Goal: Transaction & Acquisition: Purchase product/service

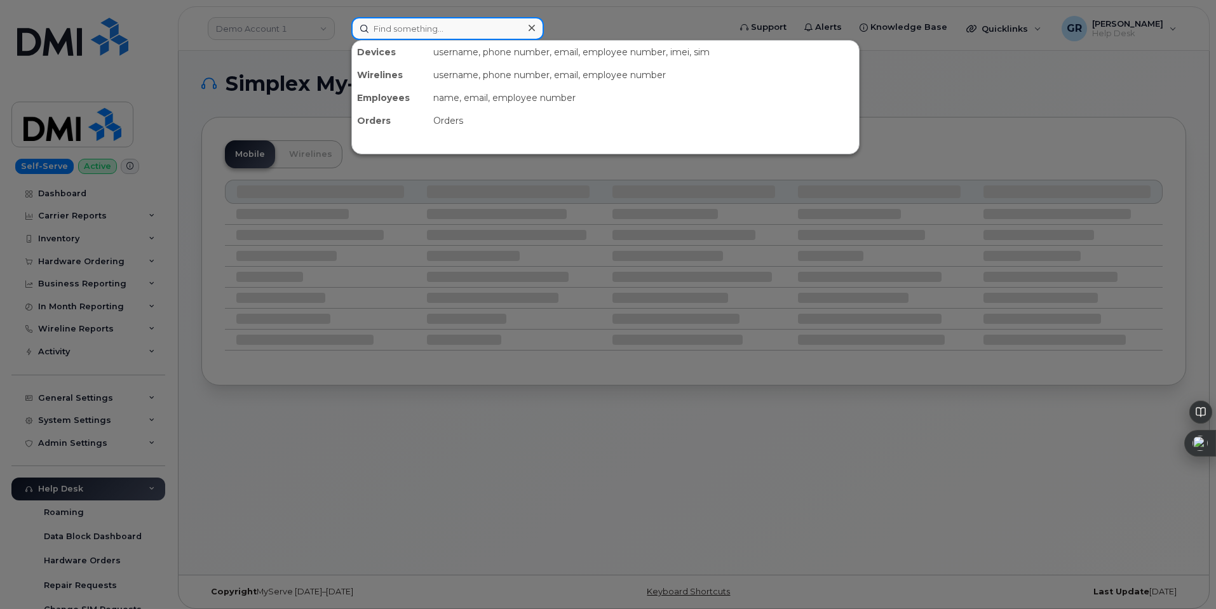
click at [427, 25] on input at bounding box center [447, 28] width 193 height 23
paste input "8456254501"
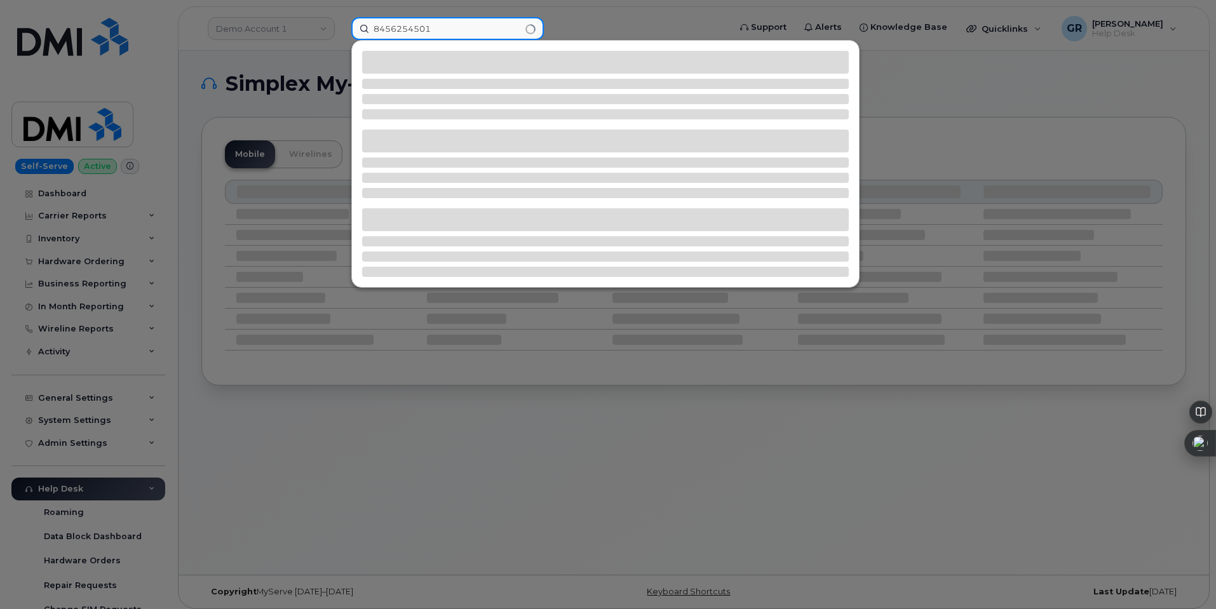
type input "8456254501"
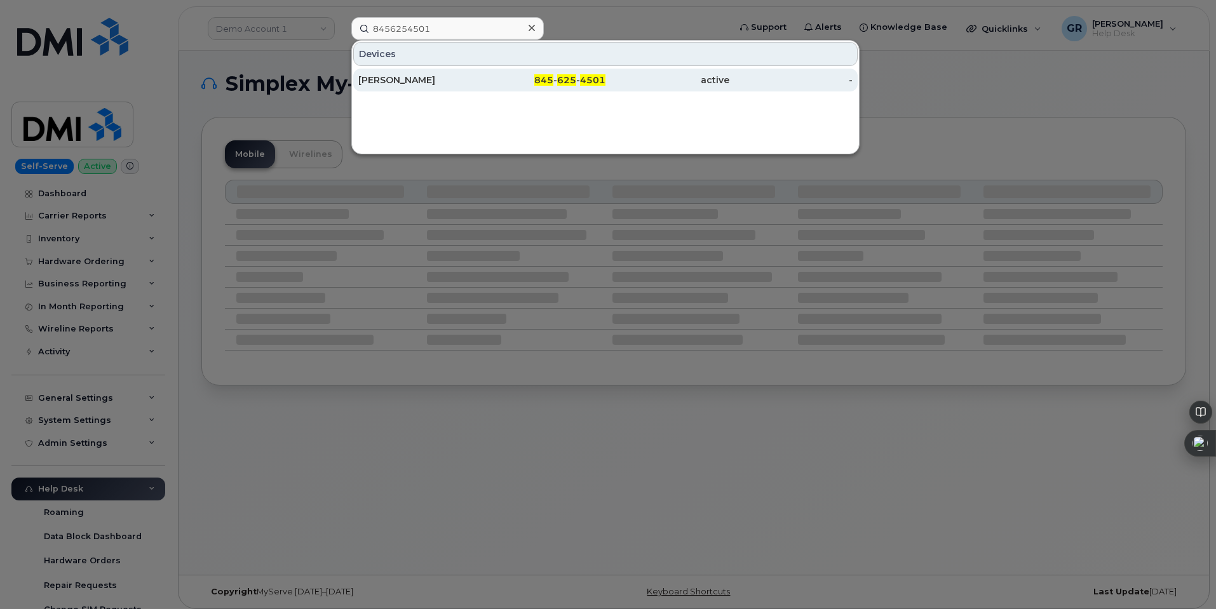
click at [557, 76] on div "845 - 625 - 4501" at bounding box center [544, 80] width 124 height 13
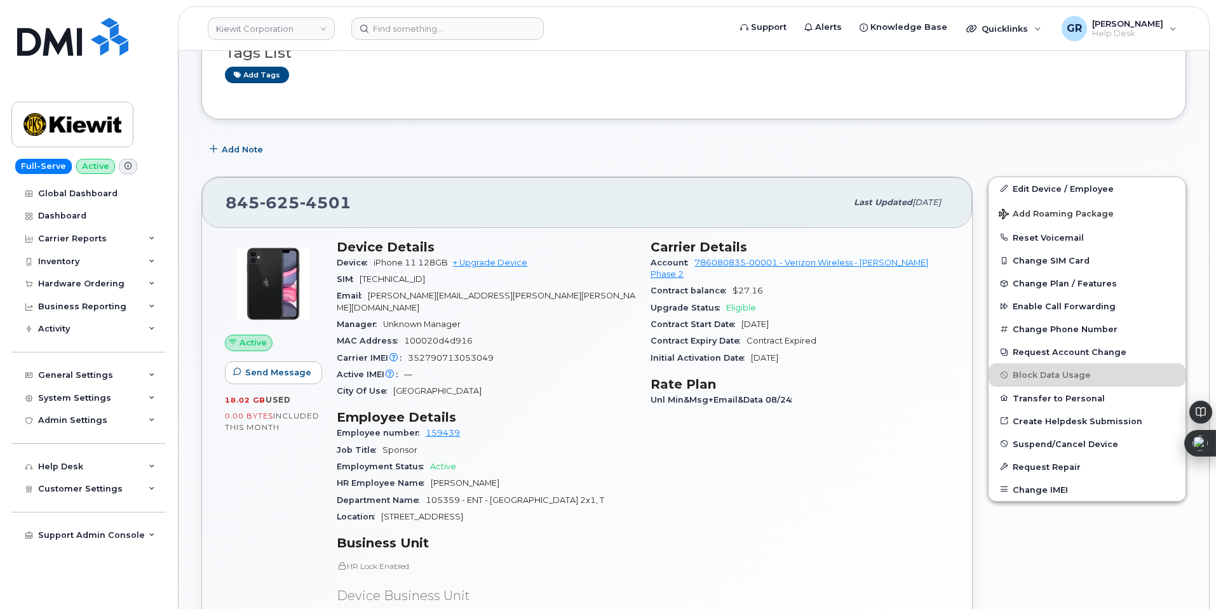
scroll to position [191, 0]
click at [456, 351] on span "352790713053049" at bounding box center [451, 356] width 86 height 10
copy span "352790713053049"
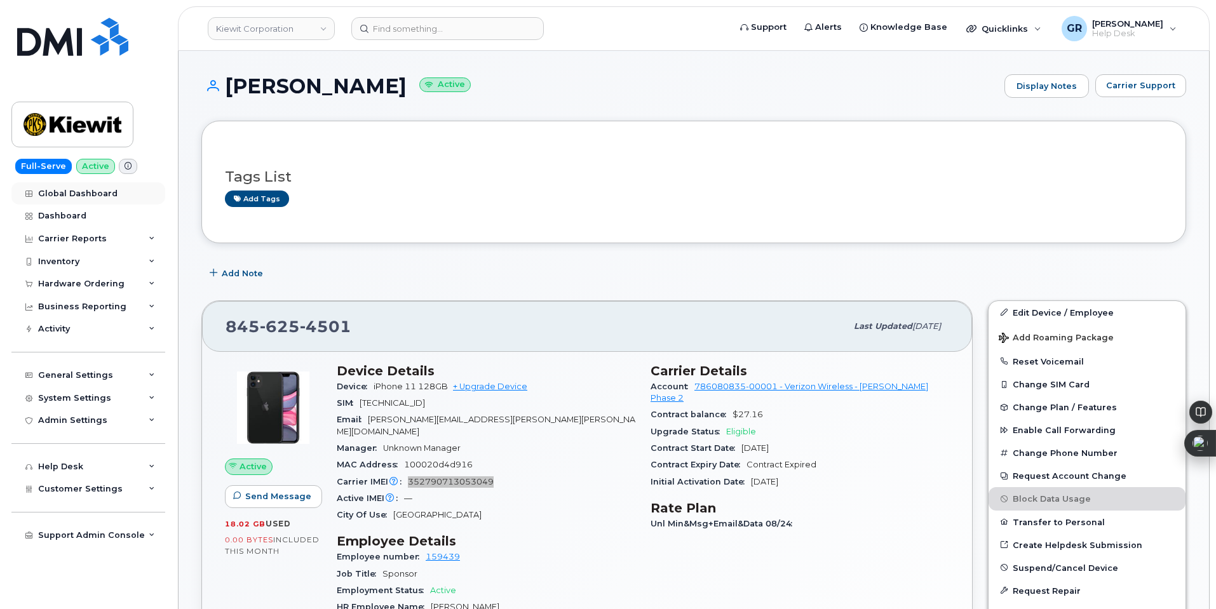
scroll to position [64, 0]
click at [81, 287] on div "Hardware Ordering" at bounding box center [81, 284] width 86 height 10
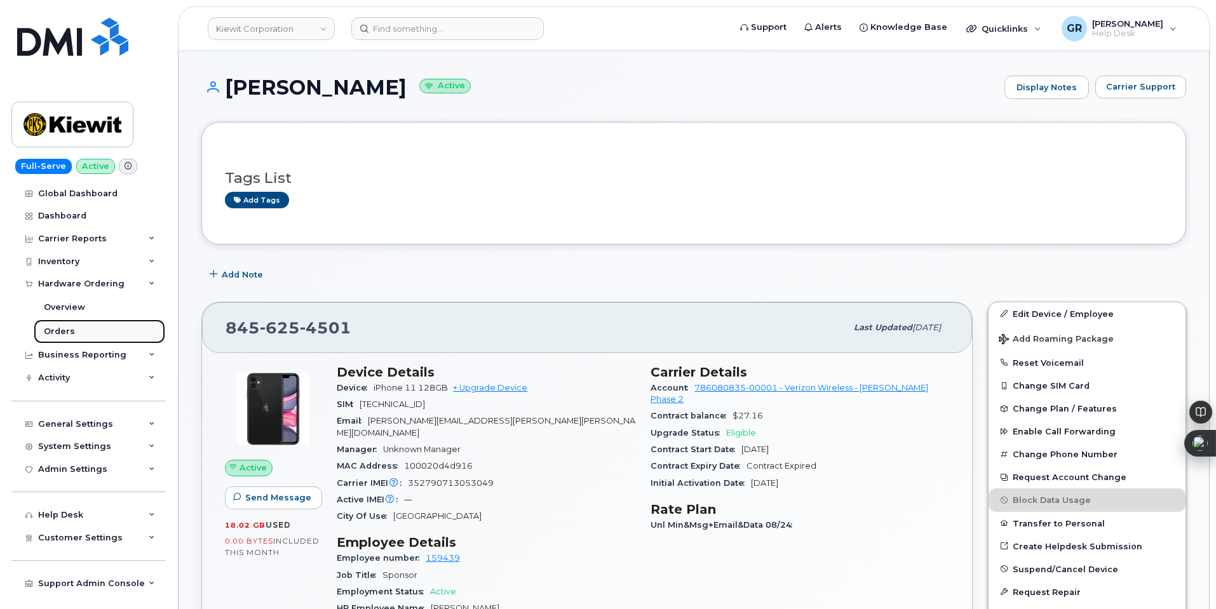
click at [84, 336] on link "Orders" at bounding box center [100, 332] width 132 height 24
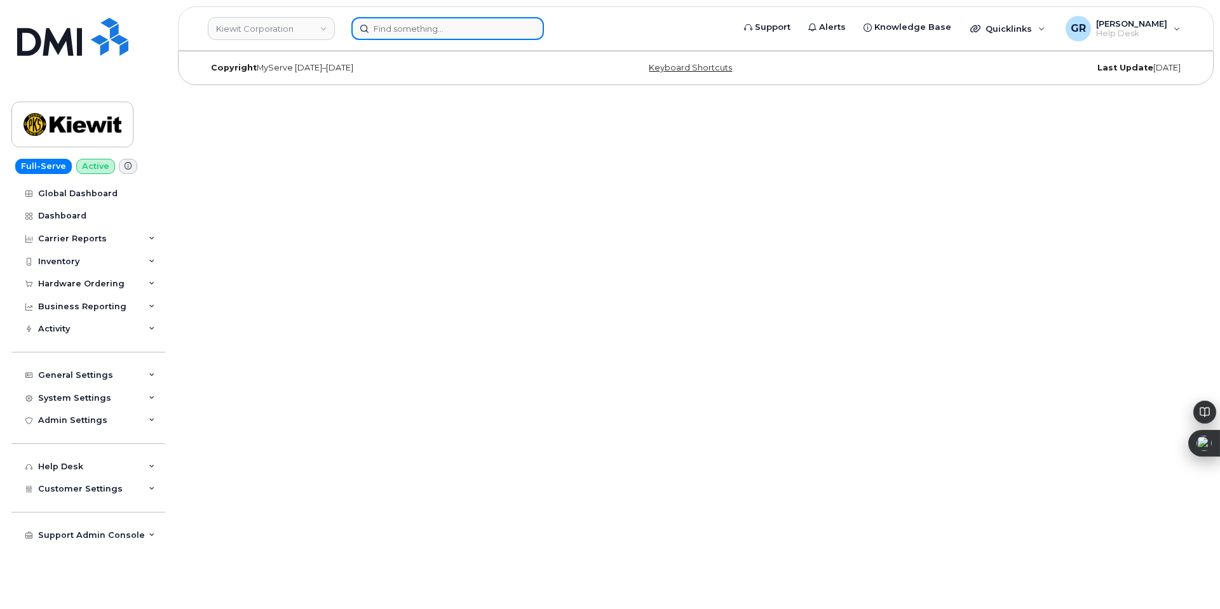
click at [413, 24] on input at bounding box center [447, 28] width 193 height 23
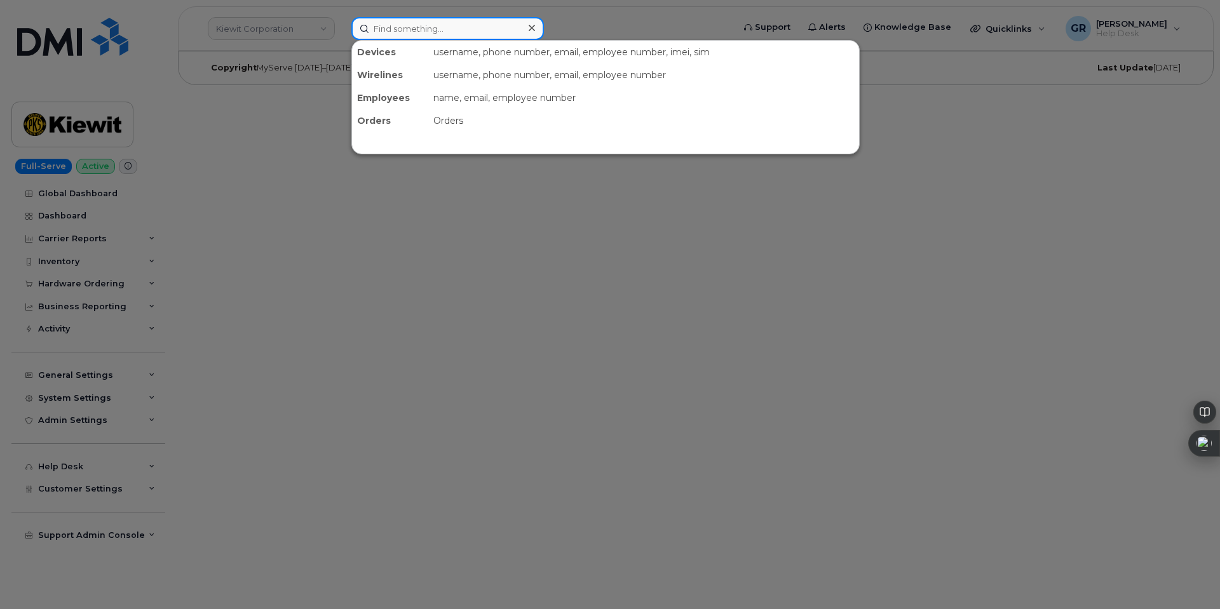
paste input "352790713053049"
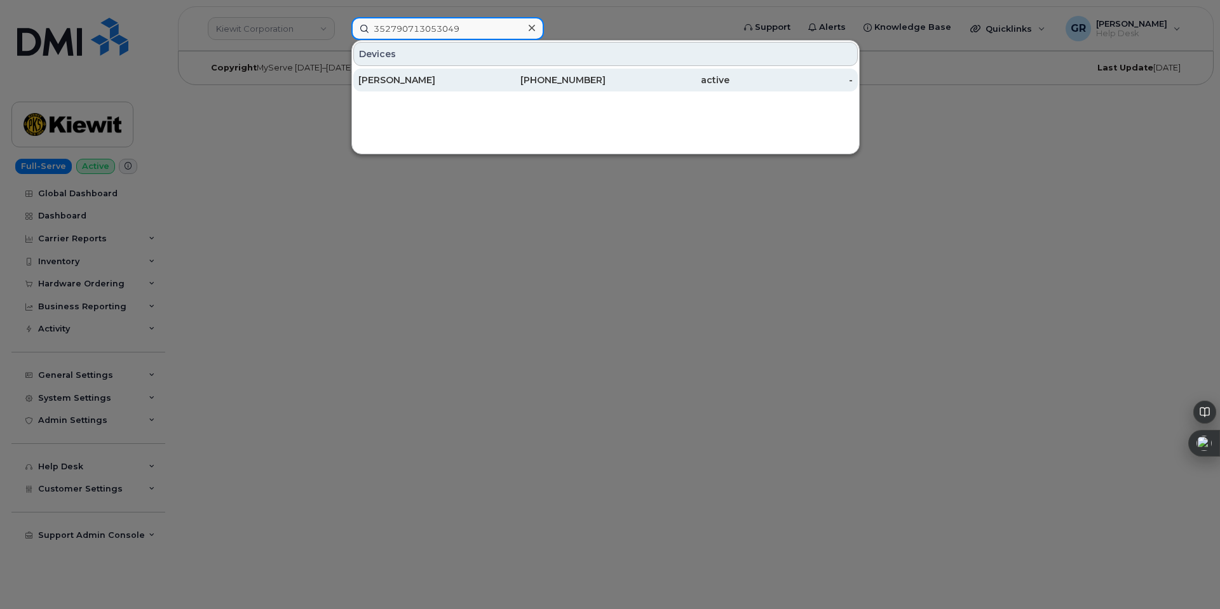
type input "352790713053049"
click at [482, 81] on div "845-625-4501" at bounding box center [544, 80] width 124 height 13
click at [470, 85] on div "[PERSON_NAME]" at bounding box center [420, 80] width 124 height 13
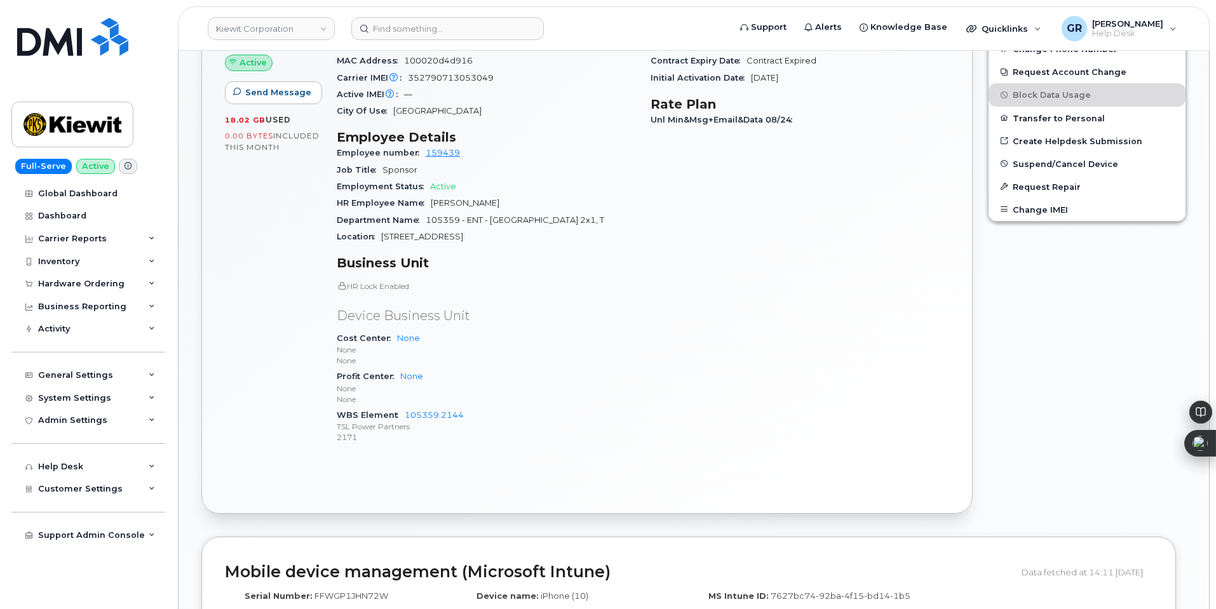
scroll to position [510, 0]
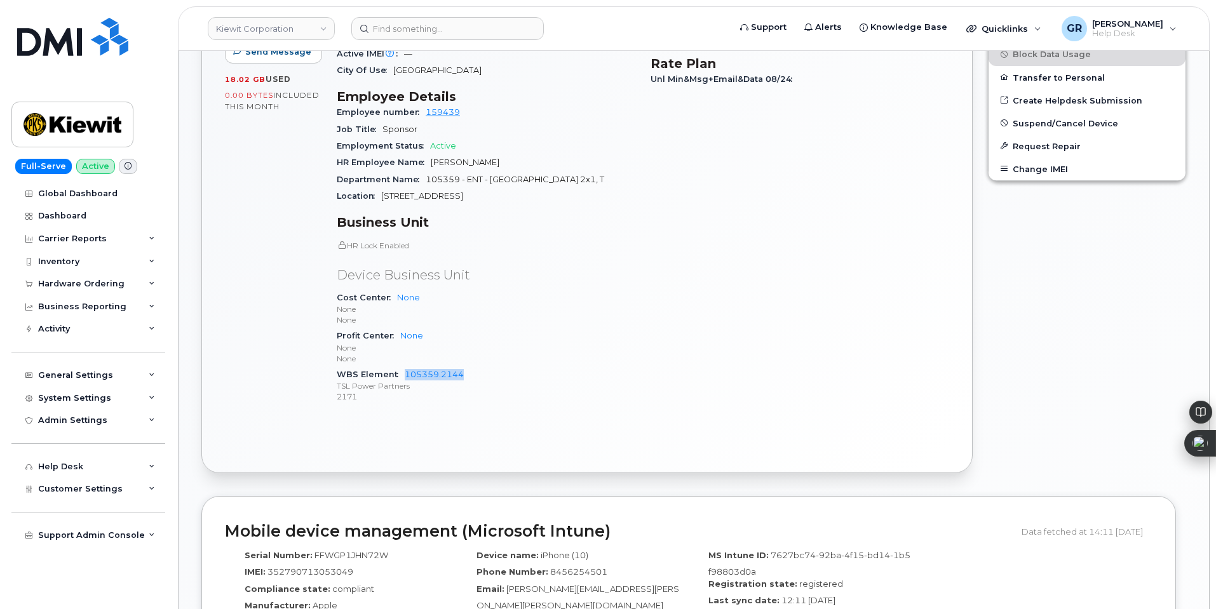
drag, startPoint x: 465, startPoint y: 370, endPoint x: 403, endPoint y: 380, distance: 63.0
click at [403, 380] on div "WBS Element 105359.2144 TSL Power Partners 2171" at bounding box center [486, 386] width 299 height 39
copy link "105359.2144"
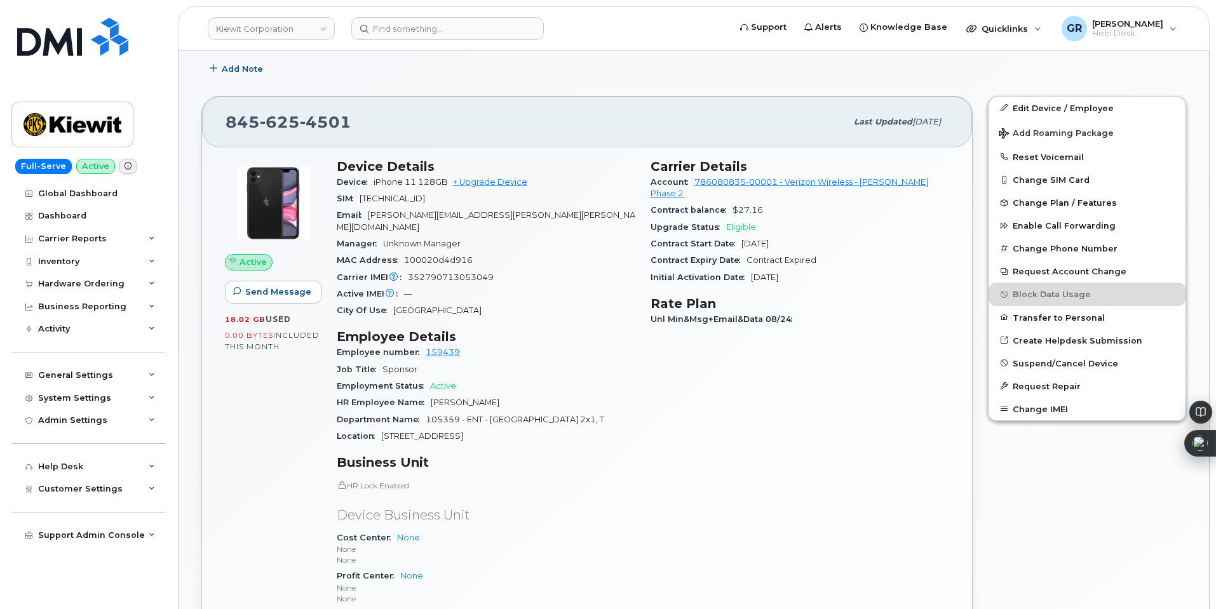
scroll to position [255, 0]
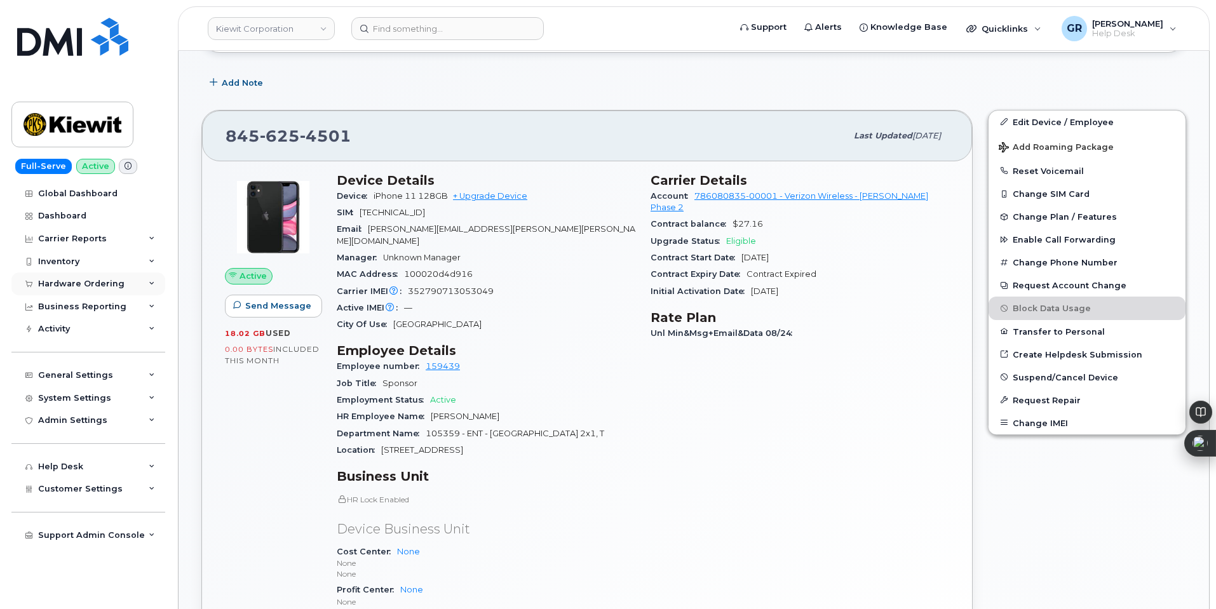
click at [86, 288] on div "Hardware Ordering" at bounding box center [81, 284] width 86 height 10
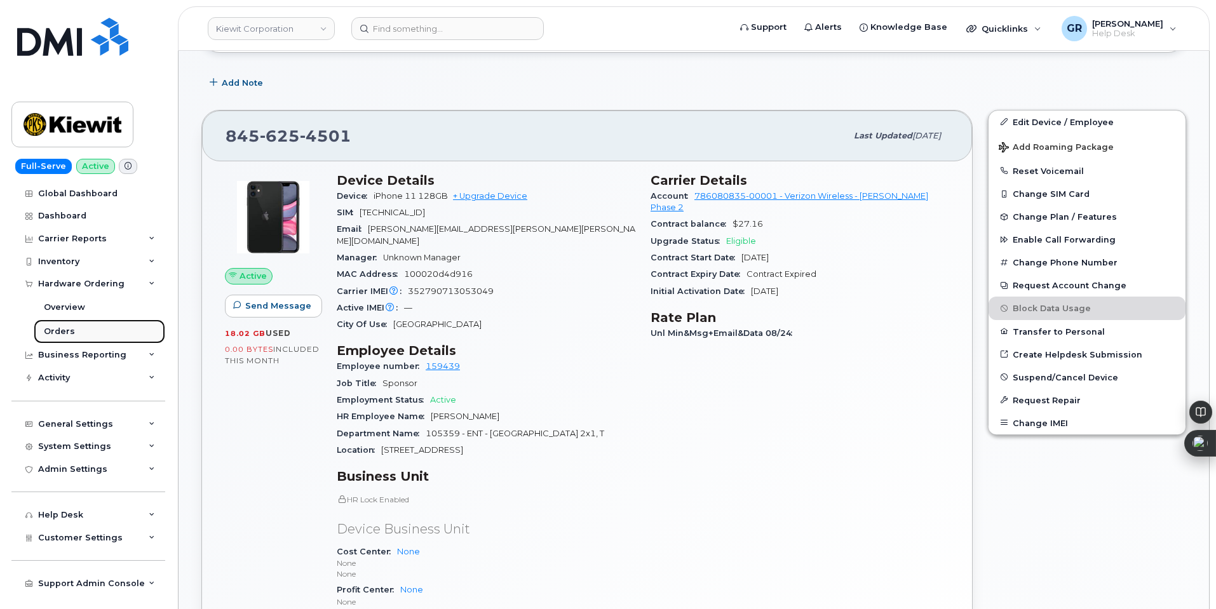
click at [115, 328] on link "Orders" at bounding box center [100, 332] width 132 height 24
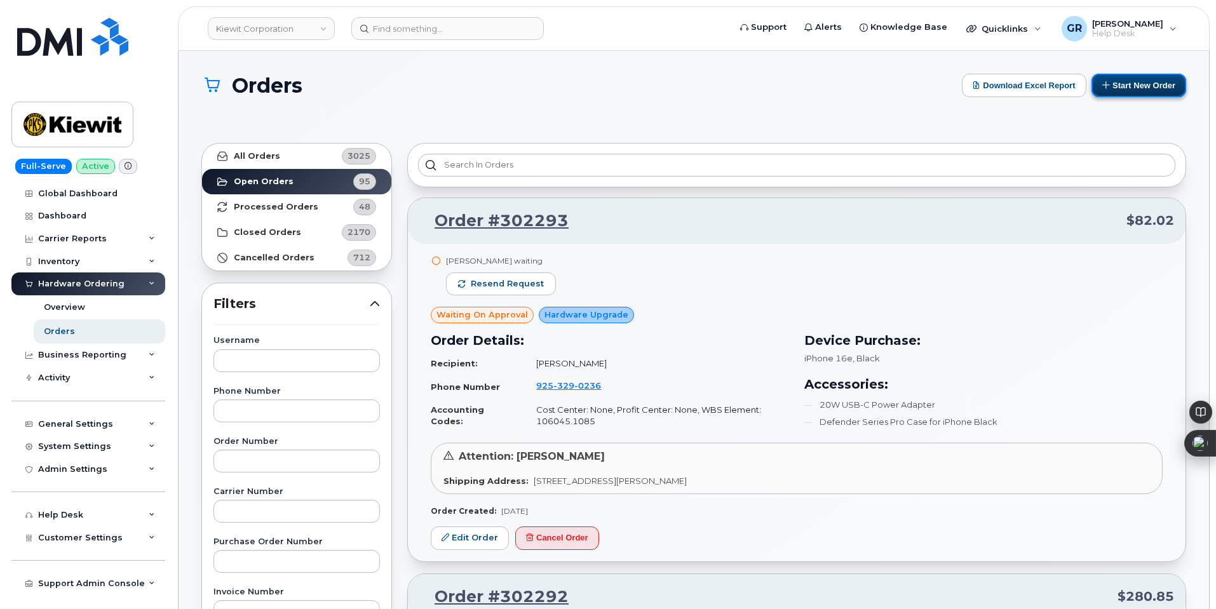
click at [1153, 84] on button "Start New Order" at bounding box center [1139, 86] width 95 height 24
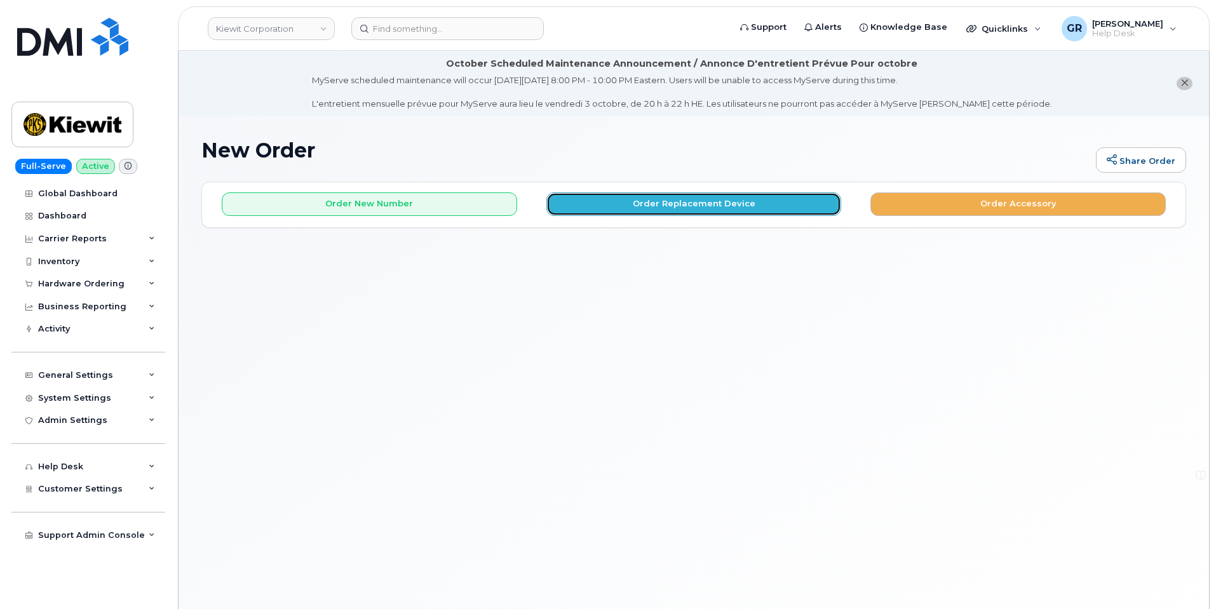
click at [633, 205] on button "Order Replacement Device" at bounding box center [695, 205] width 296 height 24
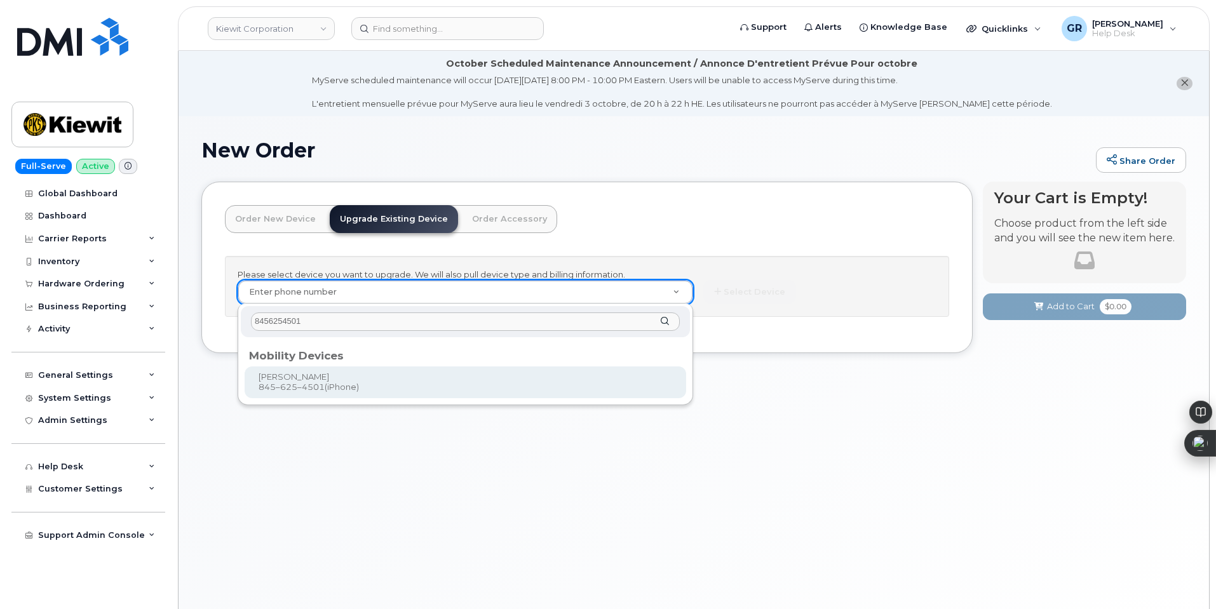
type input "8456254501"
type input "1173318"
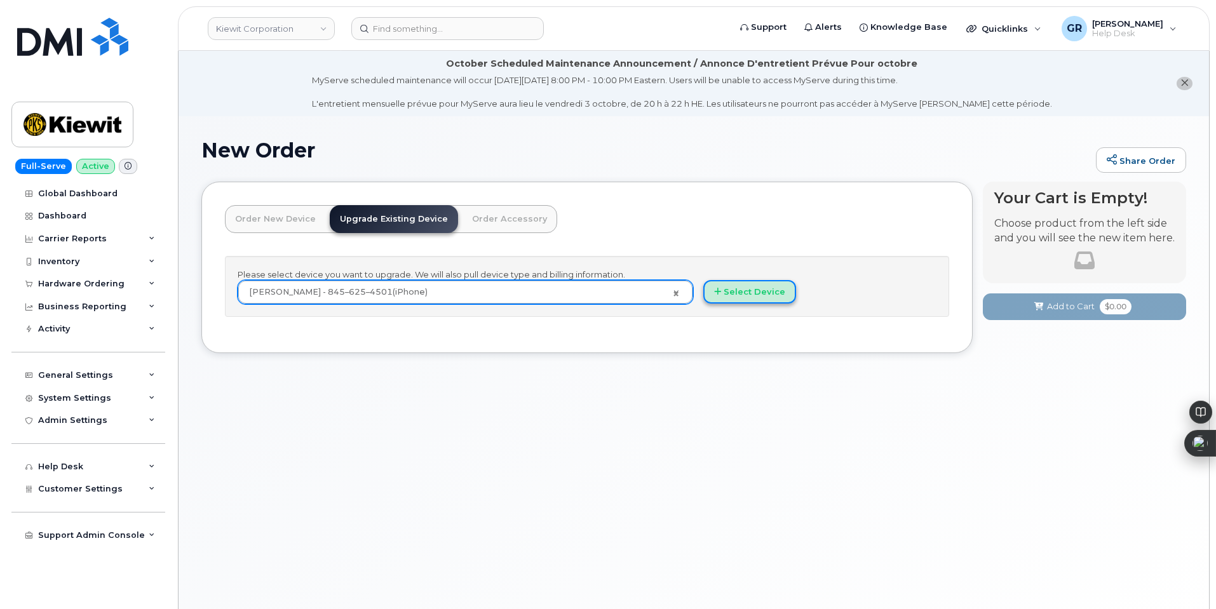
click at [770, 287] on button "Select Device" at bounding box center [749, 292] width 93 height 24
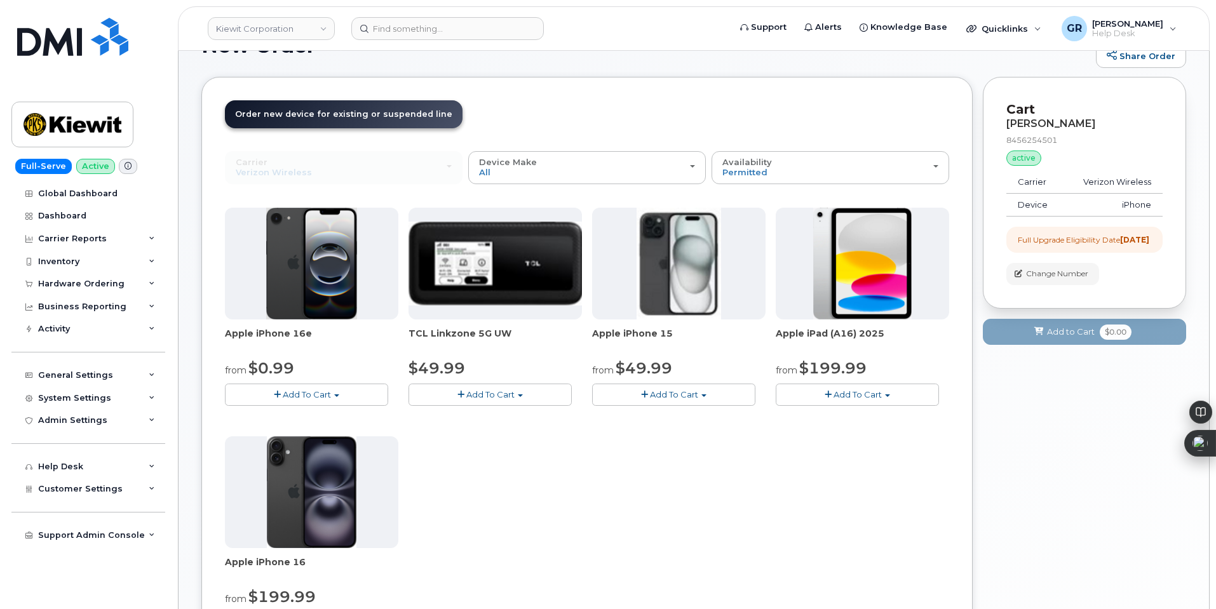
scroll to position [127, 0]
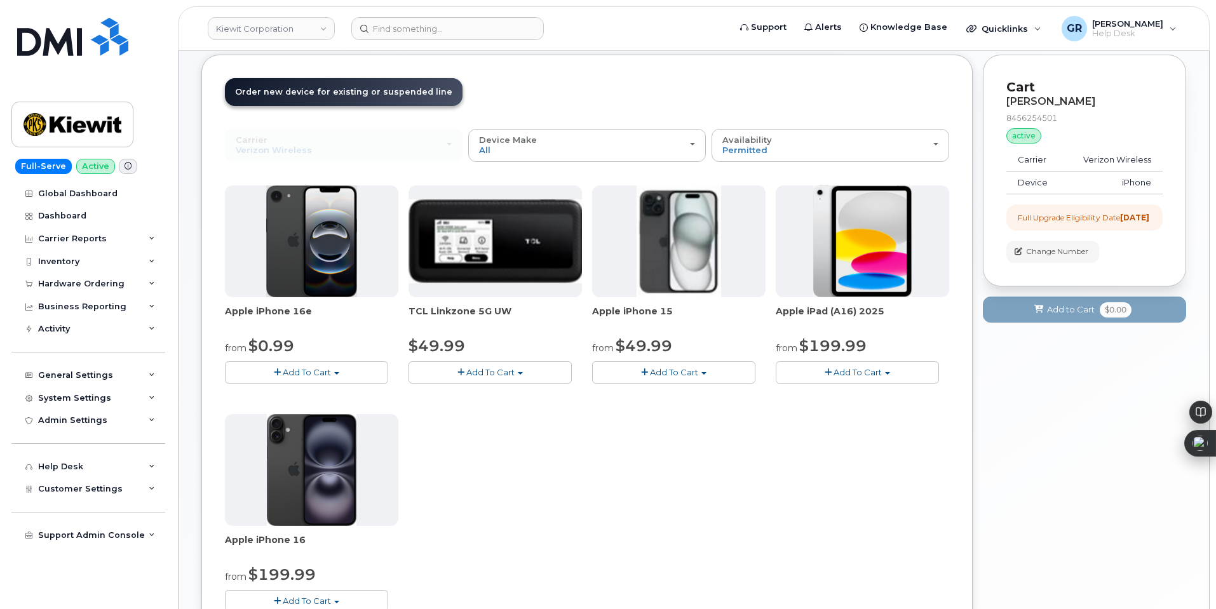
click at [316, 362] on button "Add To Cart" at bounding box center [306, 373] width 163 height 22
click at [313, 391] on link "$0.99 - 2 Year Upgrade (128GB)" at bounding box center [308, 396] width 160 height 16
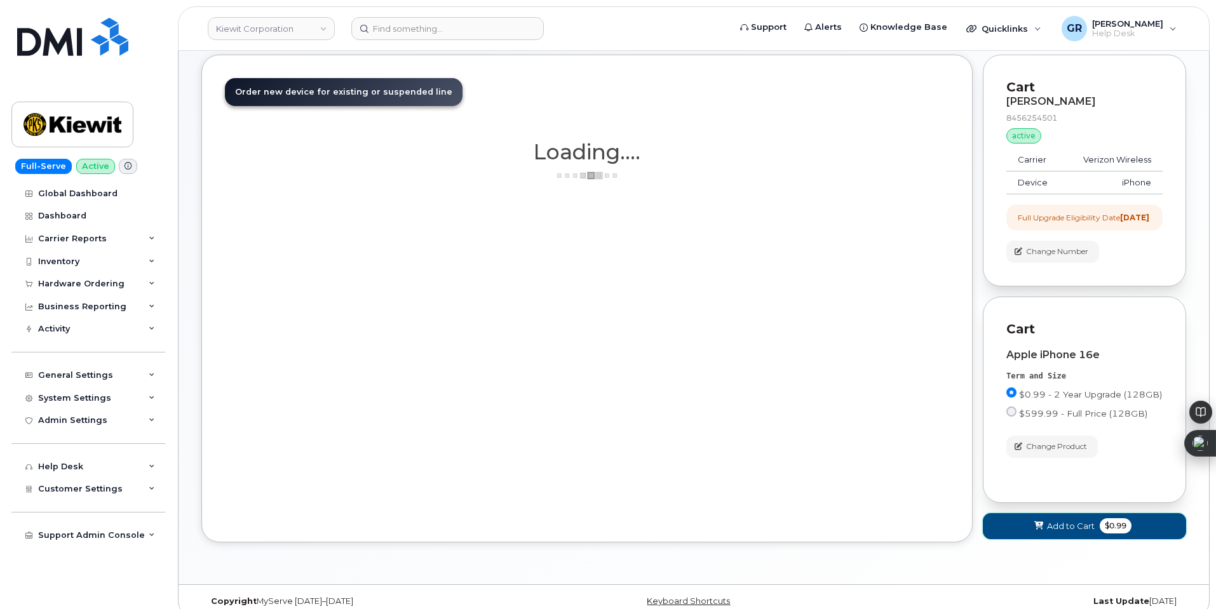
click at [1049, 533] on span "Add to Cart" at bounding box center [1071, 526] width 48 height 12
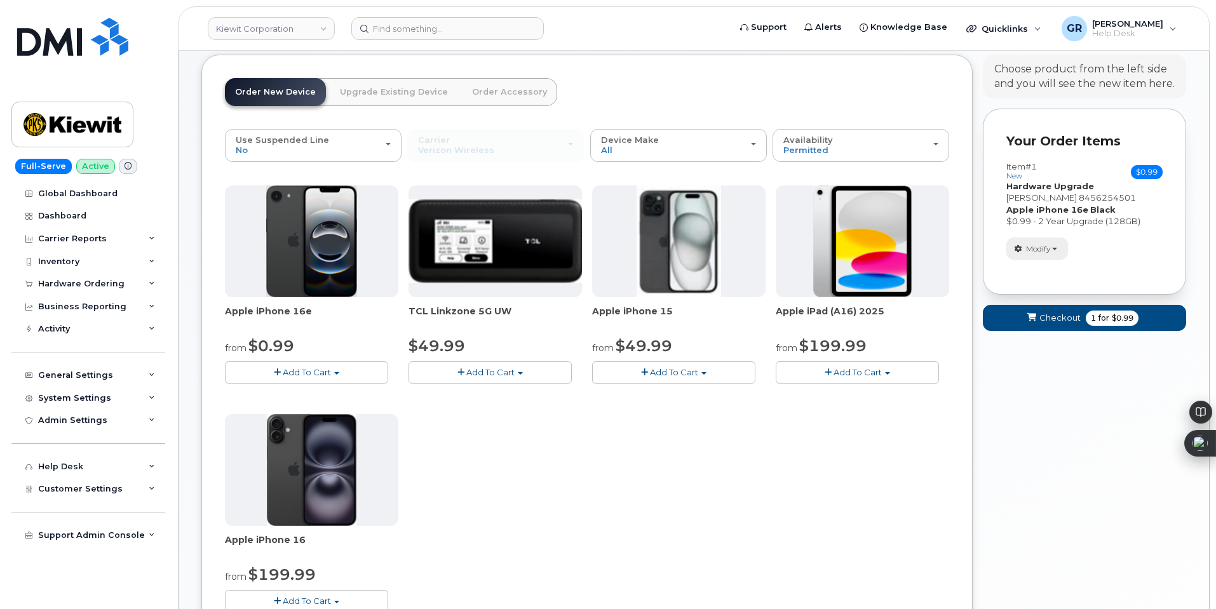
click at [1035, 247] on span "Modify" at bounding box center [1038, 248] width 25 height 11
click at [1045, 267] on link "change" at bounding box center [1067, 268] width 121 height 15
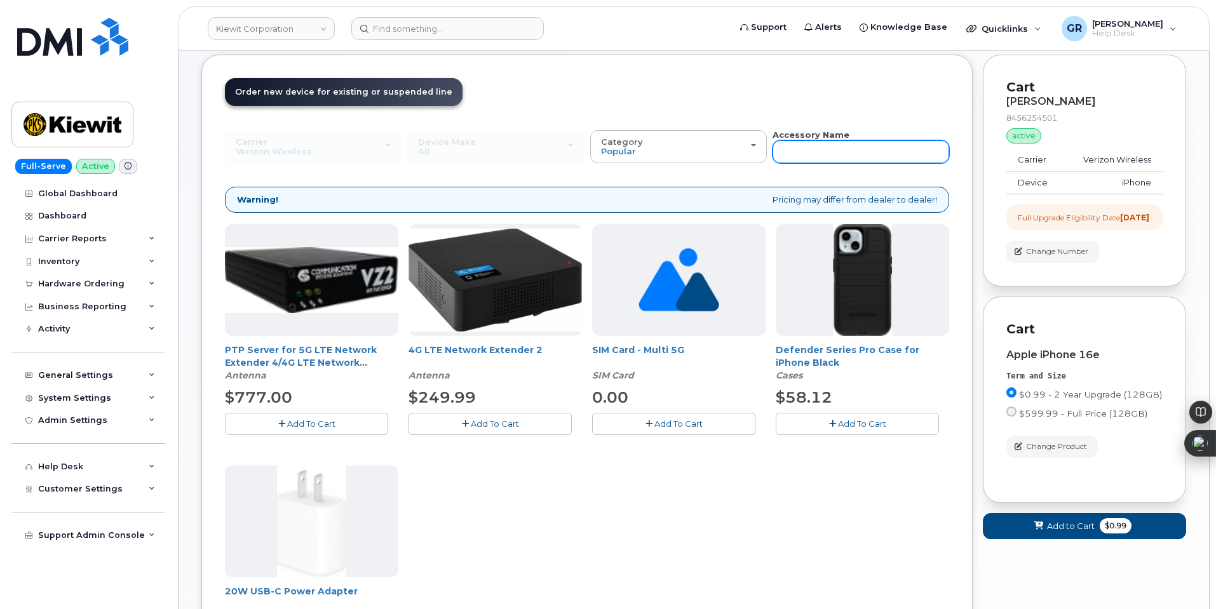
click at [813, 144] on input "text" at bounding box center [861, 151] width 177 height 23
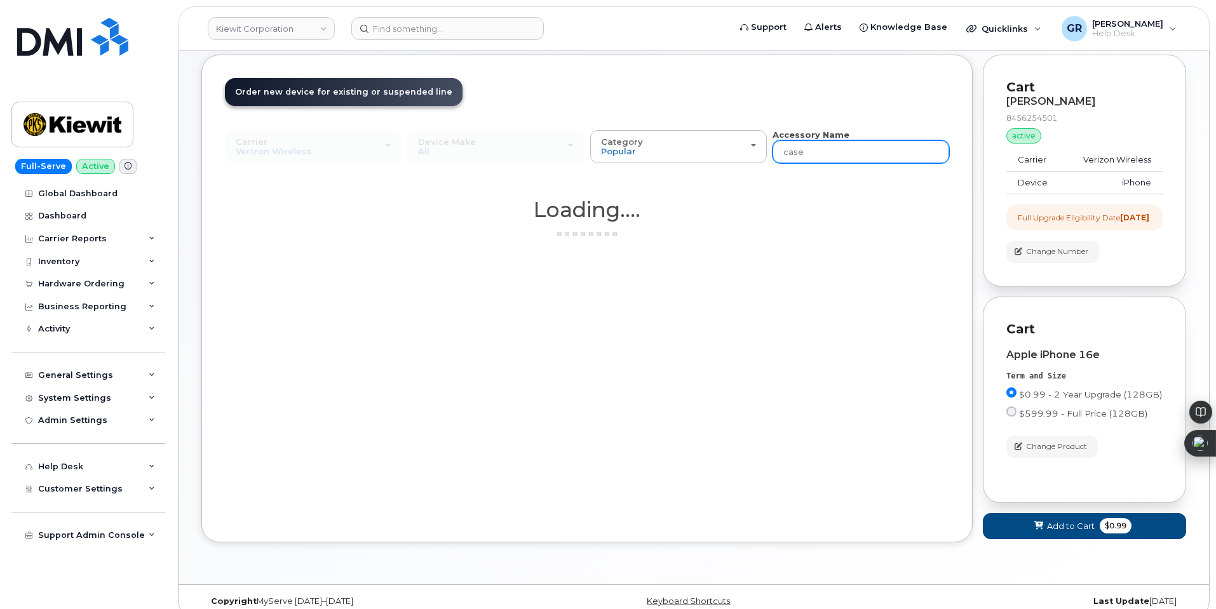
type input "case"
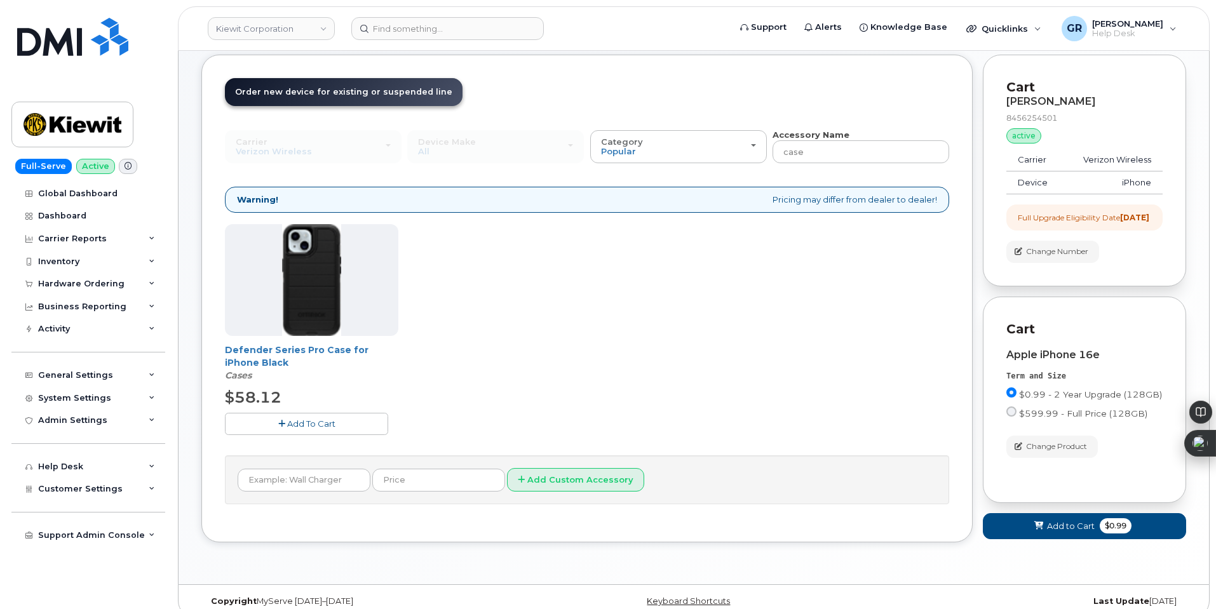
click at [315, 425] on span "Add To Cart" at bounding box center [311, 424] width 48 height 10
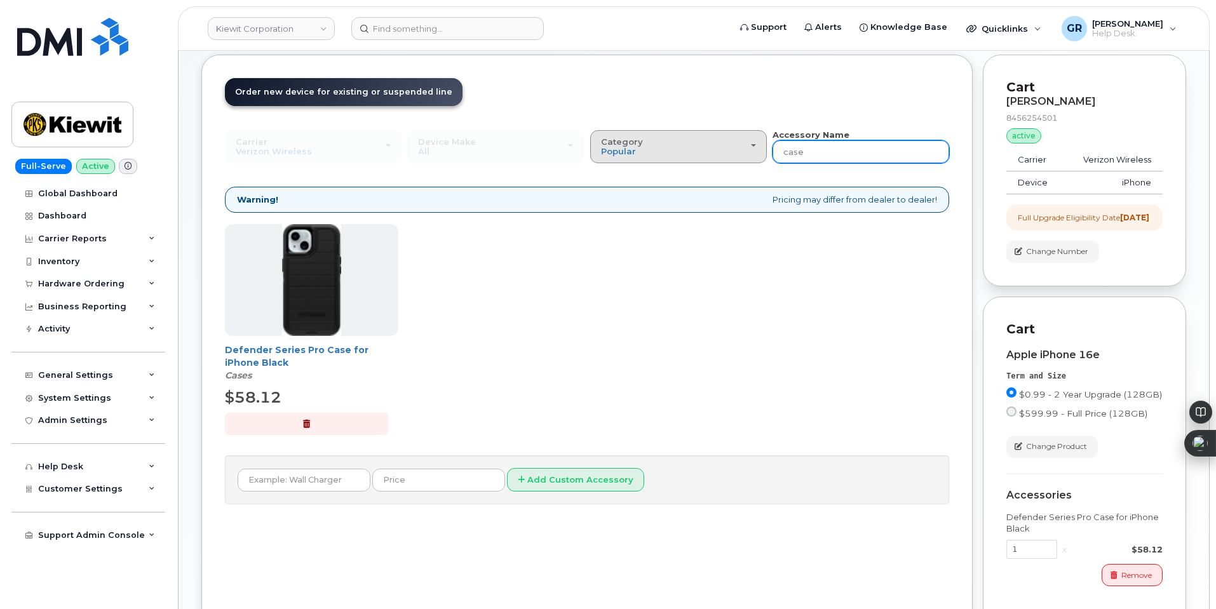
drag, startPoint x: 822, startPoint y: 147, endPoint x: 684, endPoint y: 142, distance: 138.0
click at [686, 144] on div "Carrier Verizon Wireless T-Mobile AT&T Wireless Verizon Wireless T-Mobile AT&T …" at bounding box center [587, 146] width 724 height 35
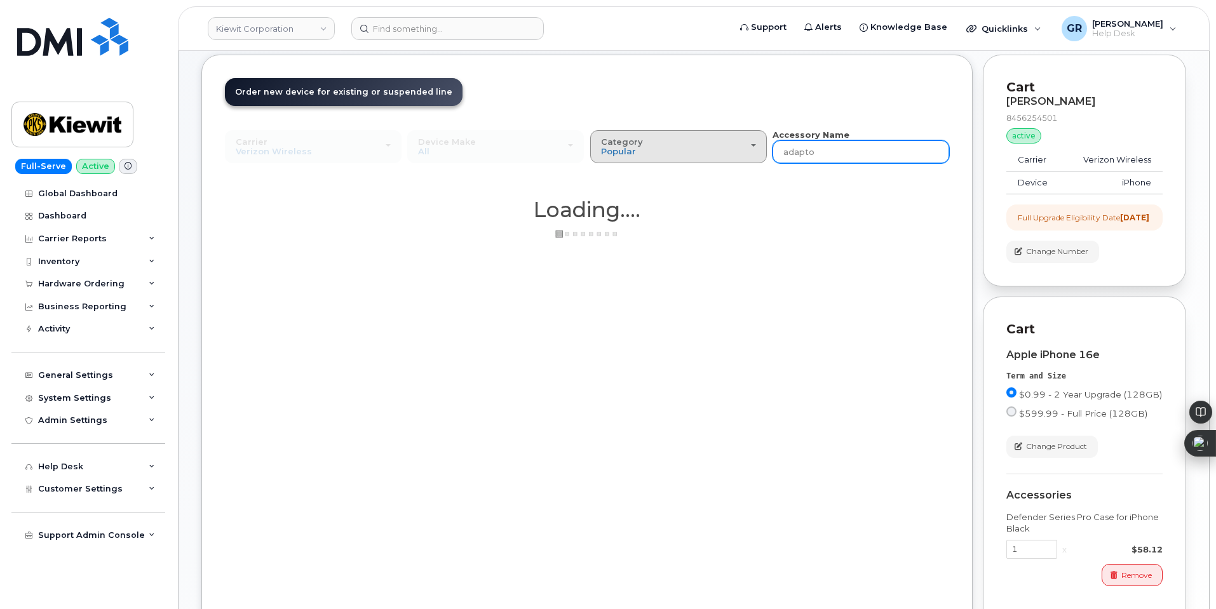
type input "adaptor"
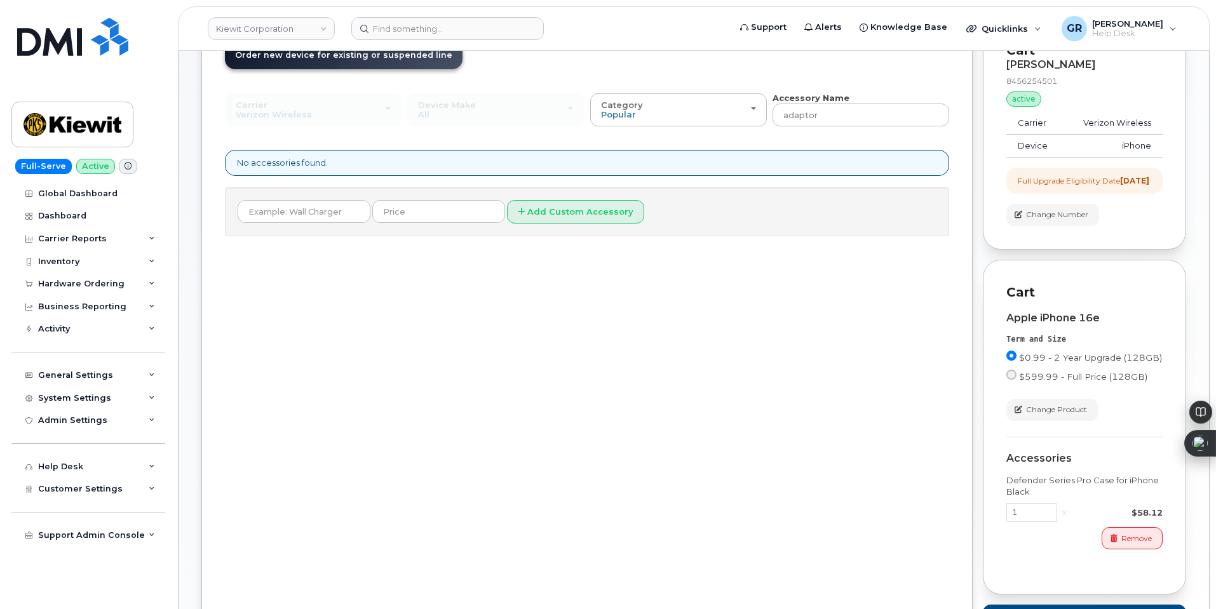
scroll to position [28, 0]
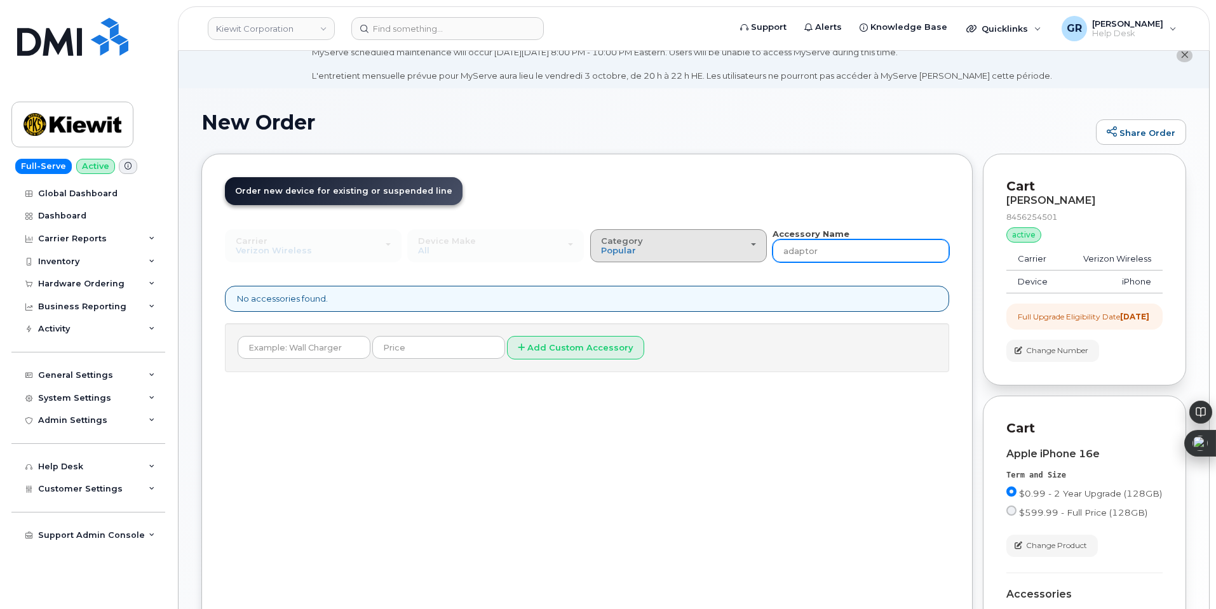
drag, startPoint x: 846, startPoint y: 252, endPoint x: 685, endPoint y: 252, distance: 160.8
click at [716, 255] on div "Carrier Verizon Wireless T-Mobile AT&T Wireless Verizon Wireless T-Mobile AT&T …" at bounding box center [587, 245] width 724 height 35
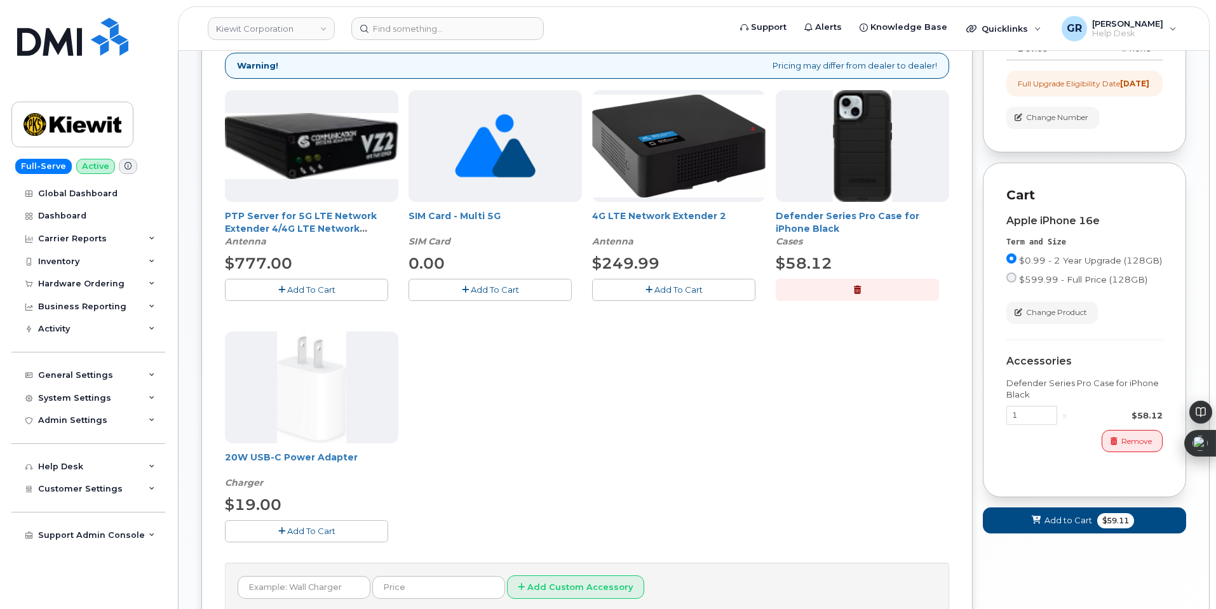
scroll to position [282, 0]
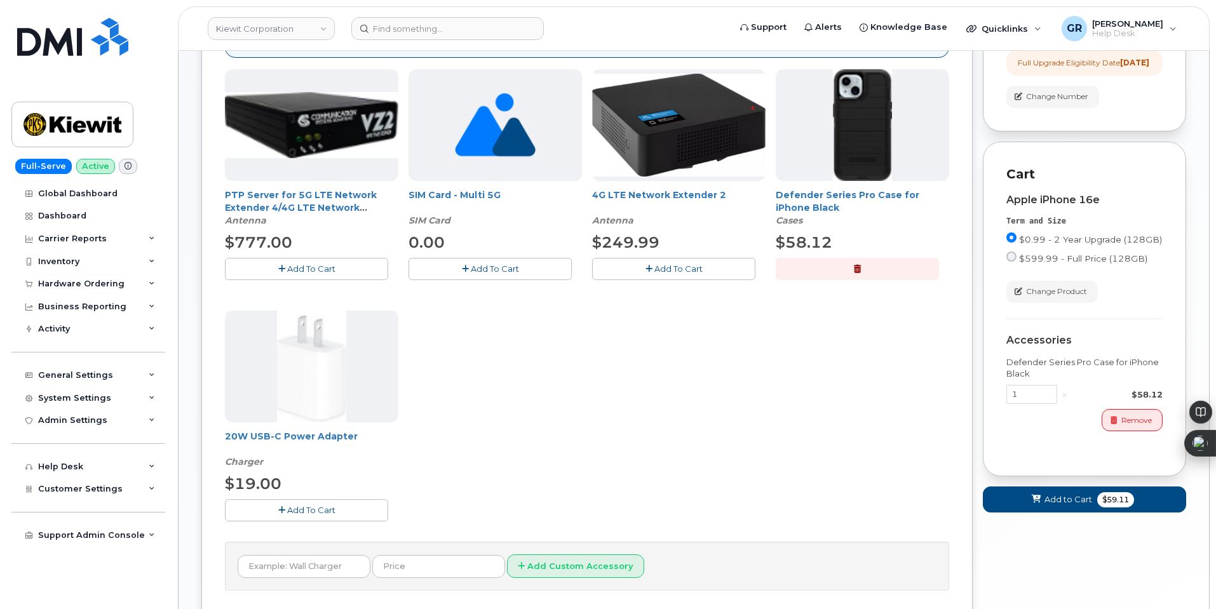
click at [310, 526] on div "PTP Server for 5G LTE Network Extender 4/4G LTE Network Extender 3 Antenna $777…" at bounding box center [587, 305] width 724 height 473
click at [309, 517] on button "Add To Cart" at bounding box center [306, 510] width 163 height 22
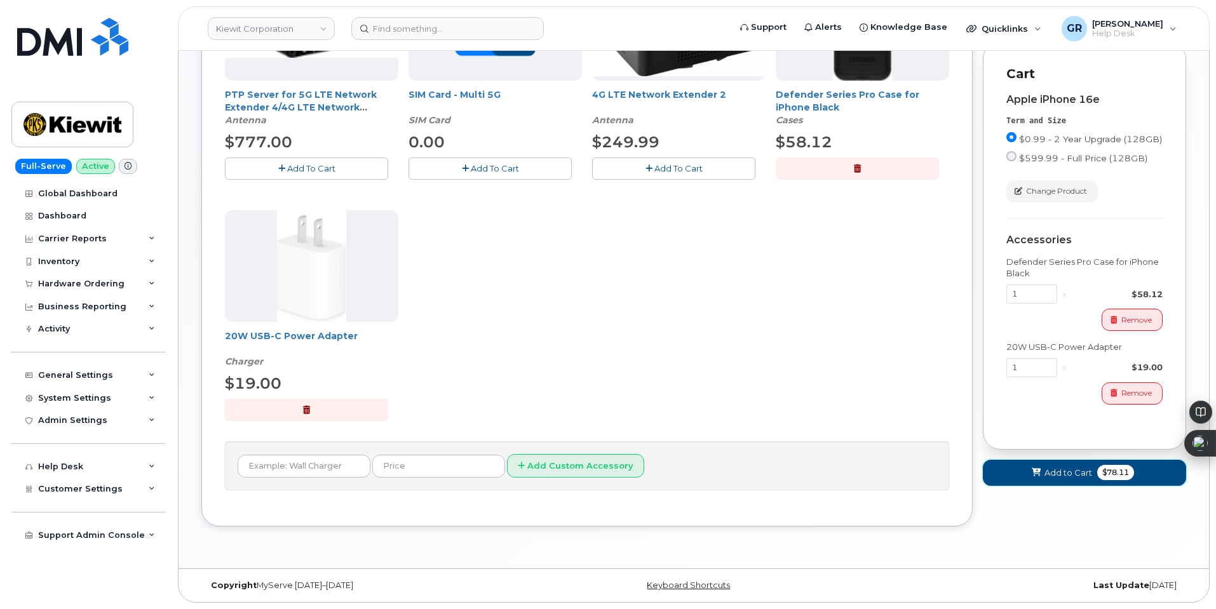
click at [1084, 479] on span "Add to Cart" at bounding box center [1069, 473] width 48 height 12
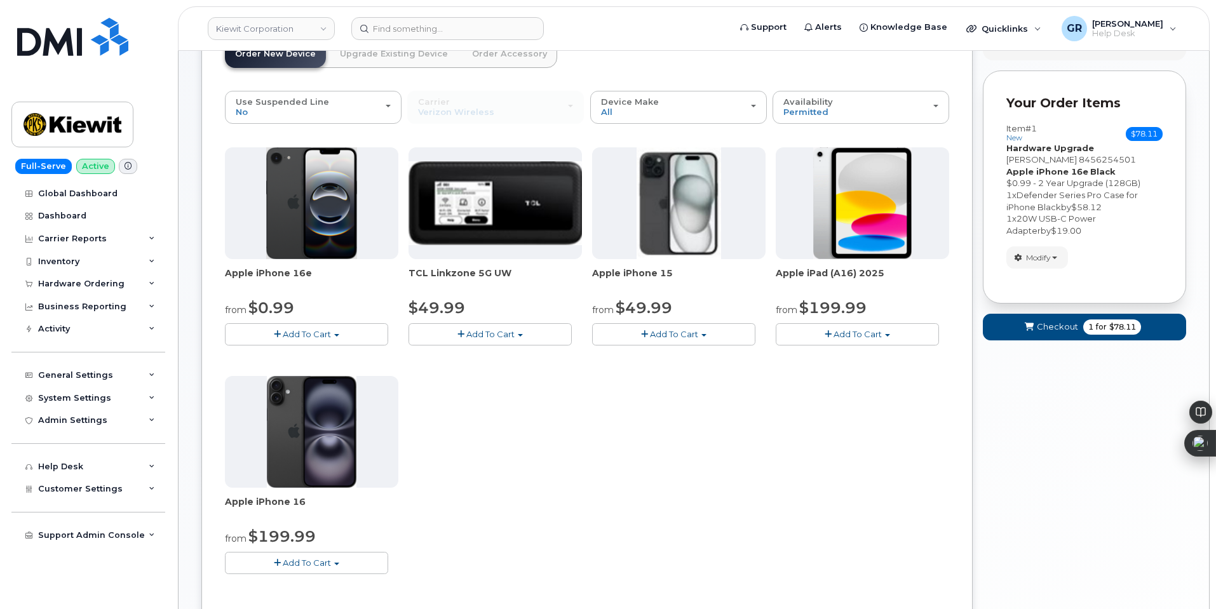
scroll to position [136, 0]
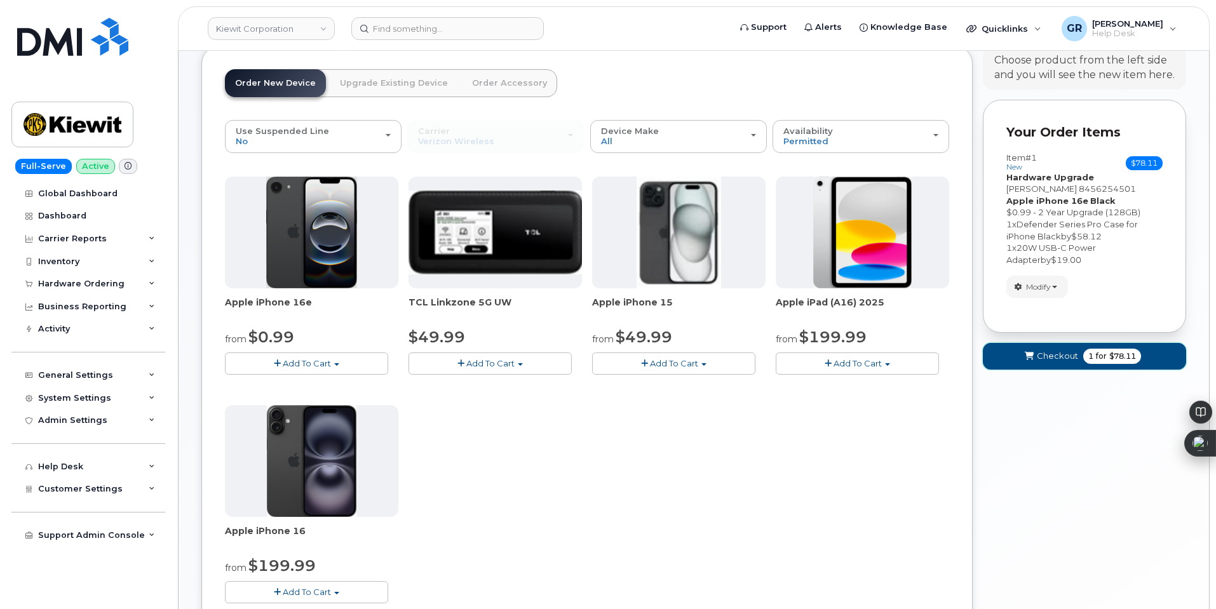
click at [1055, 359] on span "Checkout" at bounding box center [1057, 356] width 41 height 12
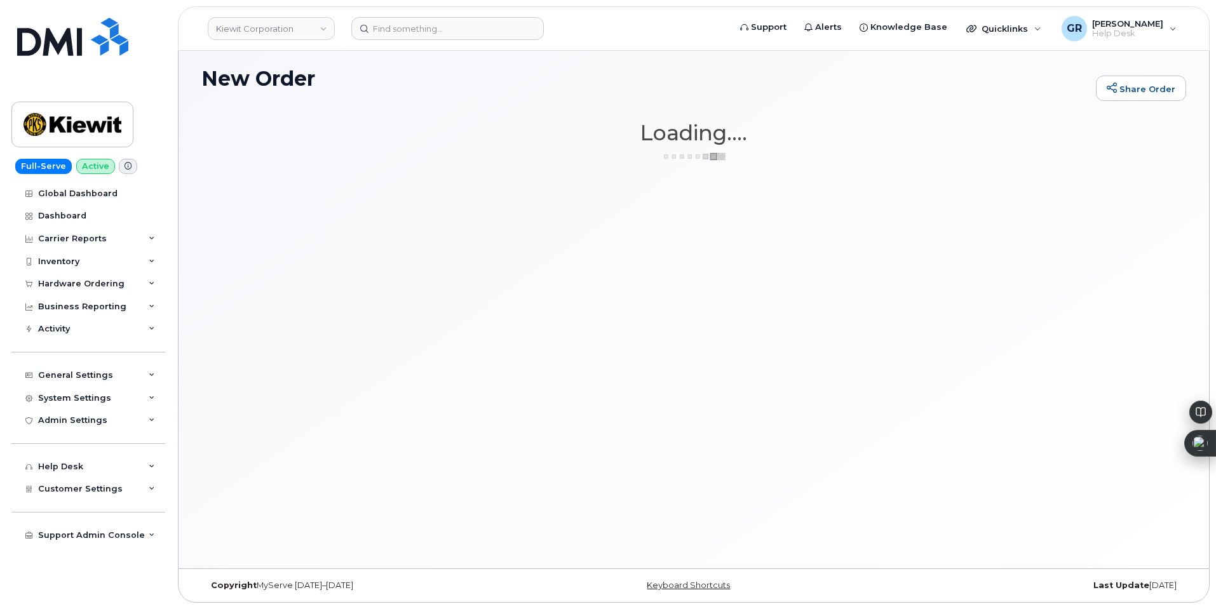
scroll to position [72, 0]
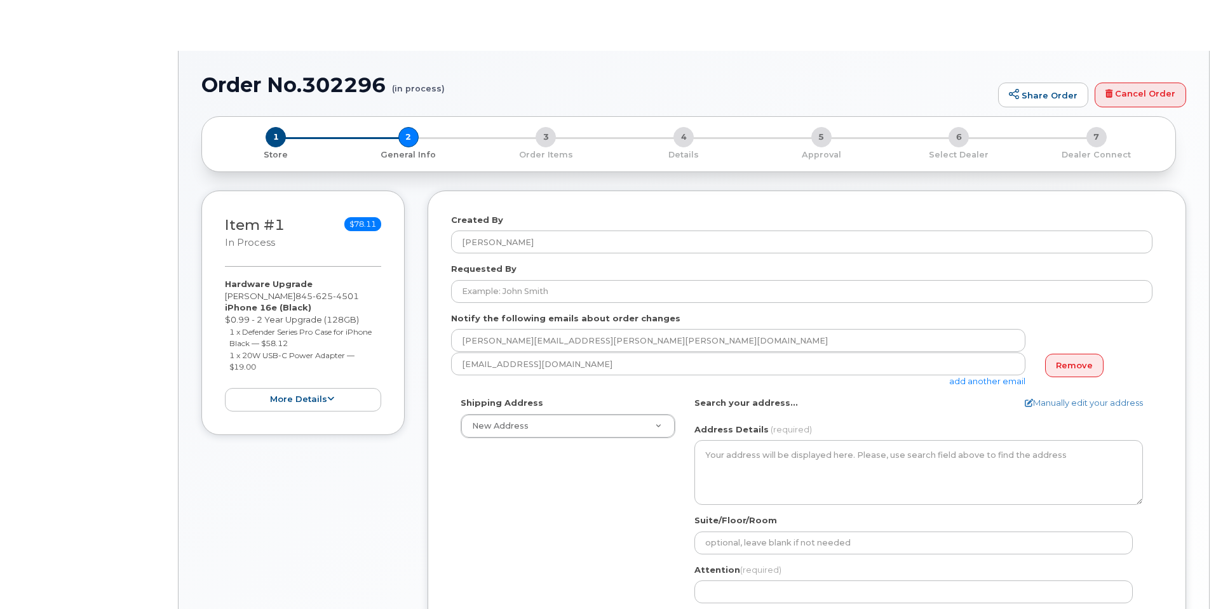
select select
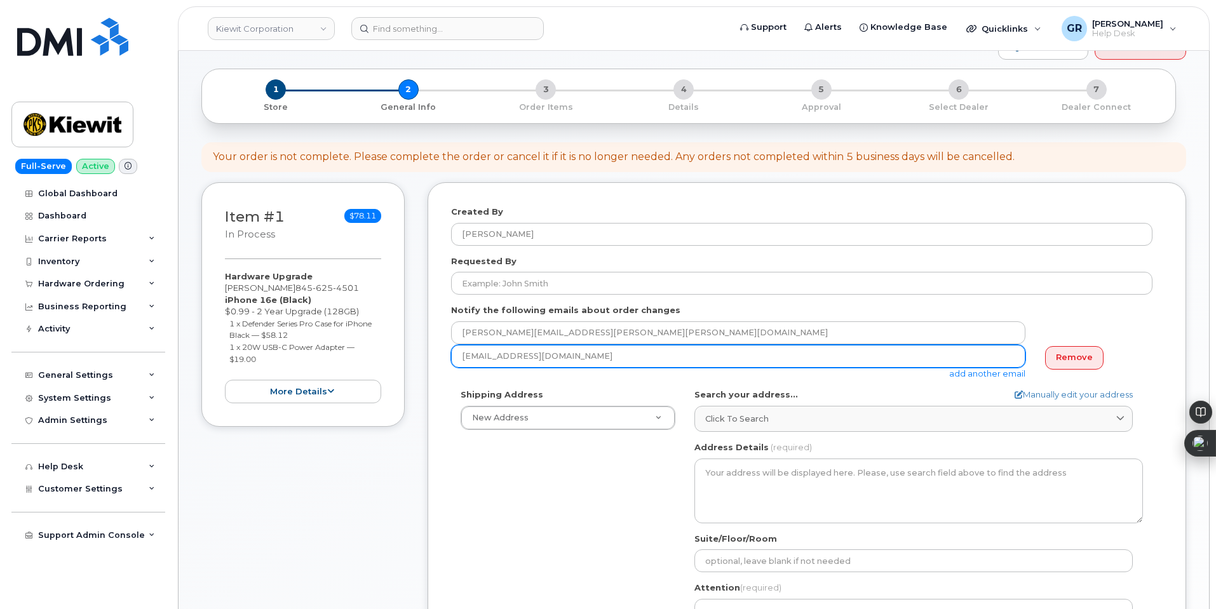
scroll to position [318, 0]
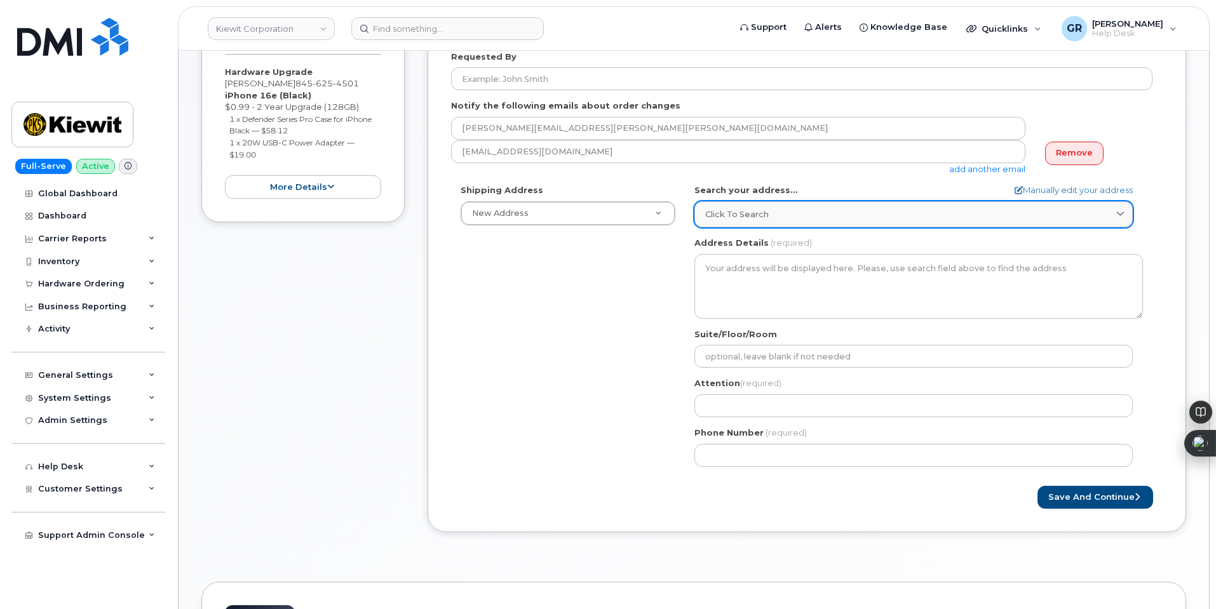
click at [805, 214] on div "Click to search" at bounding box center [913, 214] width 417 height 12
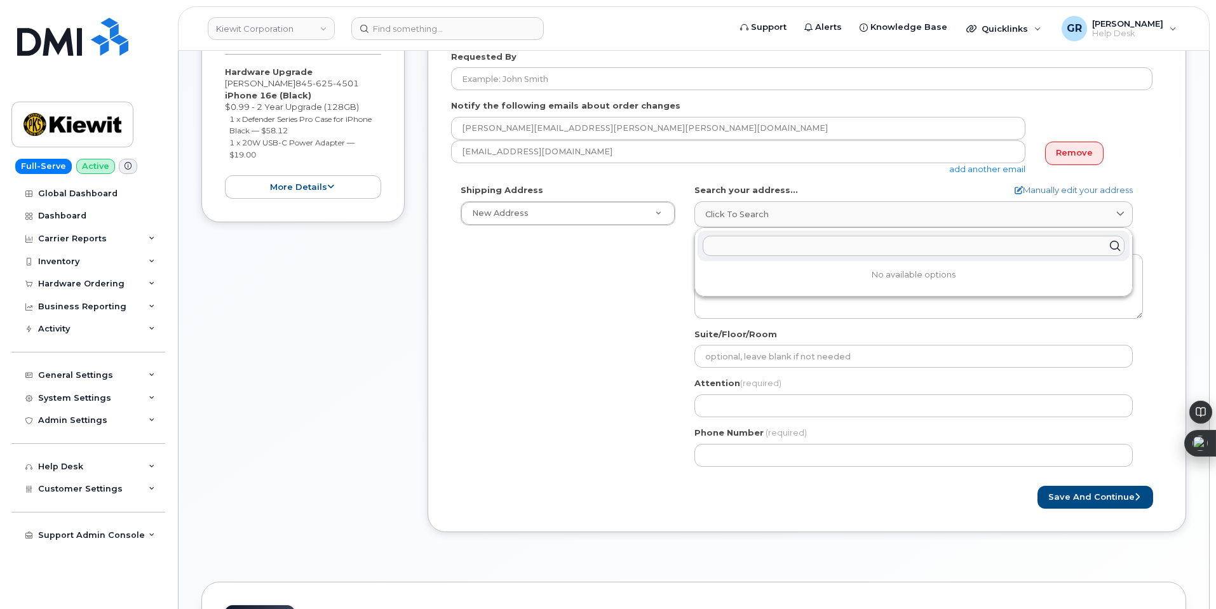
paste input "905 Powerhouse Rd Orange, TX 77630"
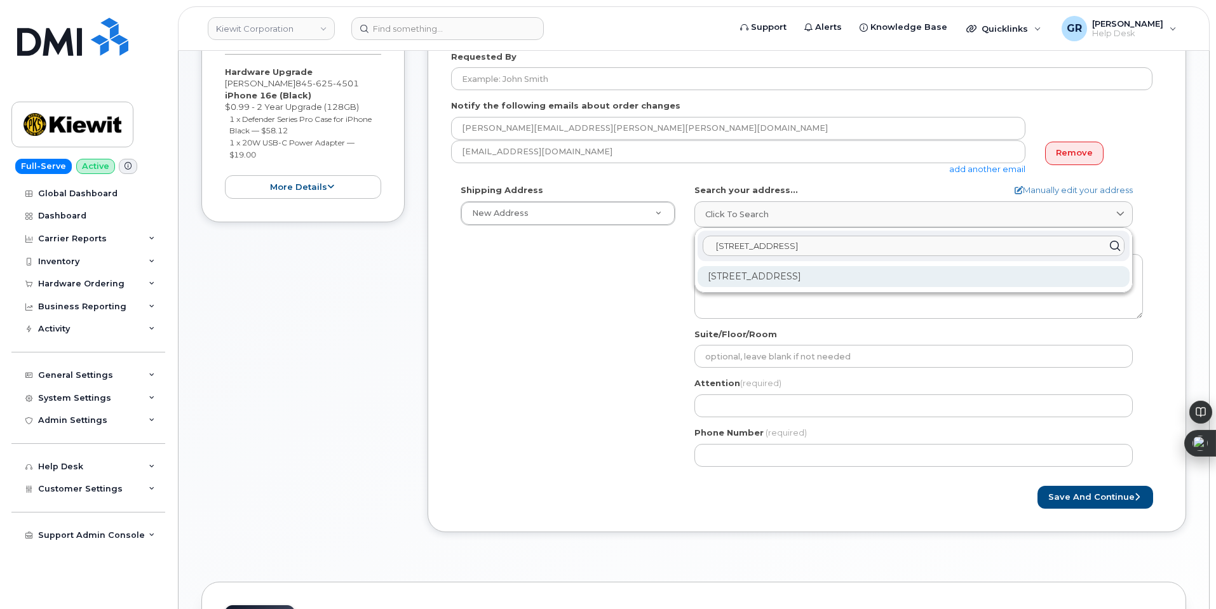
type input "905 Powerhouse Rd Orange, TX 77630"
click at [817, 276] on div "905 Power House Rd Orange TX 77630-1049" at bounding box center [914, 276] width 432 height 21
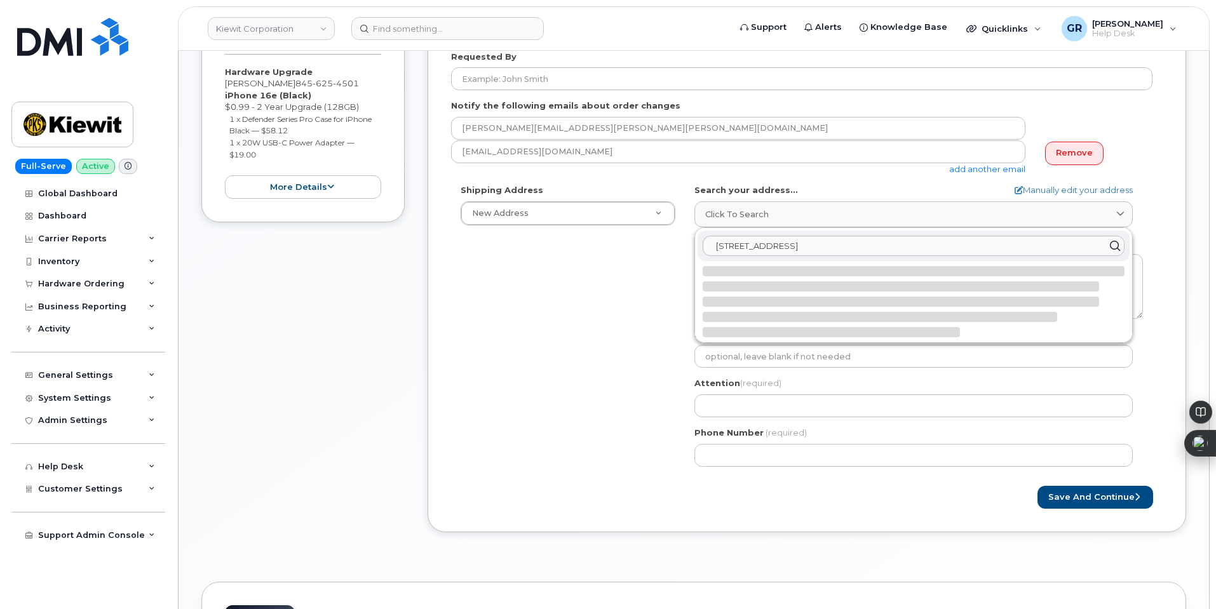
select select
type textarea "905 Power House Rd ORANGE TX 77630-1049 UNITED STATES"
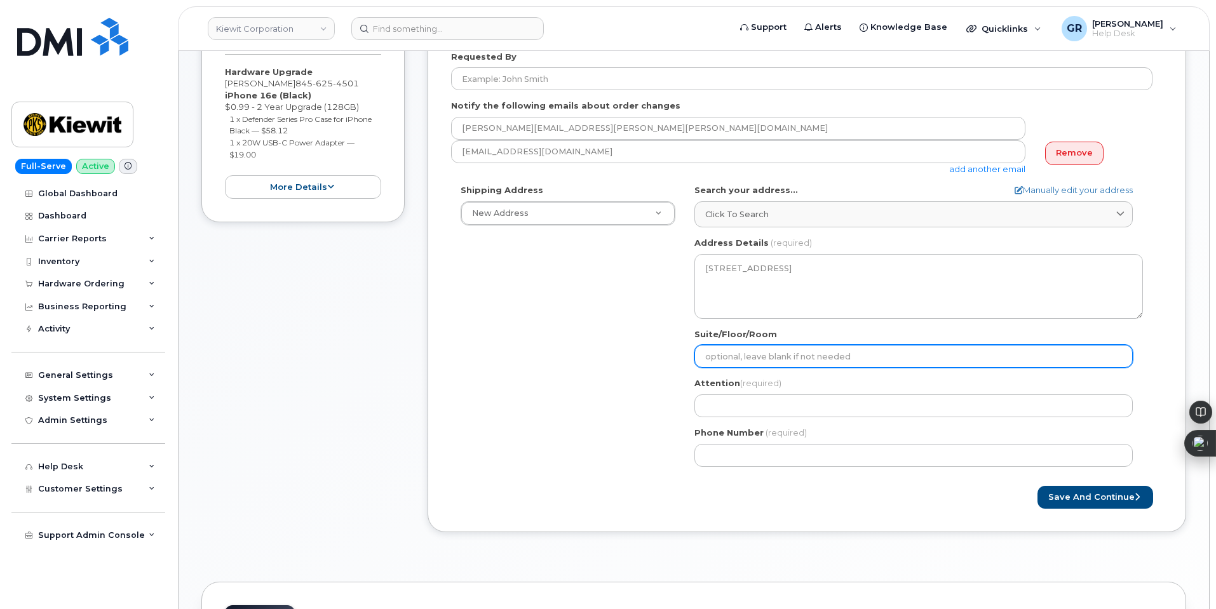
click at [782, 352] on input "Suite/Floor/Room" at bounding box center [914, 356] width 438 height 23
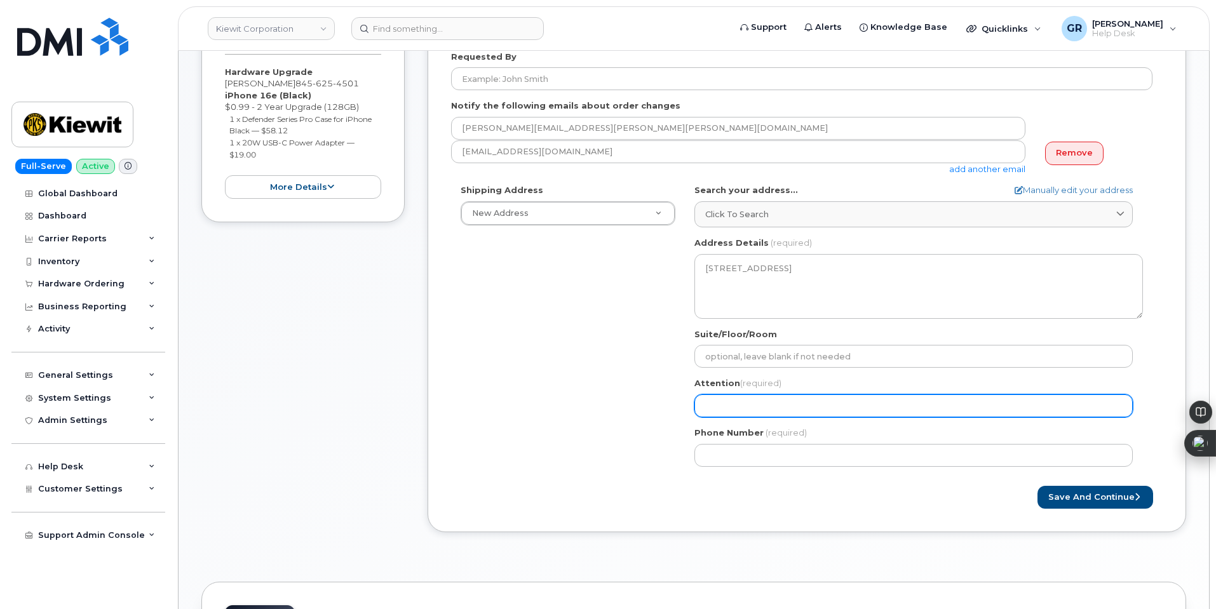
click at [731, 405] on input "Attention (required)" at bounding box center [914, 406] width 438 height 23
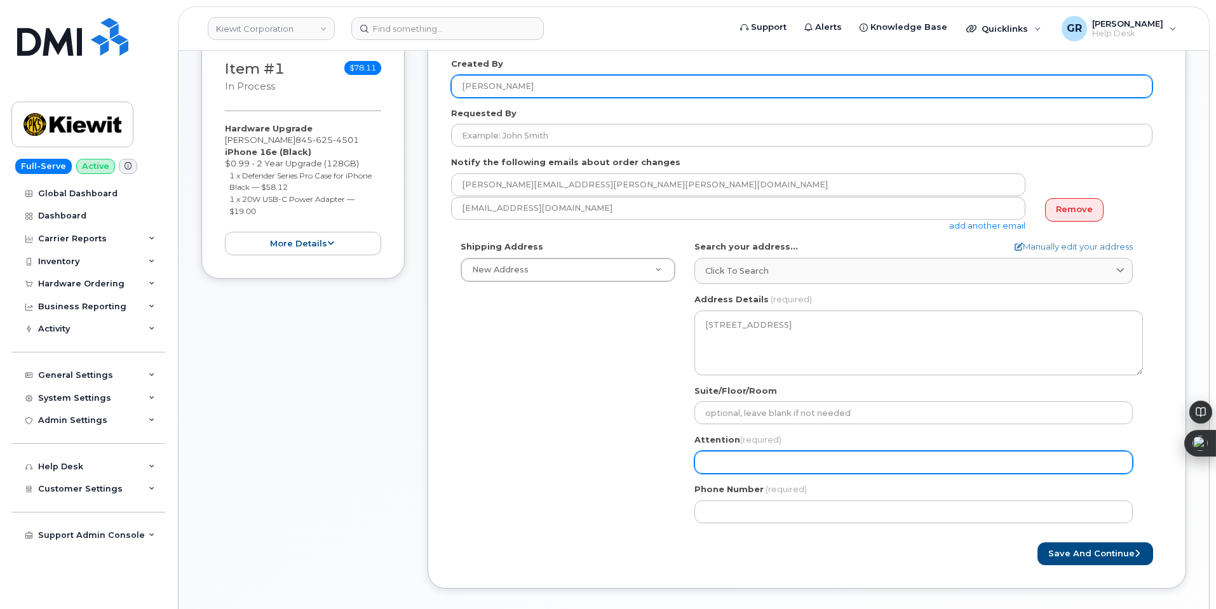
scroll to position [191, 0]
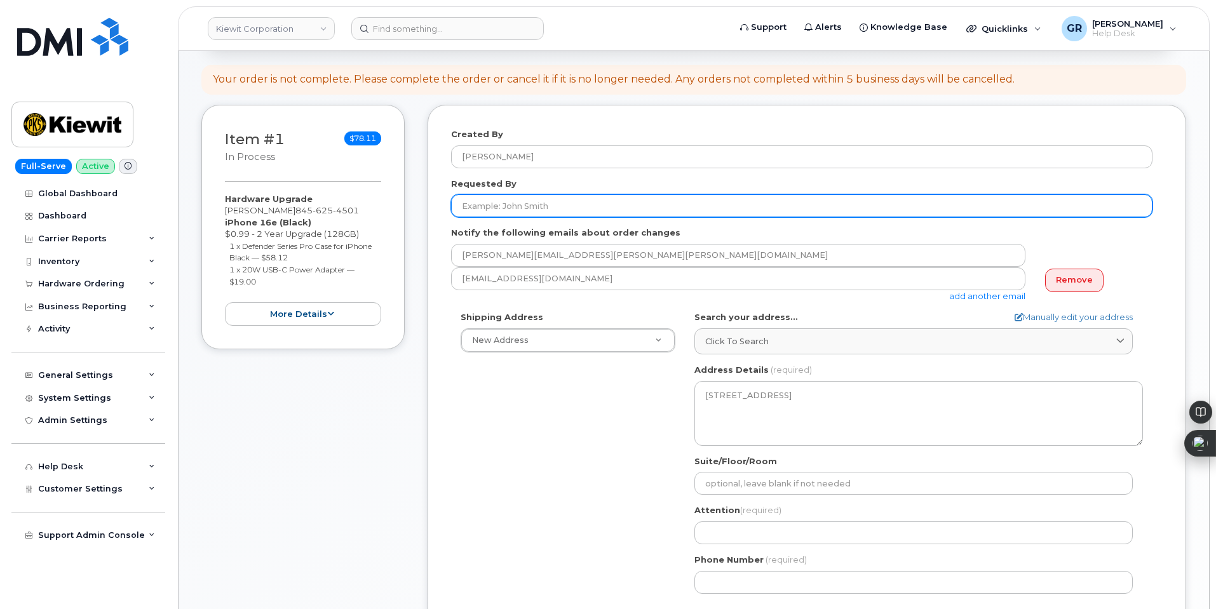
click at [564, 217] on input "Requested By" at bounding box center [802, 205] width 702 height 23
click at [562, 201] on input "Requested By" at bounding box center [802, 205] width 702 height 23
paste input "Anthony Koeppen"
type input "Anthony Koeppen"
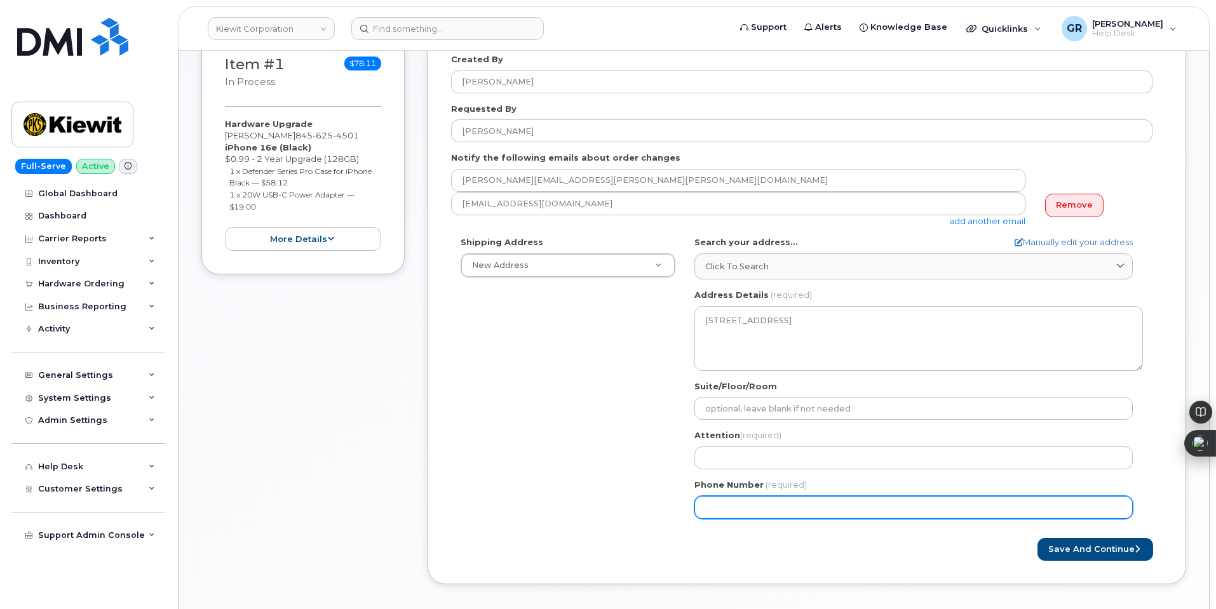
scroll to position [381, 0]
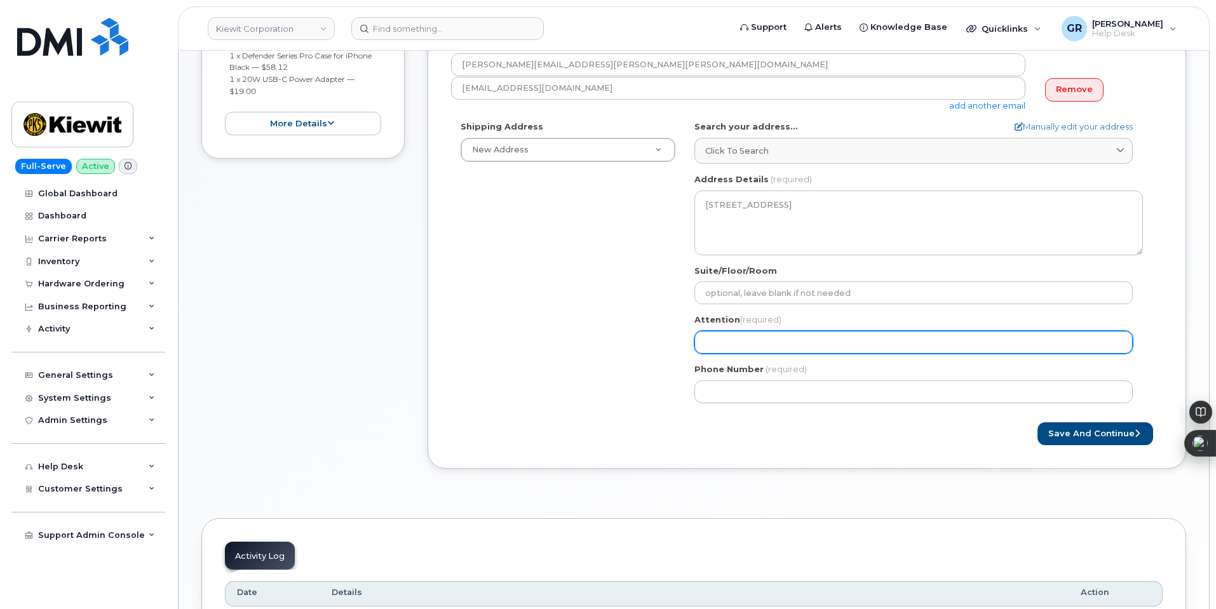
drag, startPoint x: 762, startPoint y: 330, endPoint x: 776, endPoint y: 340, distance: 16.9
click at [762, 330] on div "Attention (required)" at bounding box center [919, 334] width 449 height 40
click at [775, 350] on input "Attention (required)" at bounding box center [914, 342] width 438 height 23
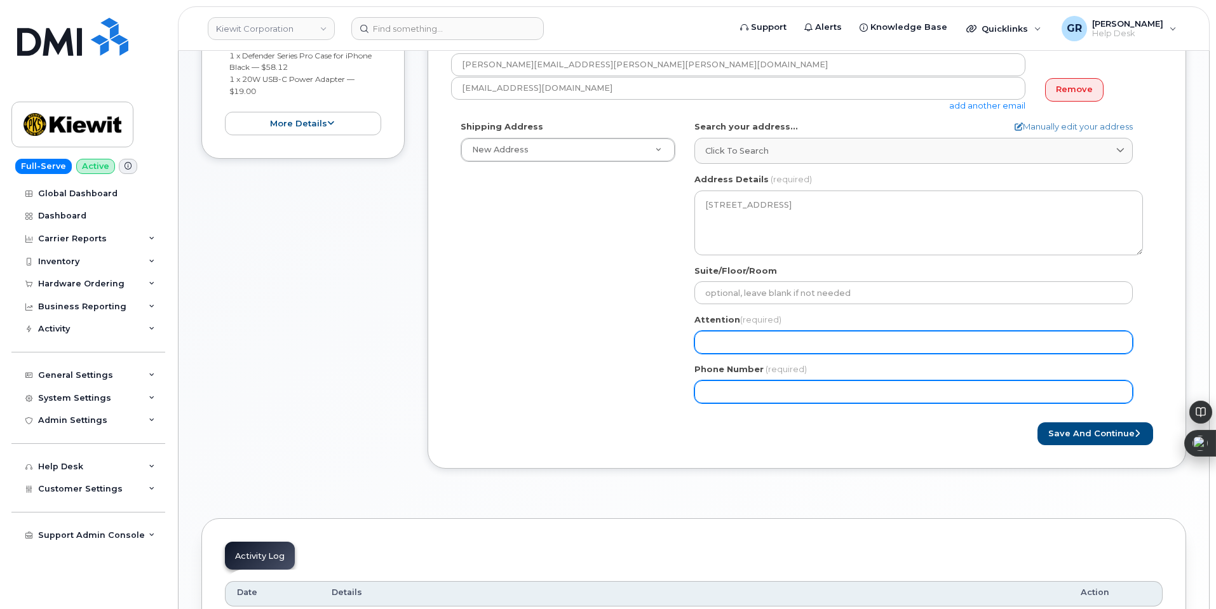
paste input "Anthony Koeppen"
select select
type input "Anthony Koeppen"
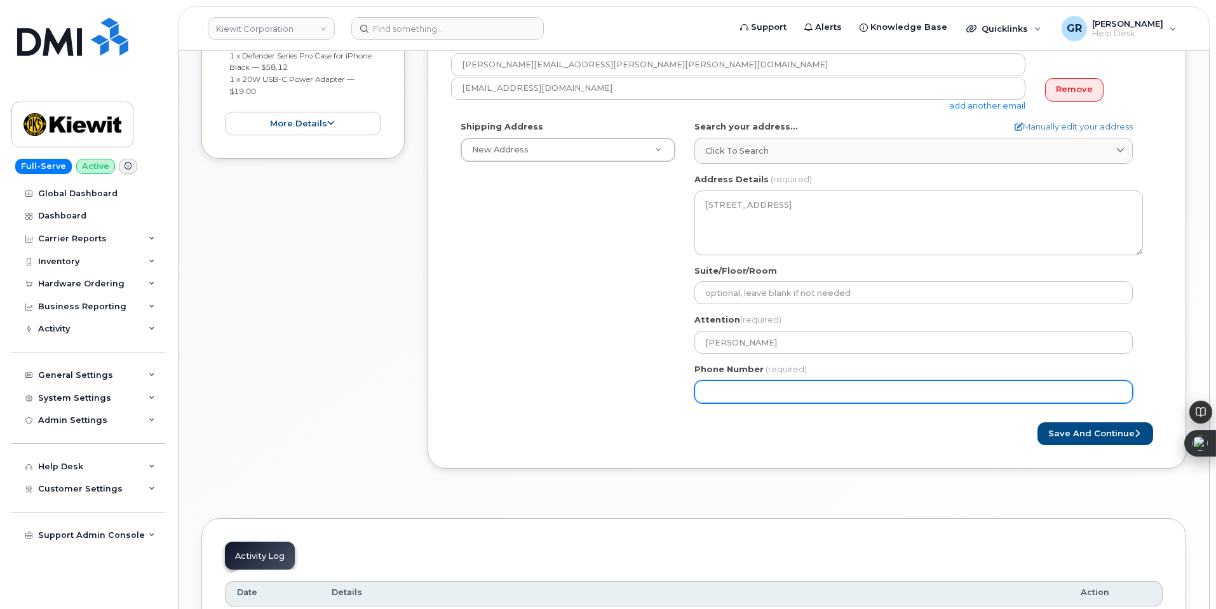
click at [738, 386] on input "Phone Number" at bounding box center [914, 392] width 438 height 23
click at [742, 389] on input "Phone Number" at bounding box center [914, 392] width 438 height 23
paste input "9134162183"
select select
type input "9134162183"
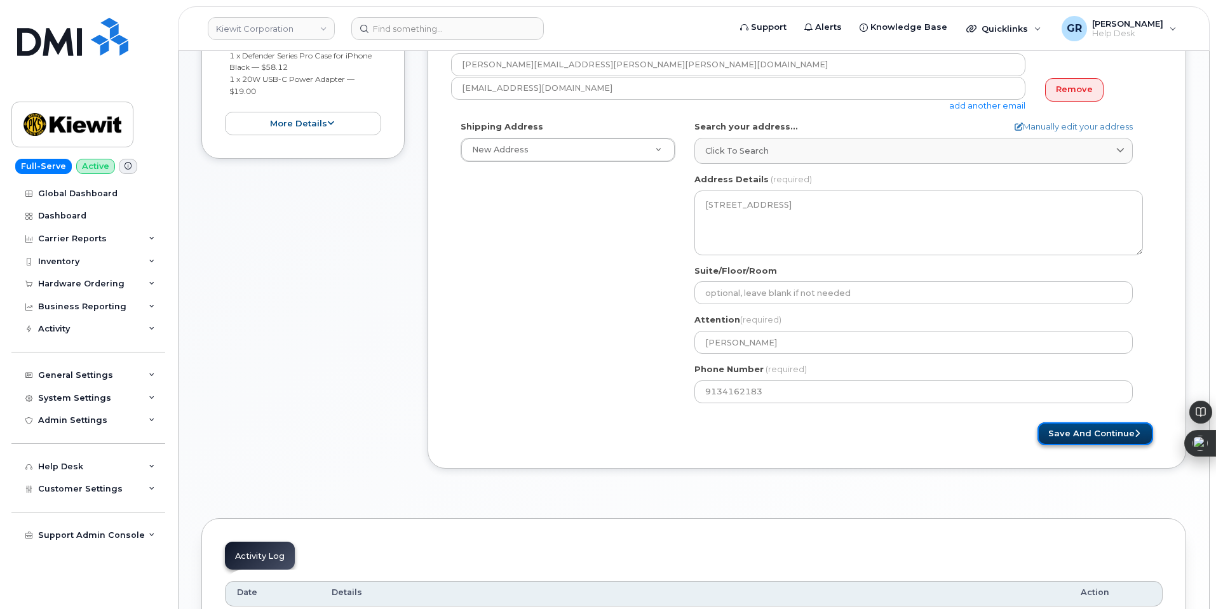
click at [1111, 433] on button "Save and Continue" at bounding box center [1096, 435] width 116 height 24
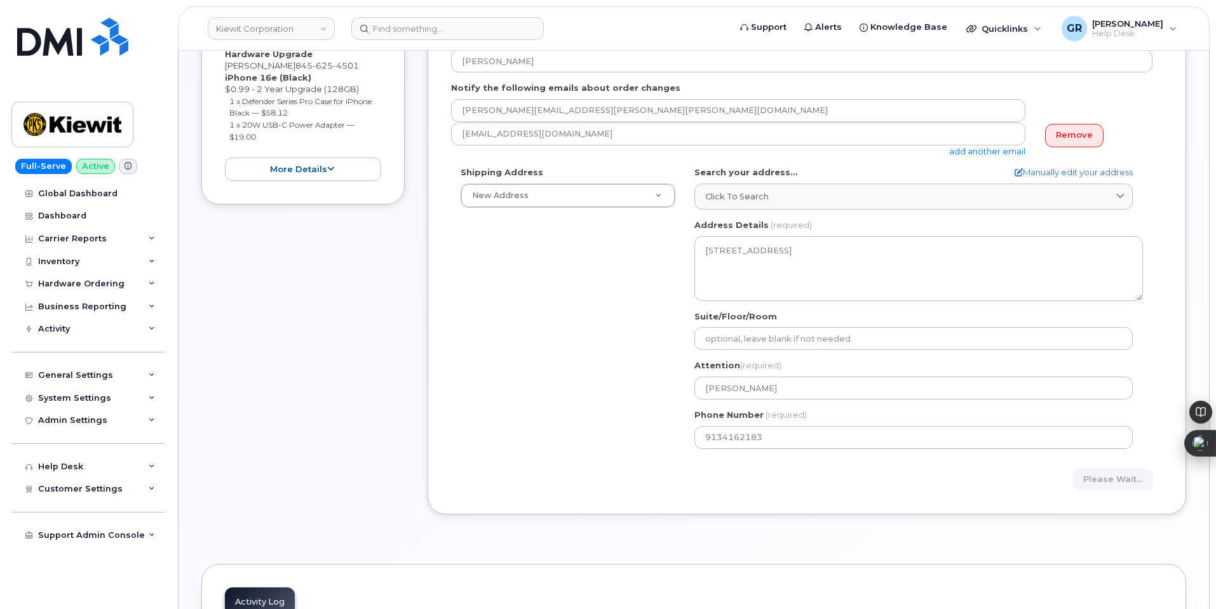
scroll to position [318, 0]
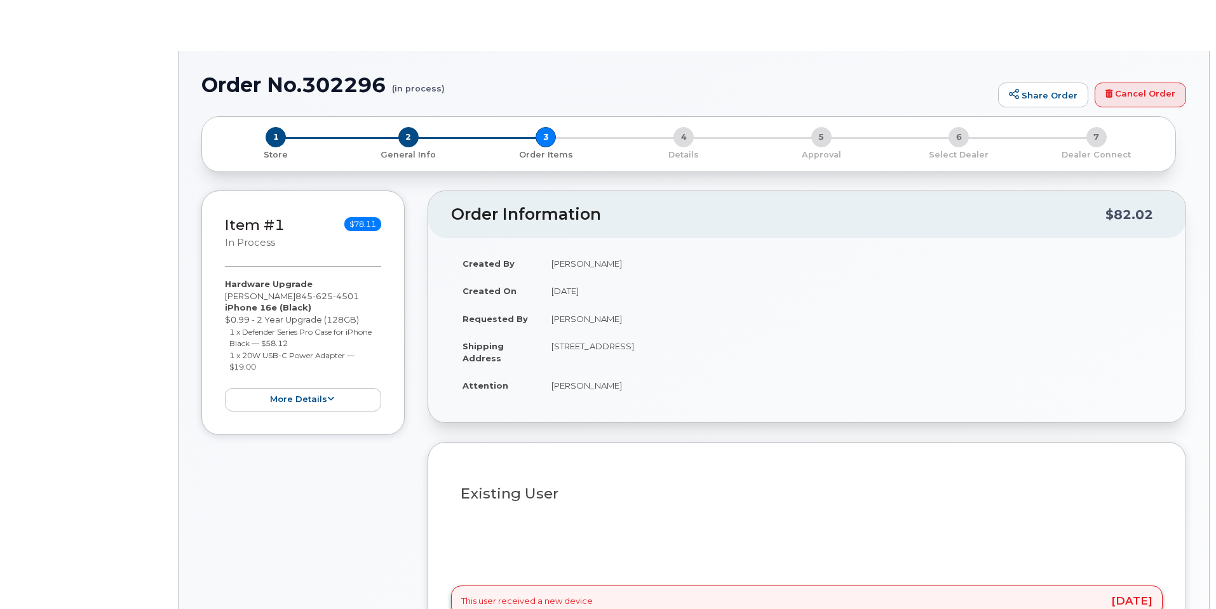
type input "[PERSON_NAME]"
radio input "true"
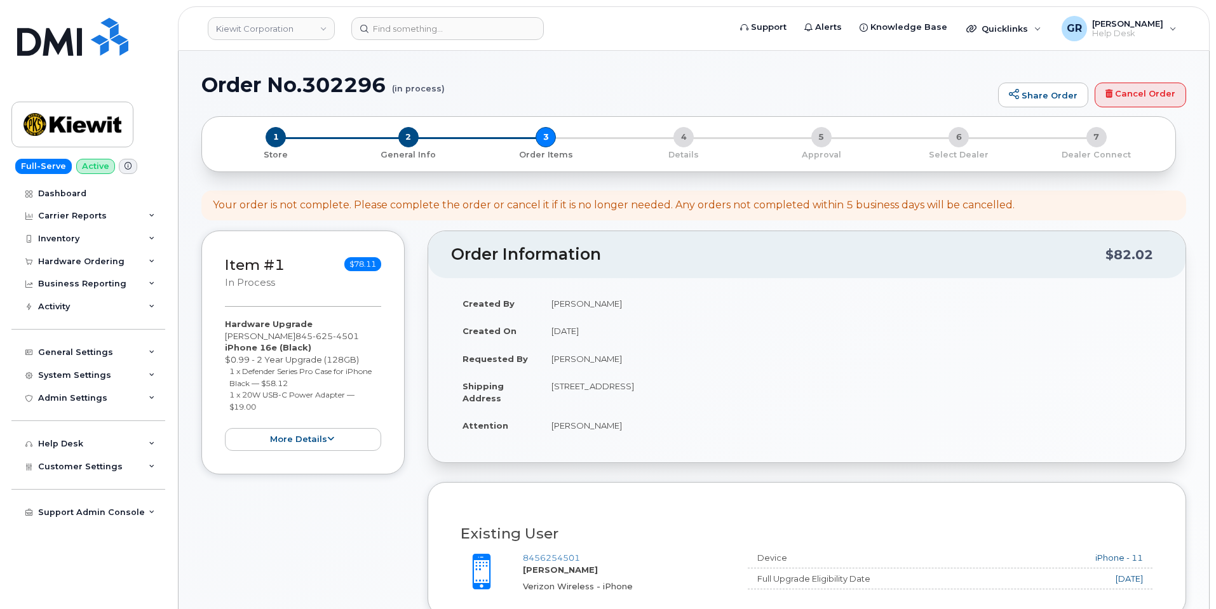
scroll to position [319, 0]
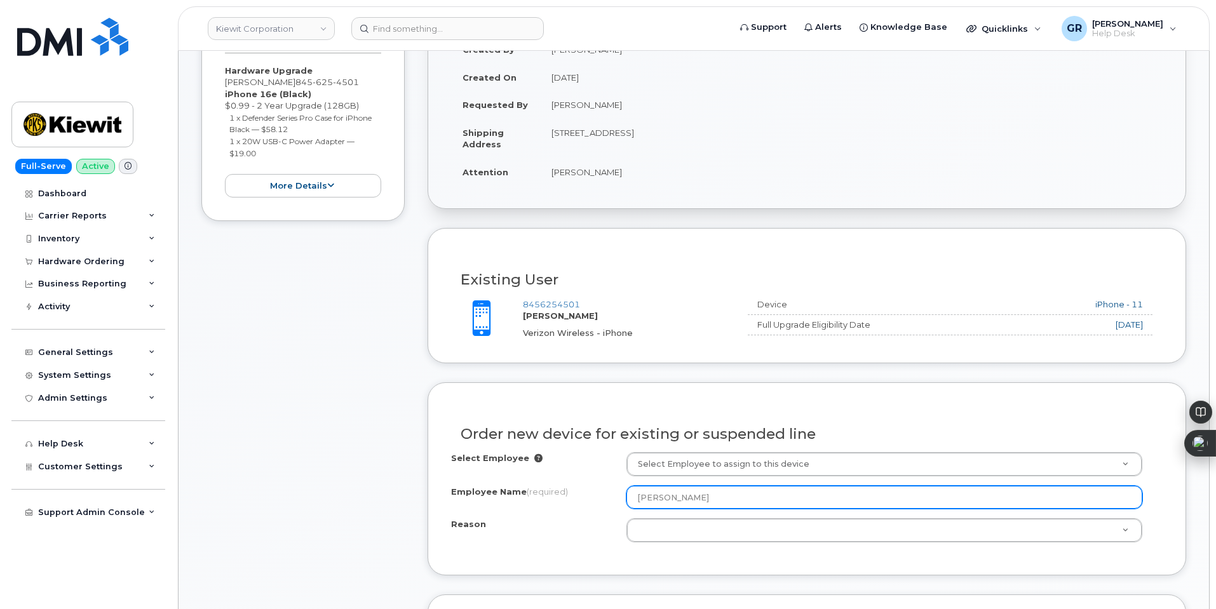
click at [707, 494] on input "[PERSON_NAME]" at bounding box center [885, 497] width 516 height 23
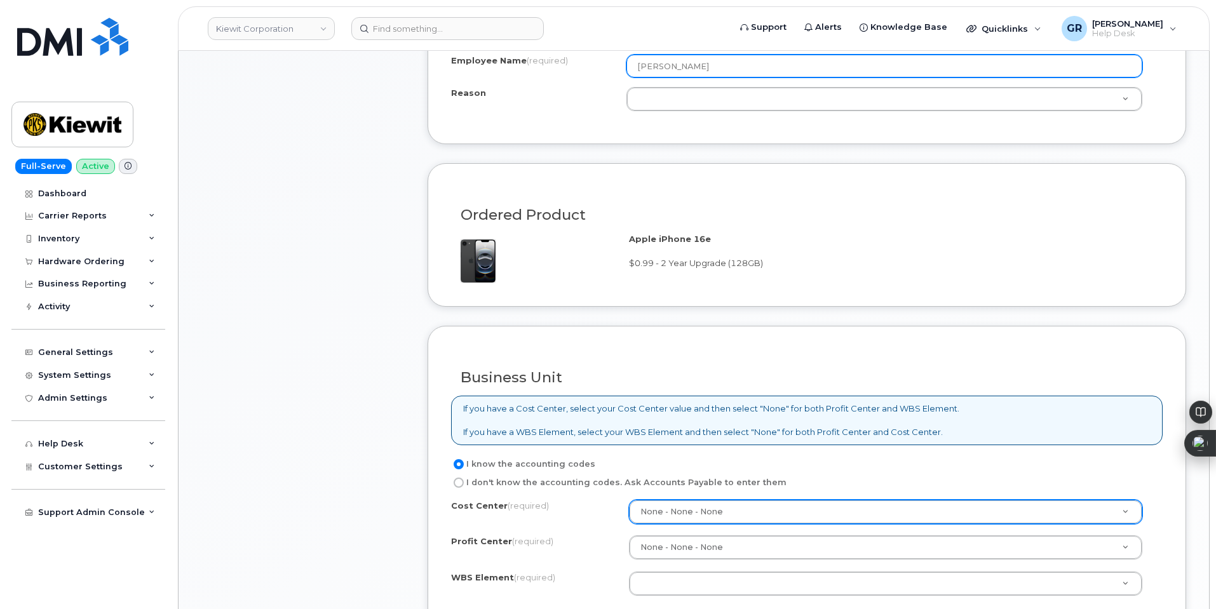
scroll to position [891, 0]
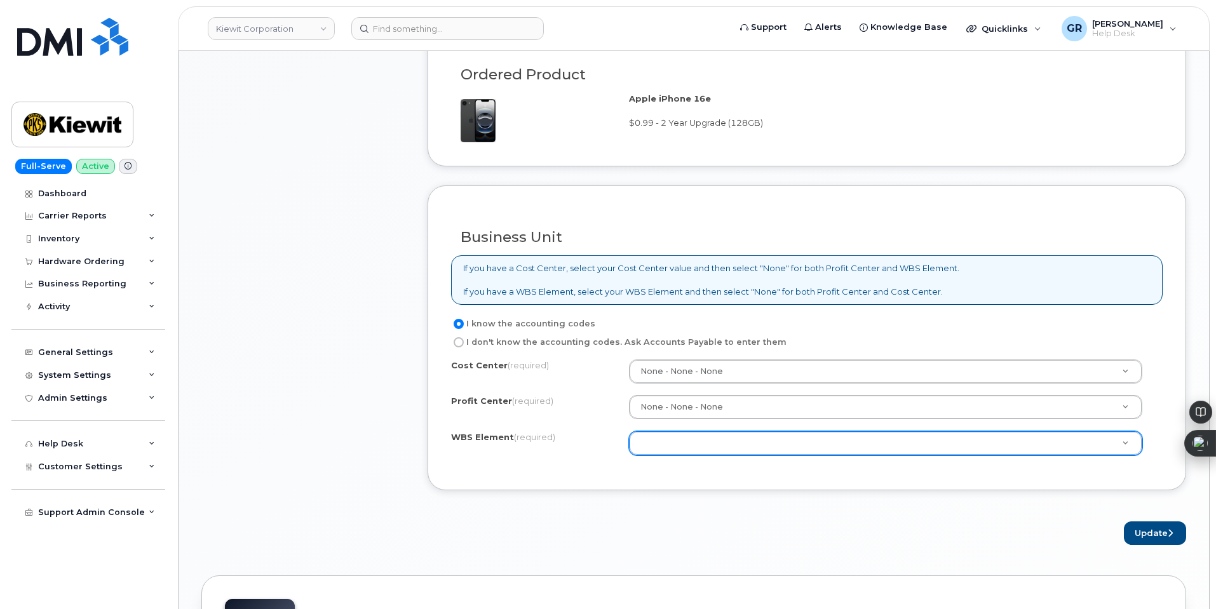
paste input "105359.2144"
type input "105359.2144"
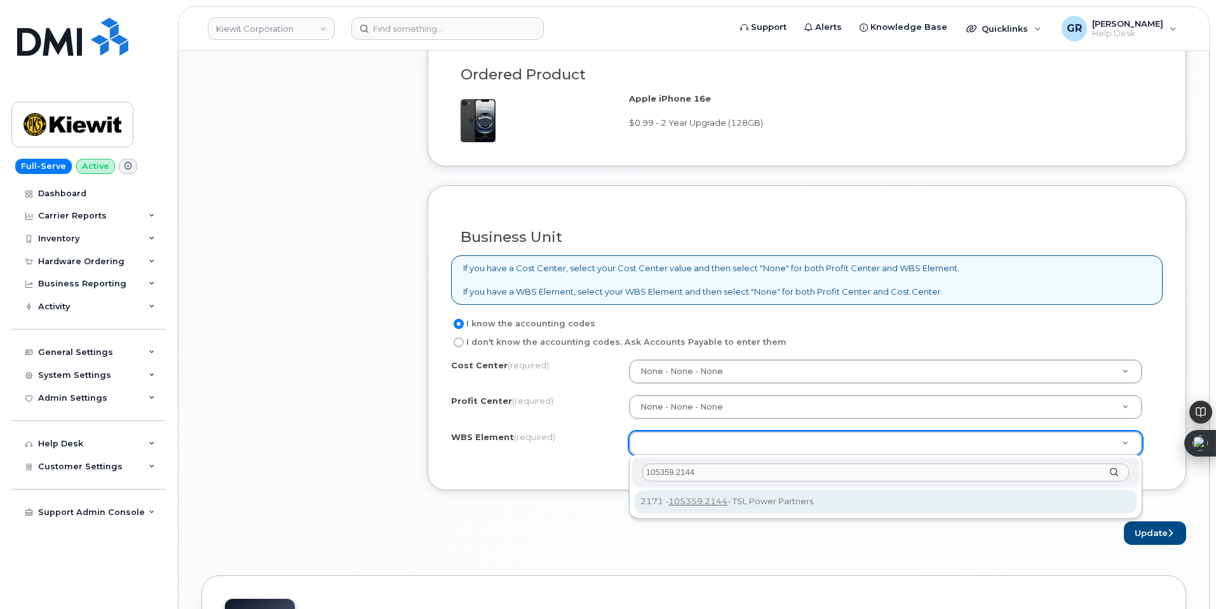
type input "105359.2144"
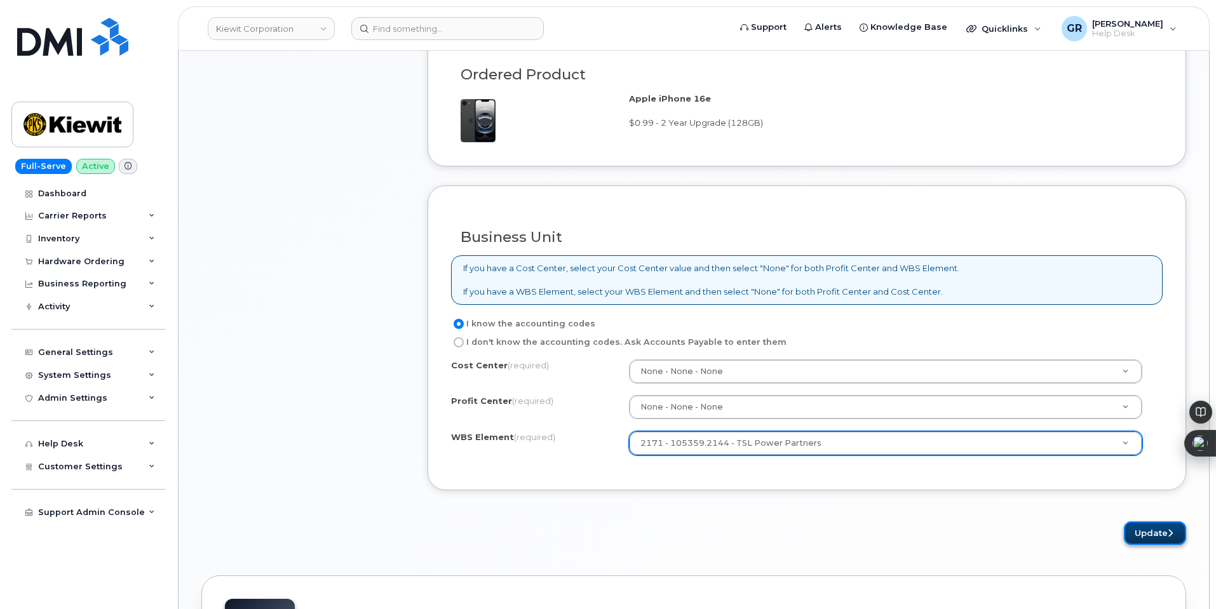
click at [1153, 531] on button "Update" at bounding box center [1155, 534] width 62 height 24
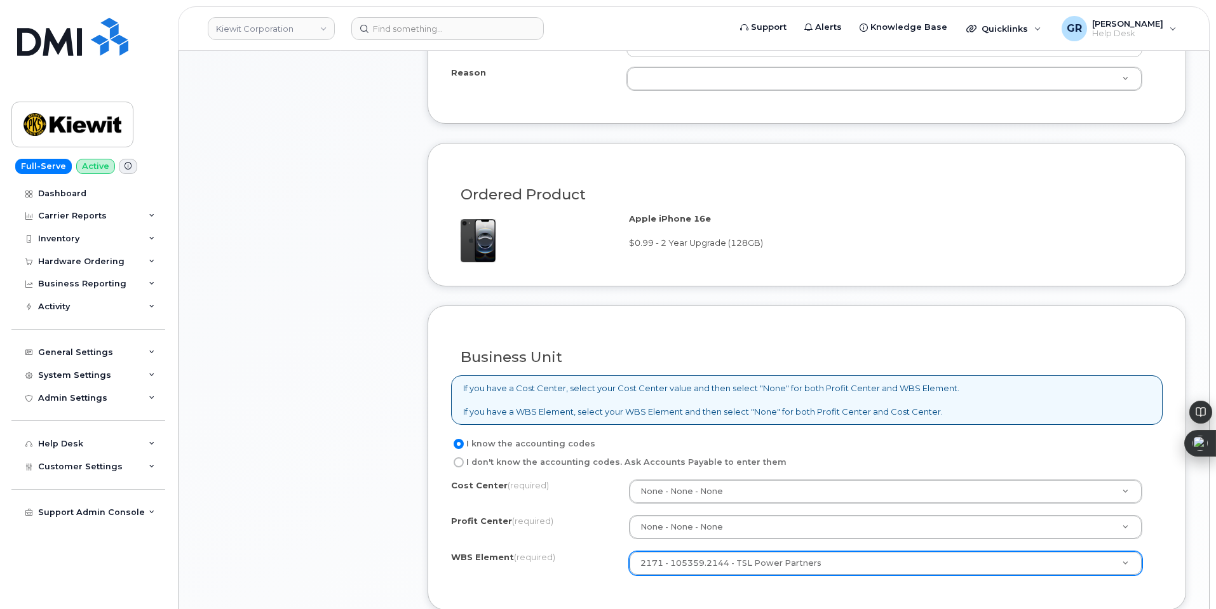
scroll to position [1092, 0]
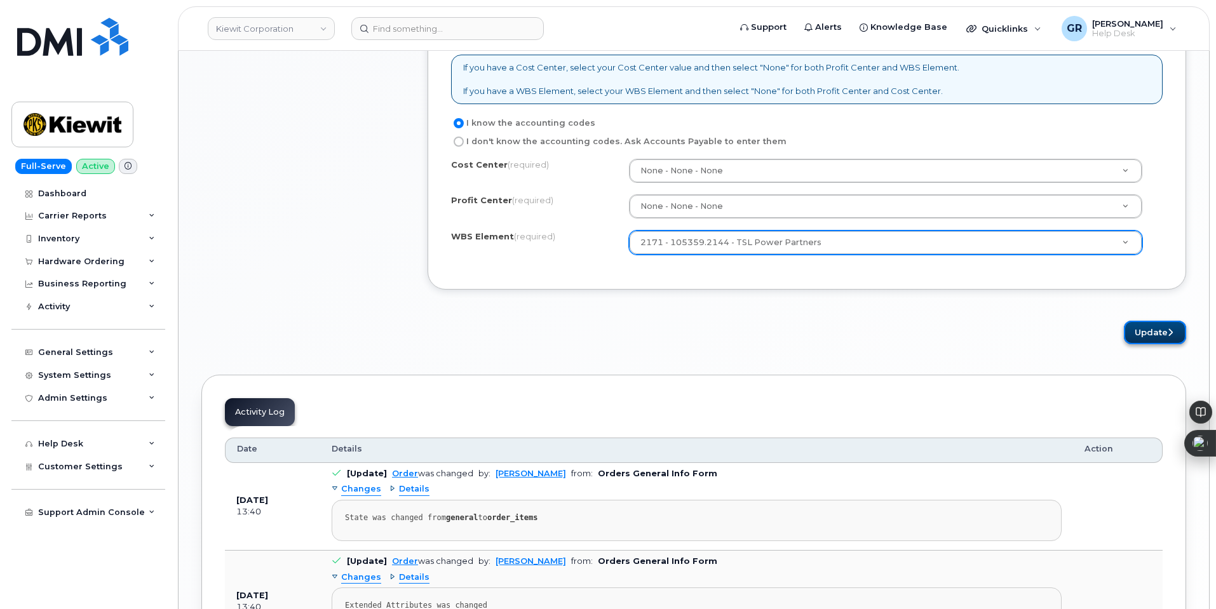
click at [1153, 334] on button "Update" at bounding box center [1155, 333] width 62 height 24
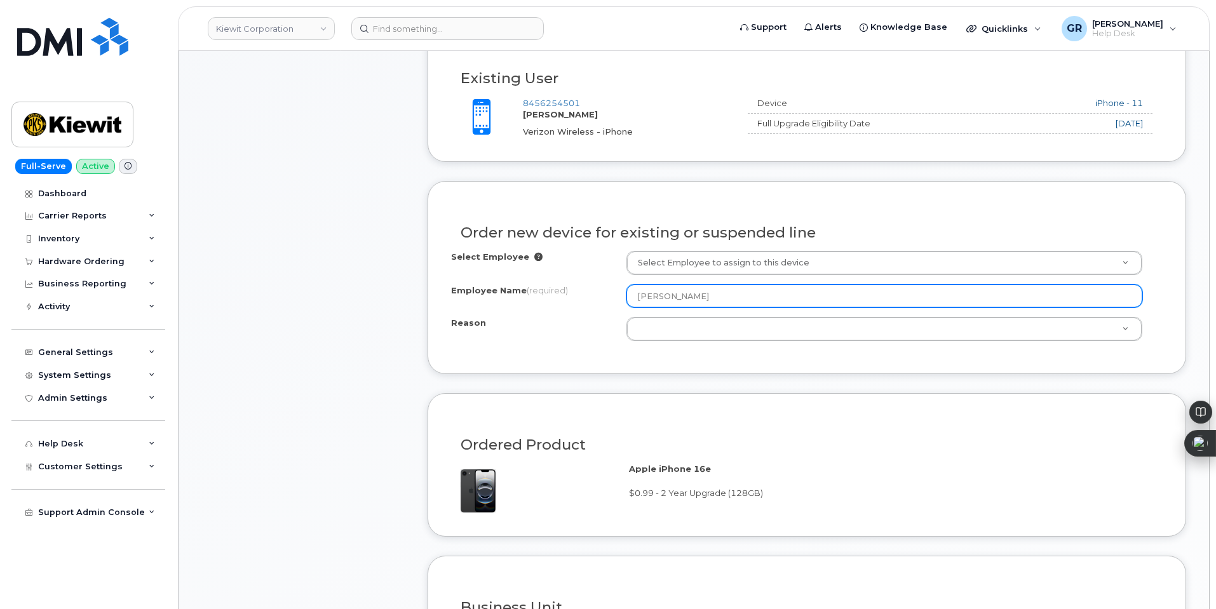
scroll to position [520, 0]
click at [740, 301] on input "BRET GELDERMAN" at bounding box center [885, 296] width 516 height 23
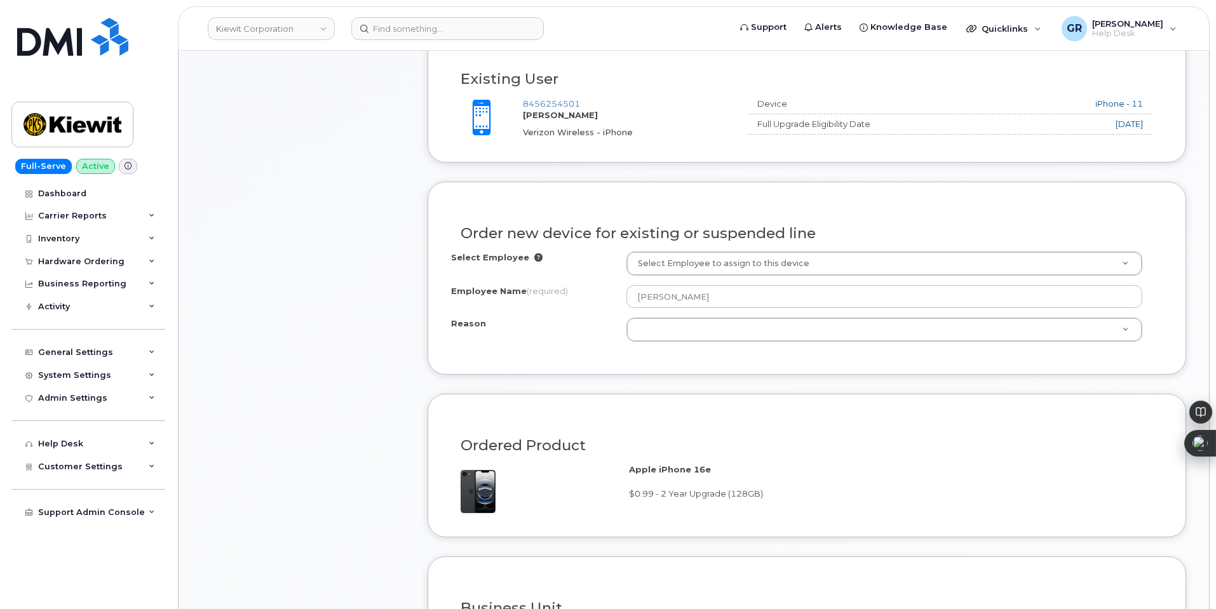
click at [671, 345] on div "Select Employee Select Employee to assign to this device Employee Name (require…" at bounding box center [807, 302] width 712 height 100
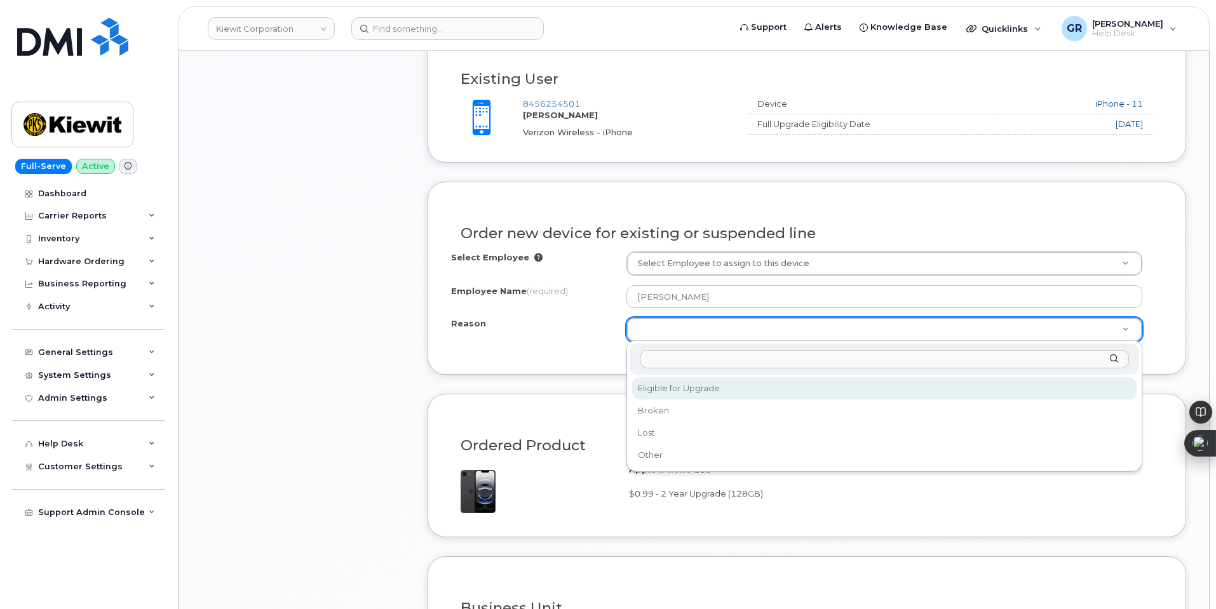
drag, startPoint x: 682, startPoint y: 335, endPoint x: 708, endPoint y: 322, distance: 29.0
select select "eligible_for_upgrade"
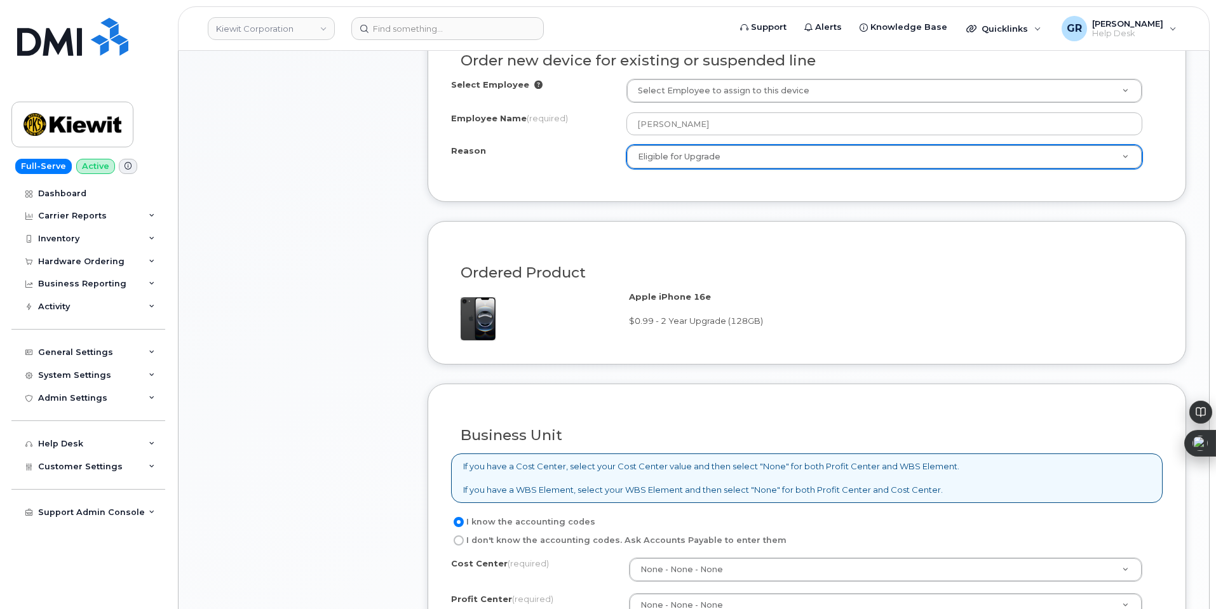
scroll to position [965, 0]
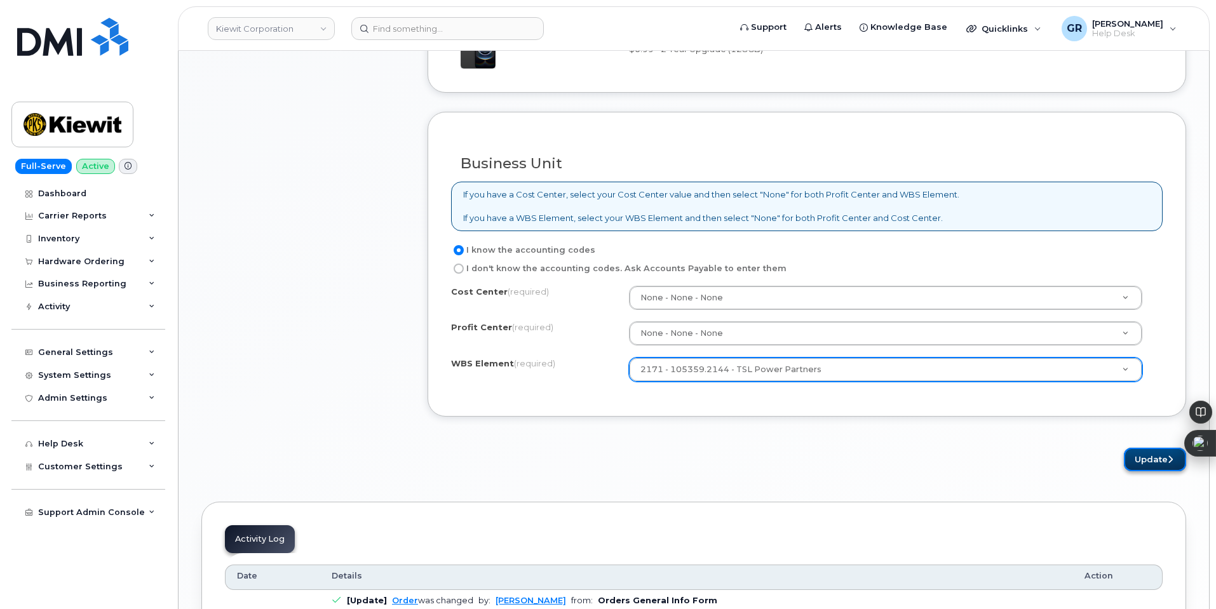
click at [1153, 462] on button "Update" at bounding box center [1155, 460] width 62 height 24
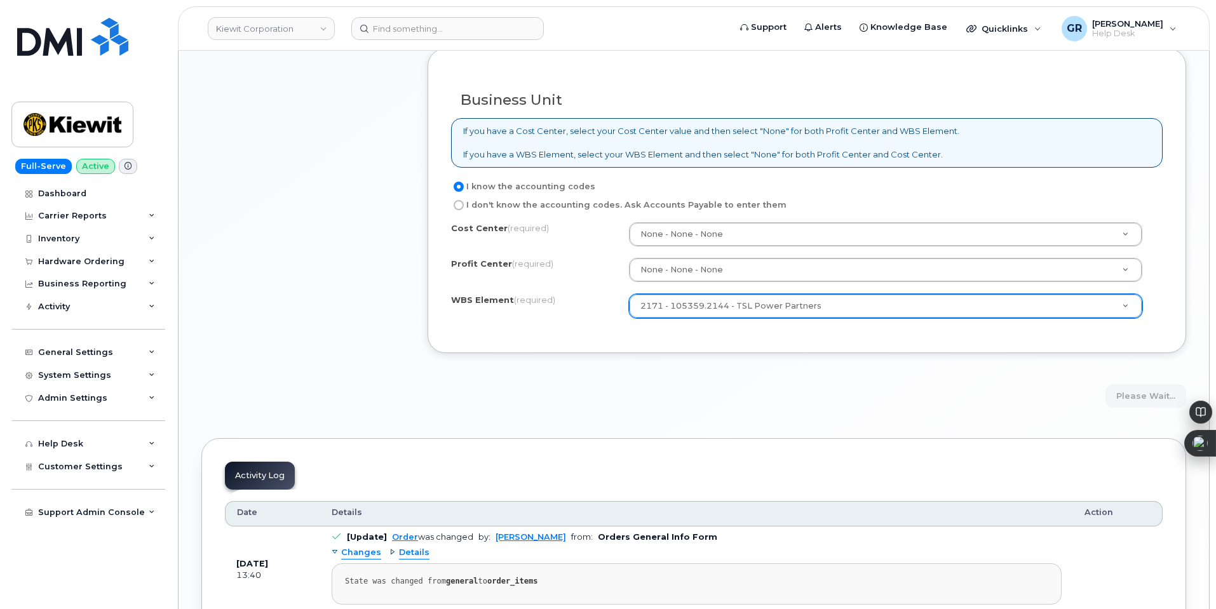
scroll to position [1092, 0]
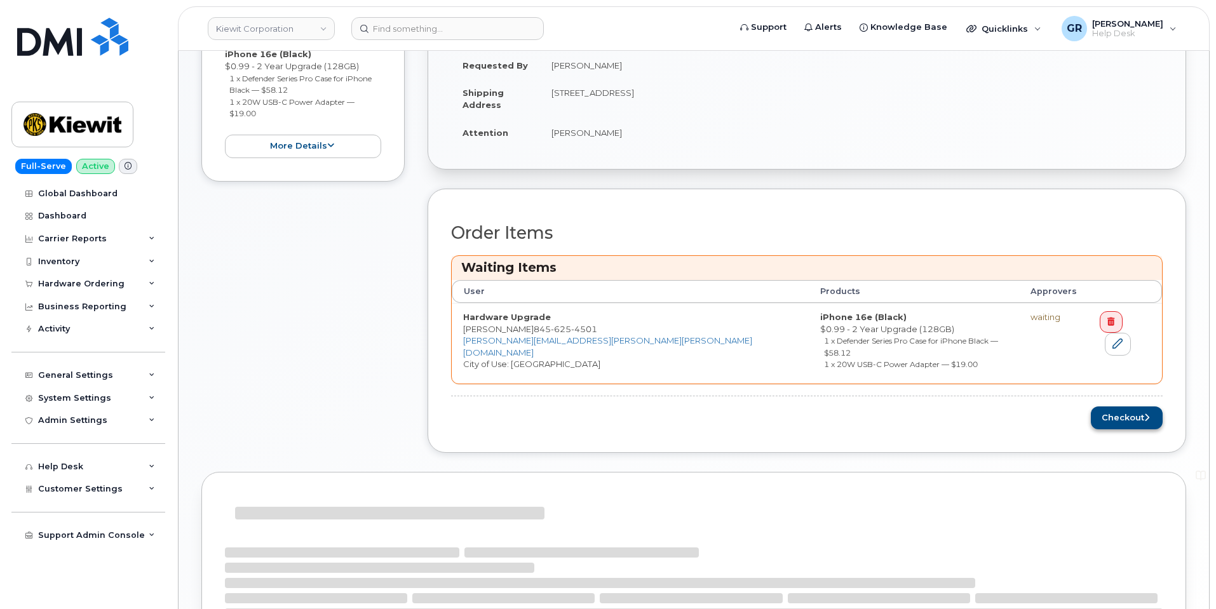
scroll to position [479, 0]
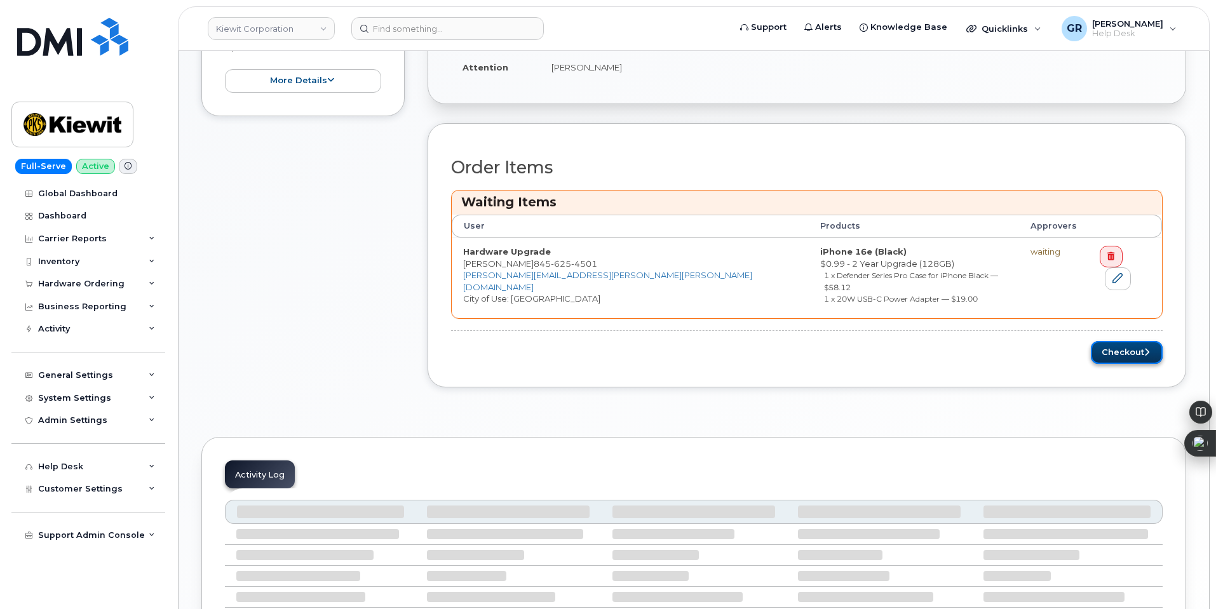
click at [1130, 343] on button "Checkout" at bounding box center [1127, 353] width 72 height 24
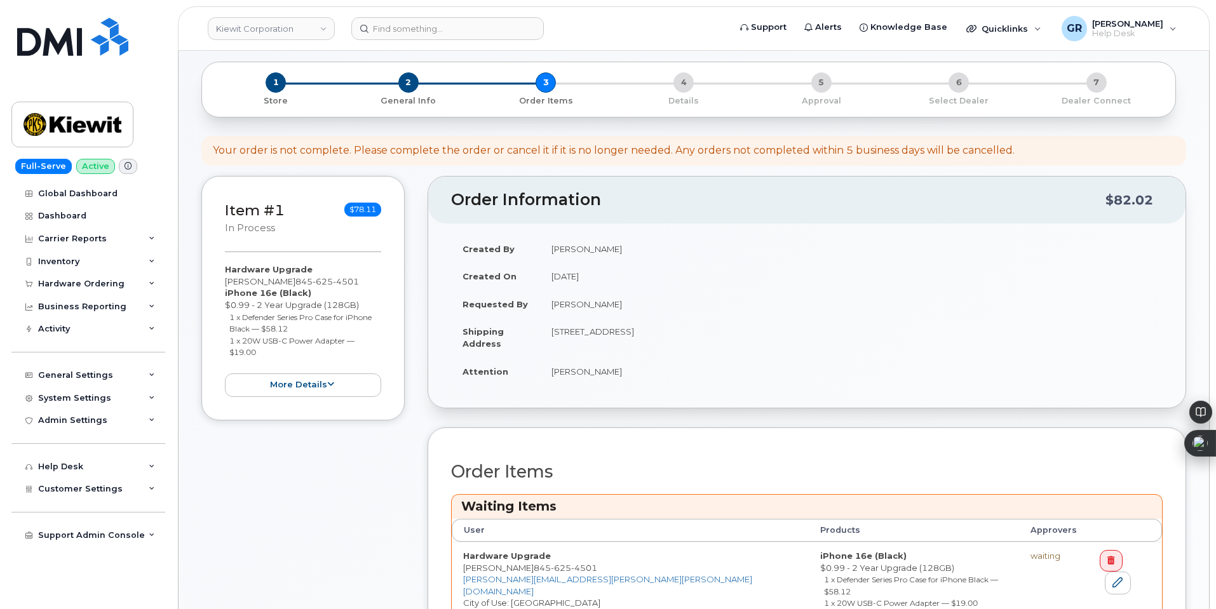
scroll to position [161, 0]
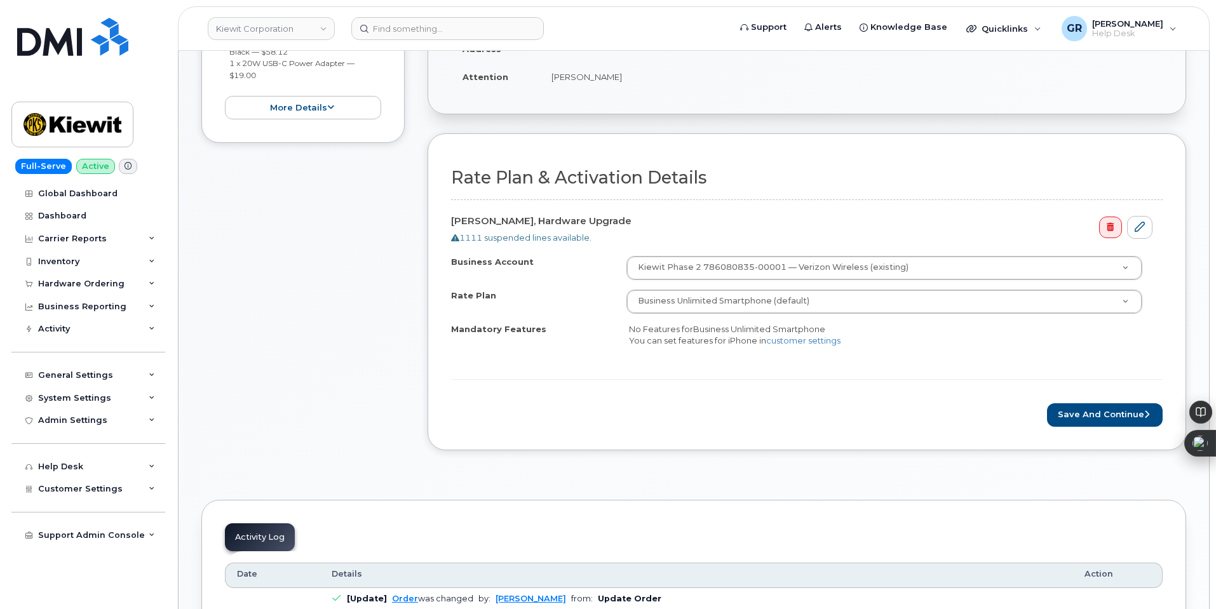
scroll to position [381, 0]
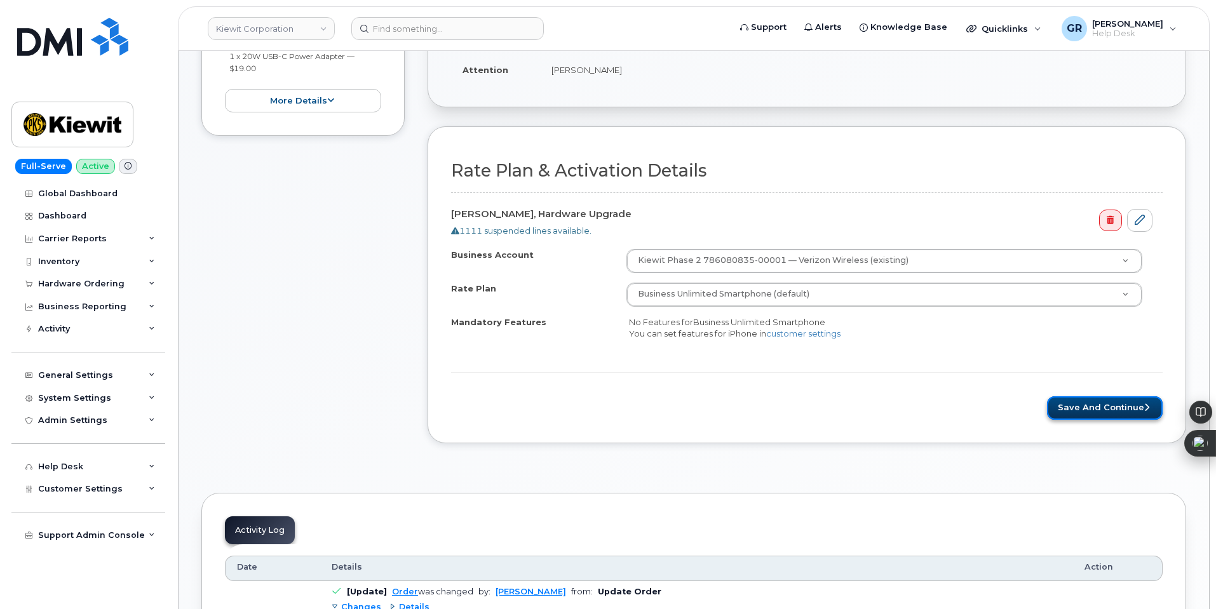
click at [1124, 410] on button "Save and Continue" at bounding box center [1105, 409] width 116 height 24
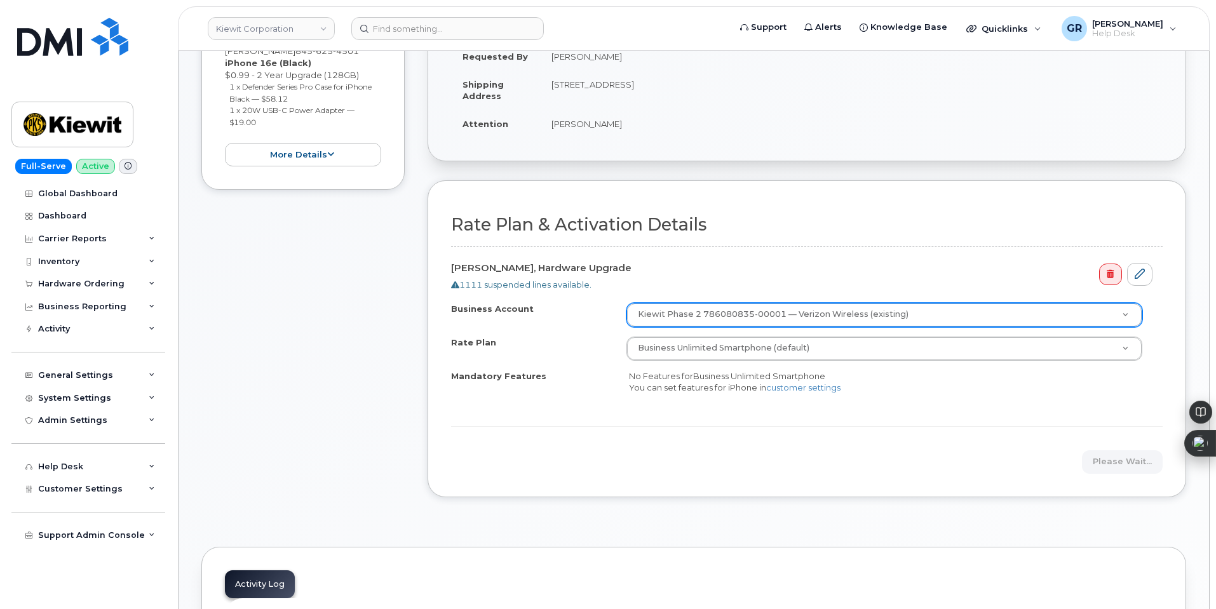
scroll to position [318, 0]
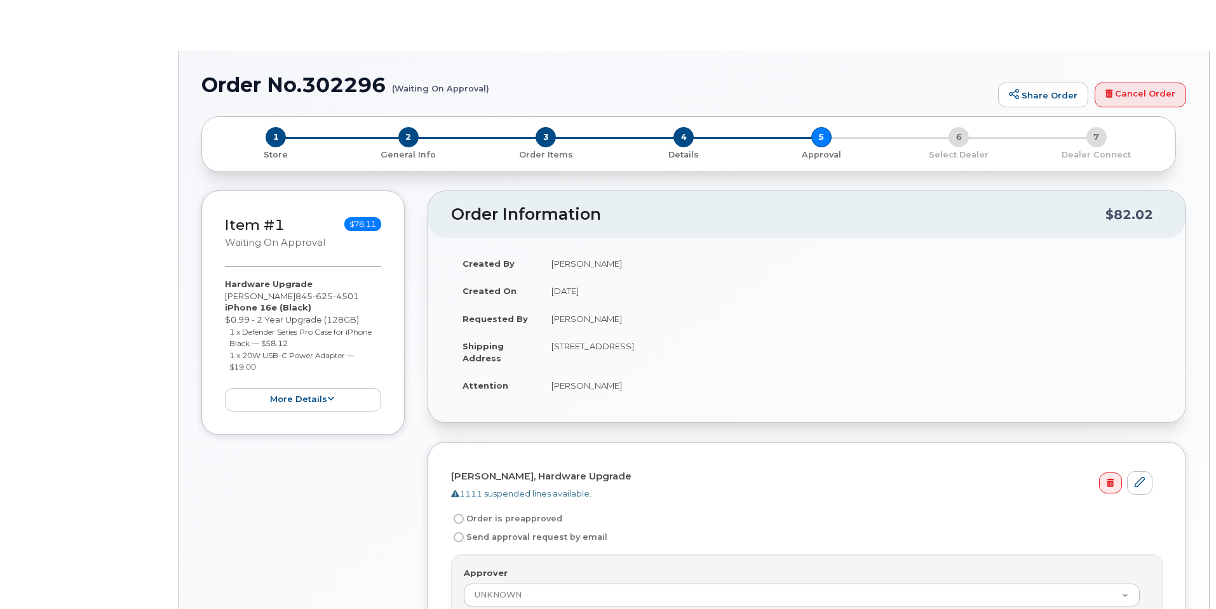
radio input "true"
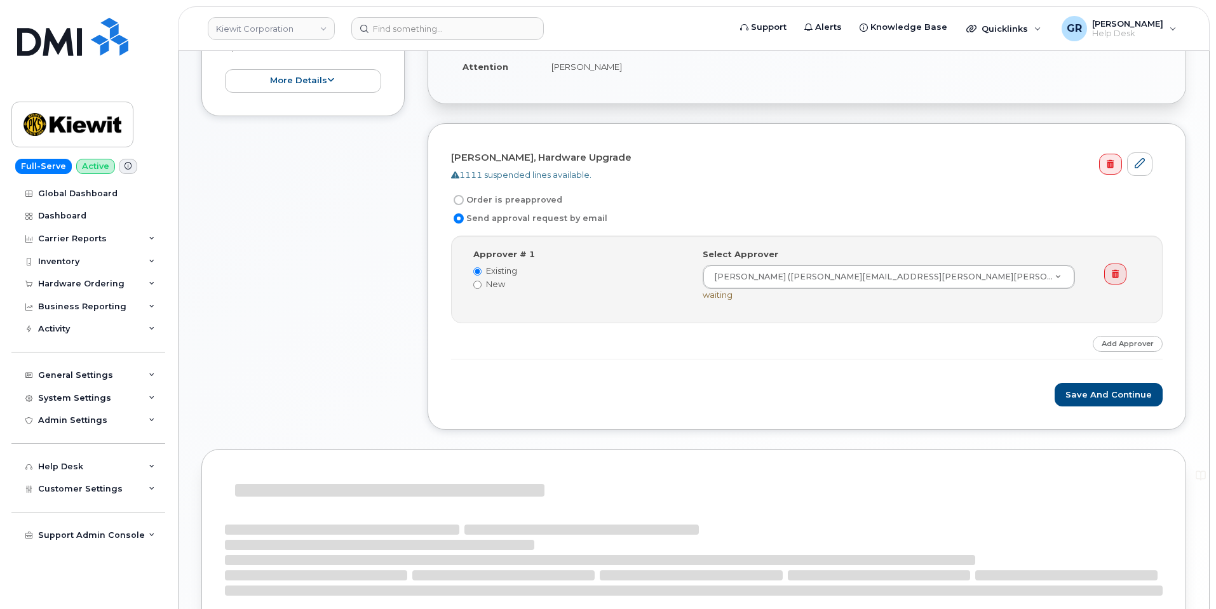
scroll to position [384, 0]
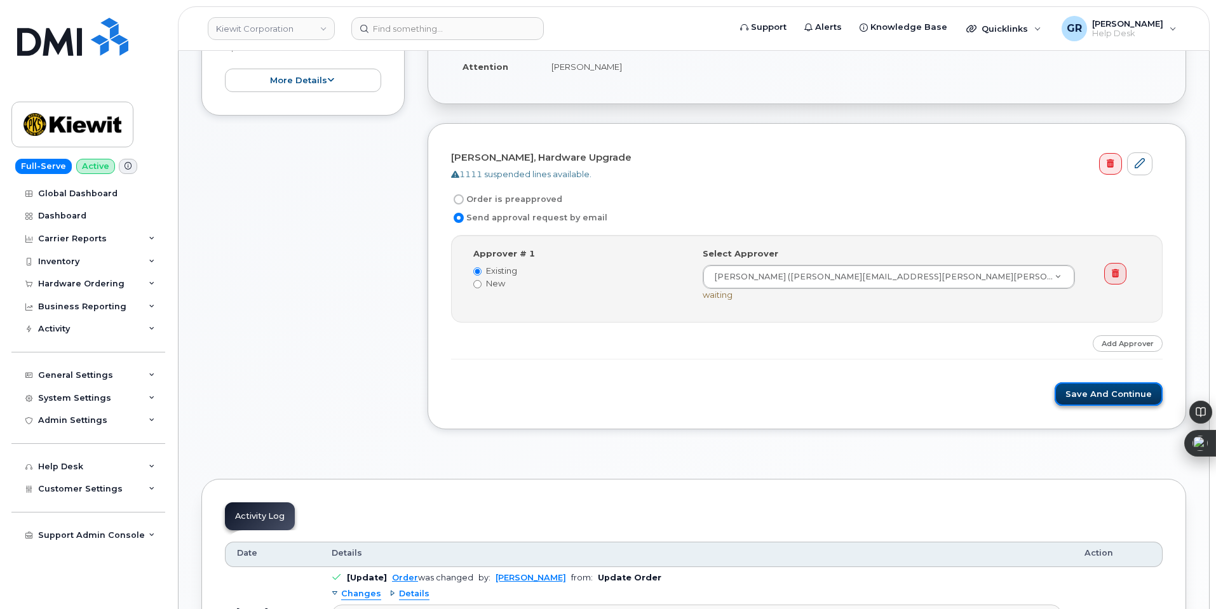
click at [1102, 390] on button "Save and Continue" at bounding box center [1109, 395] width 108 height 24
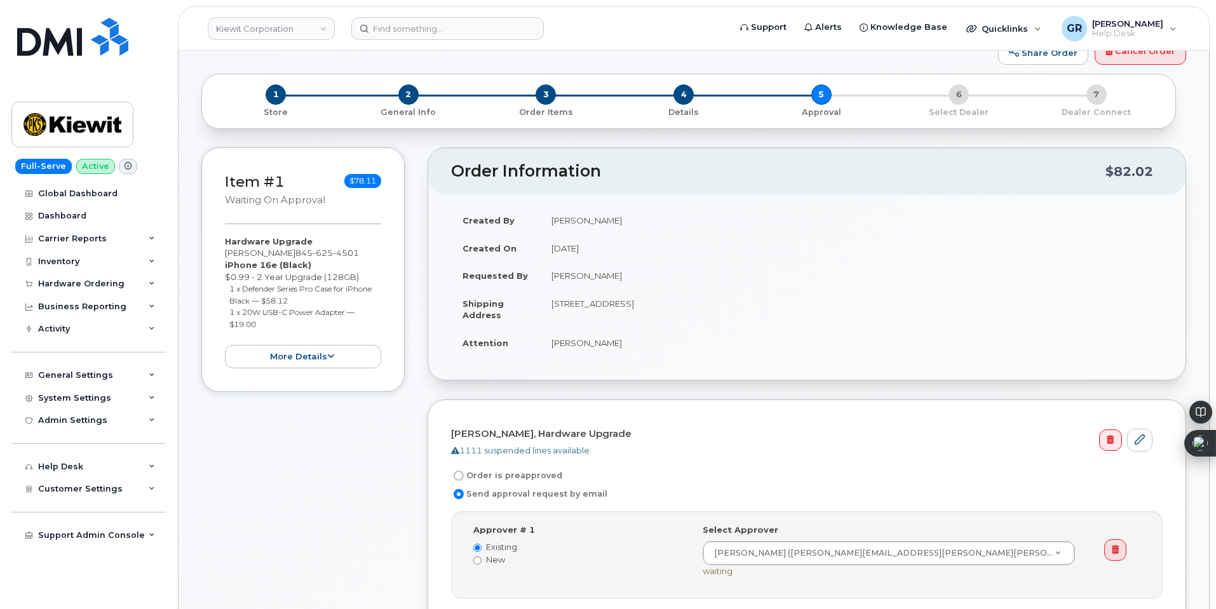
scroll to position [318, 0]
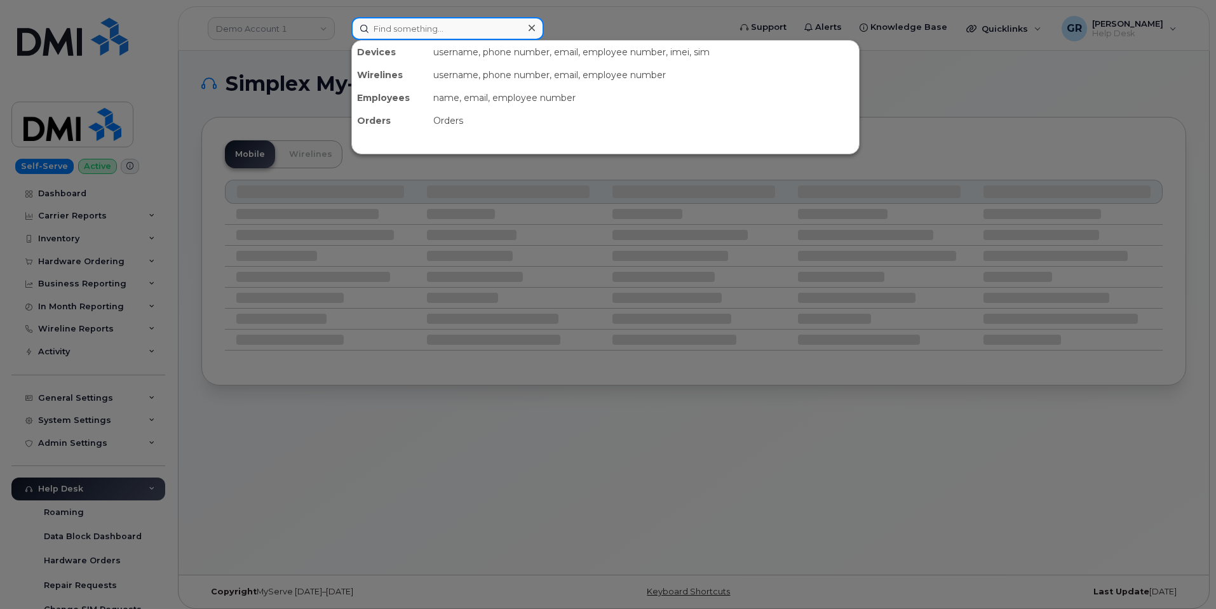
click at [393, 23] on input at bounding box center [447, 28] width 193 height 23
paste input "8169469873"
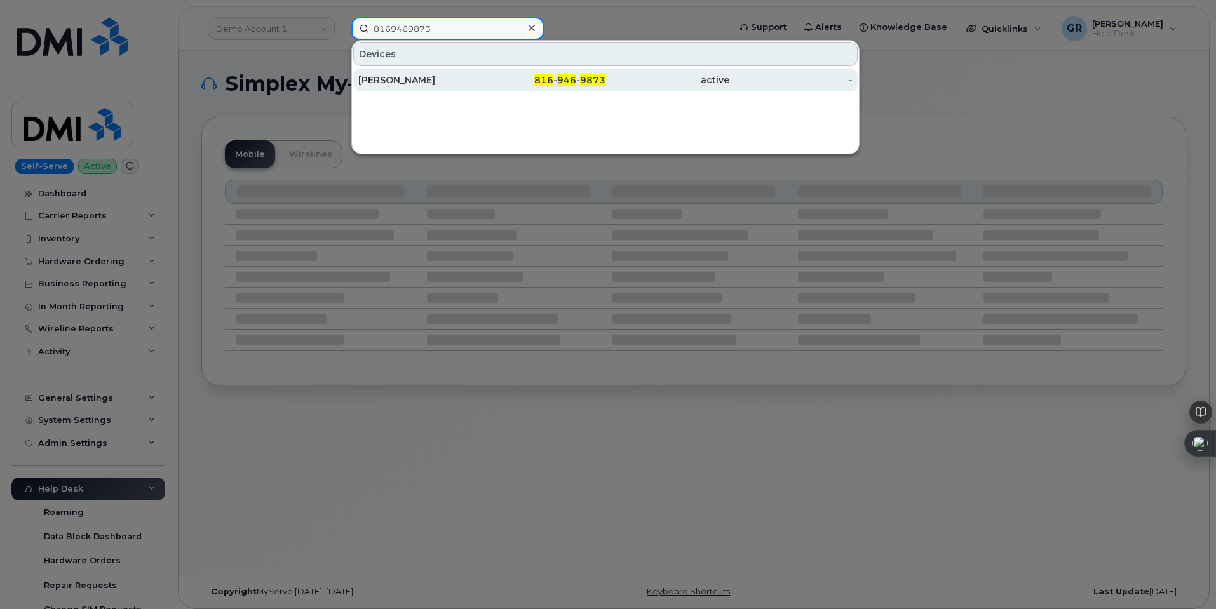
type input "8169469873"
click at [461, 87] on div "[PERSON_NAME]" at bounding box center [420, 80] width 124 height 23
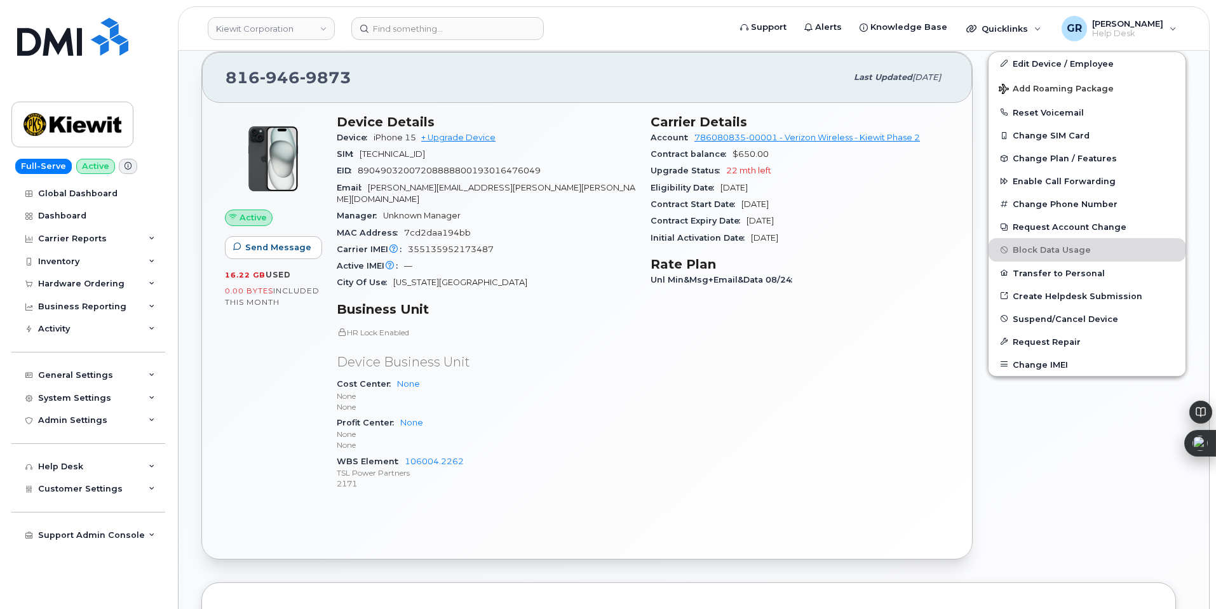
scroll to position [315, 0]
drag, startPoint x: 481, startPoint y: 447, endPoint x: 404, endPoint y: 447, distance: 76.9
click at [404, 453] on div "WBS Element 106004.2262 TSL Power Partners 2171" at bounding box center [486, 472] width 299 height 39
copy link "106004.2262"
drag, startPoint x: 295, startPoint y: 77, endPoint x: 221, endPoint y: 75, distance: 74.4
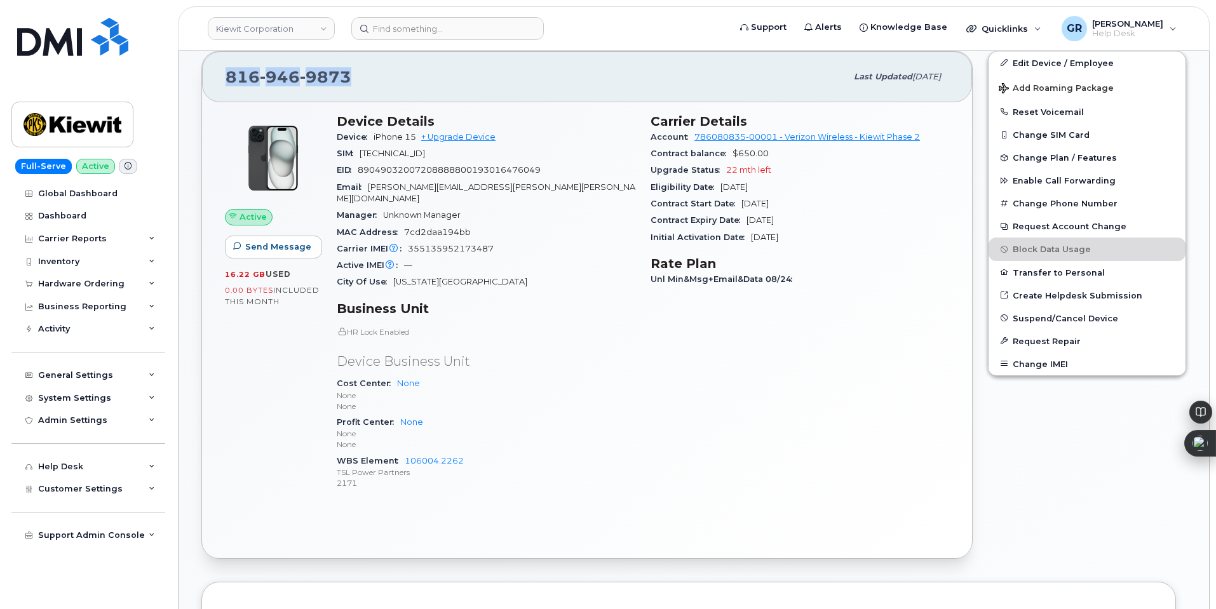
click at [221, 75] on div "[PHONE_NUMBER] Last updated [DATE]" at bounding box center [587, 76] width 770 height 51
copy span "[PHONE_NUMBER]"
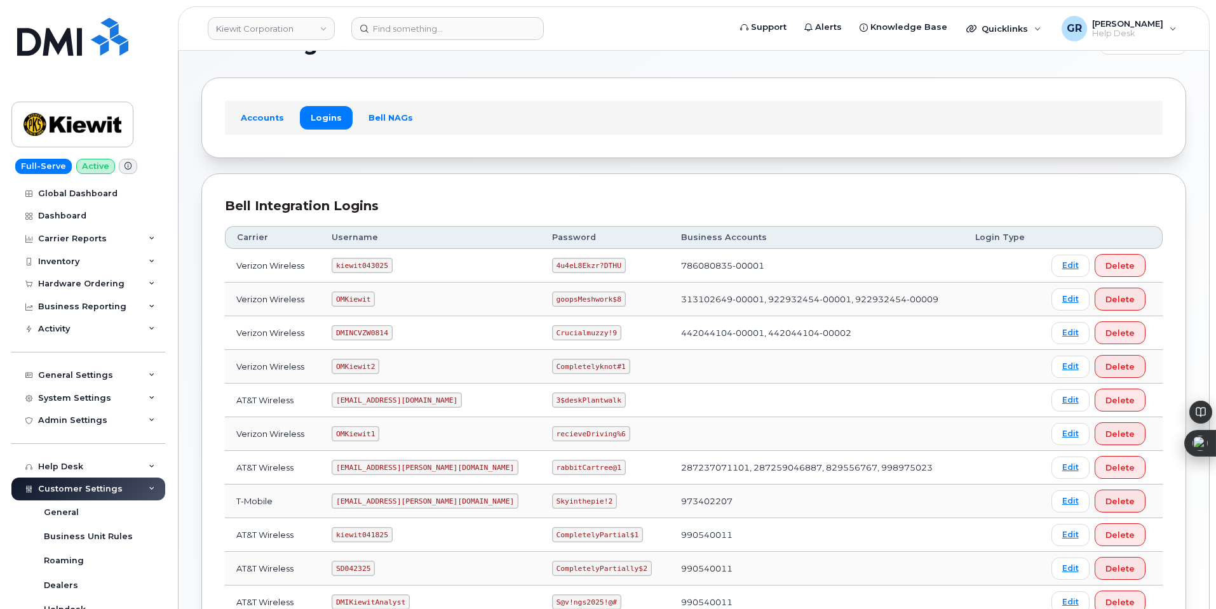
scroll to position [64, 0]
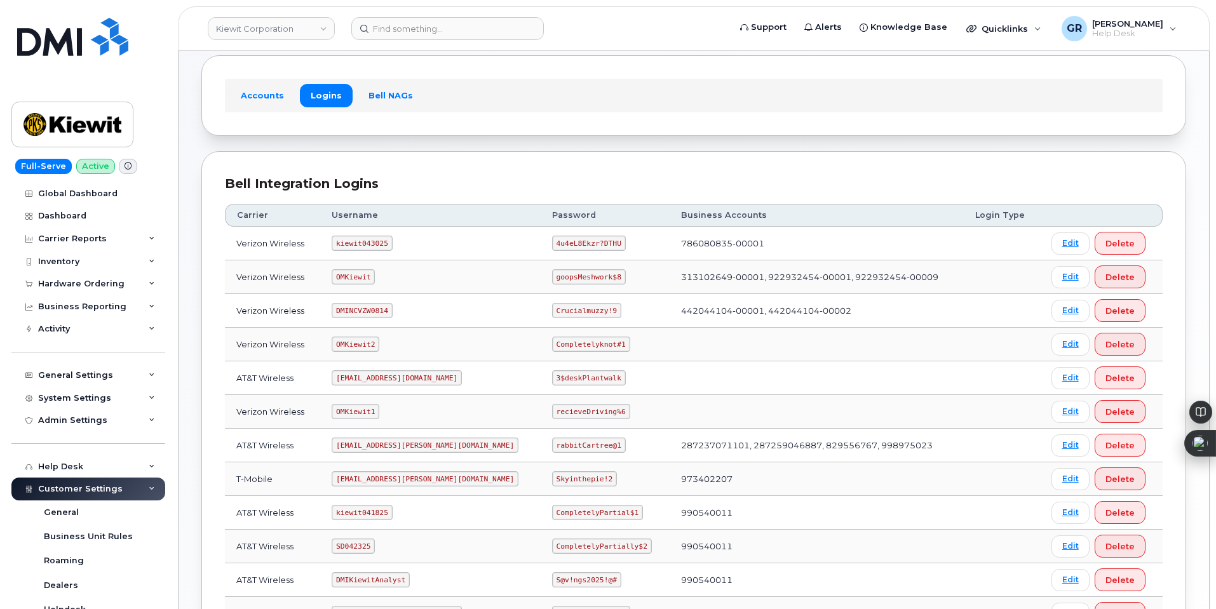
click at [552, 248] on code "4u4eL8Ekzr?DTHU" at bounding box center [589, 243] width 74 height 15
copy code "4u4eL8Ekzr?DTHU"
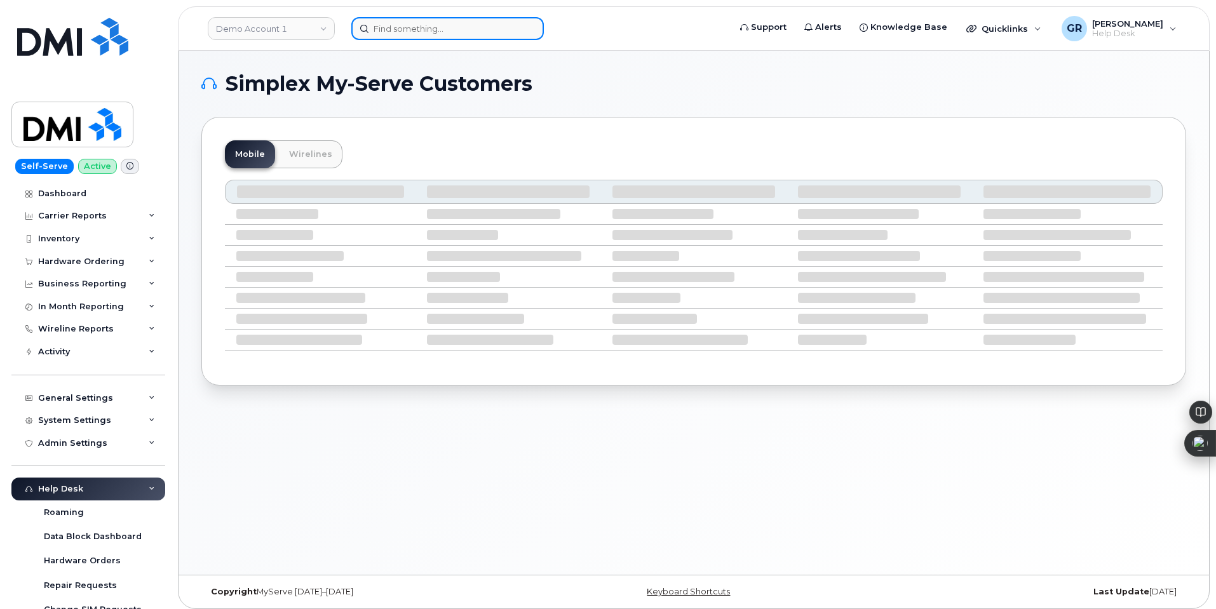
click at [423, 32] on input at bounding box center [447, 28] width 193 height 23
paste input "106004.2264"
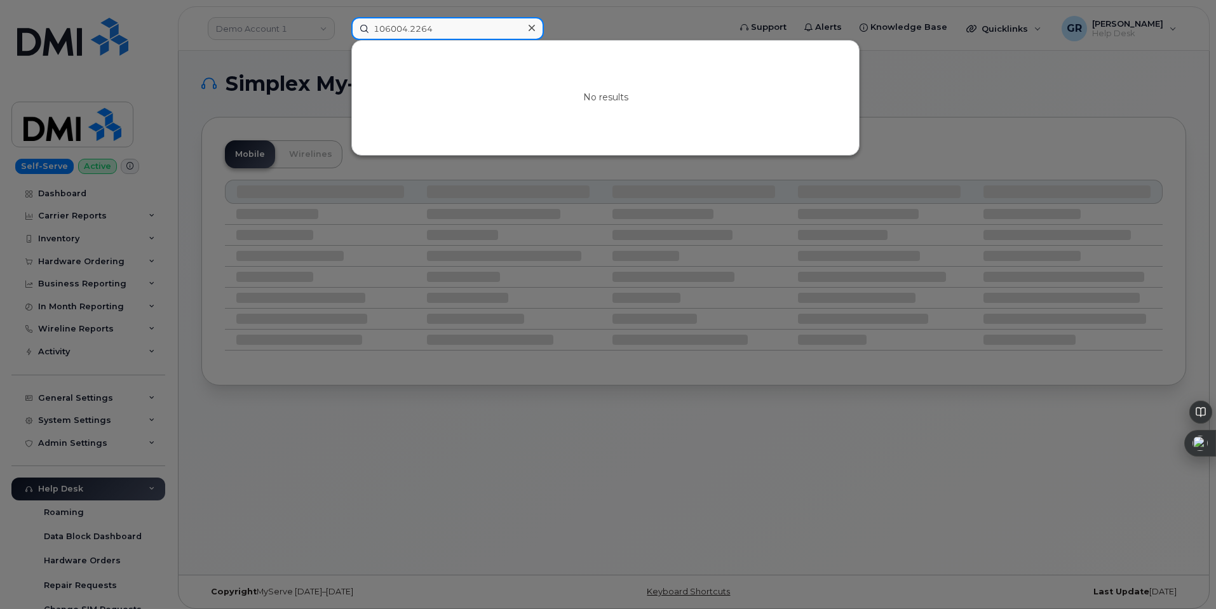
type input "106004.2264"
click at [203, 238] on div at bounding box center [608, 304] width 1216 height 609
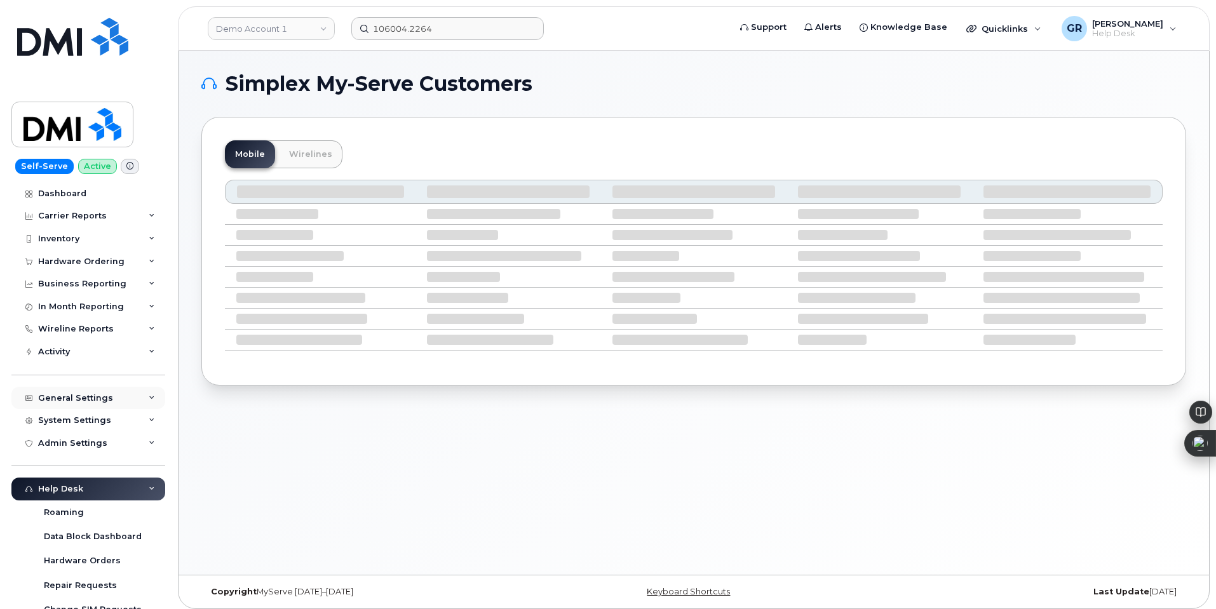
click at [100, 398] on div "General Settings" at bounding box center [75, 398] width 75 height 10
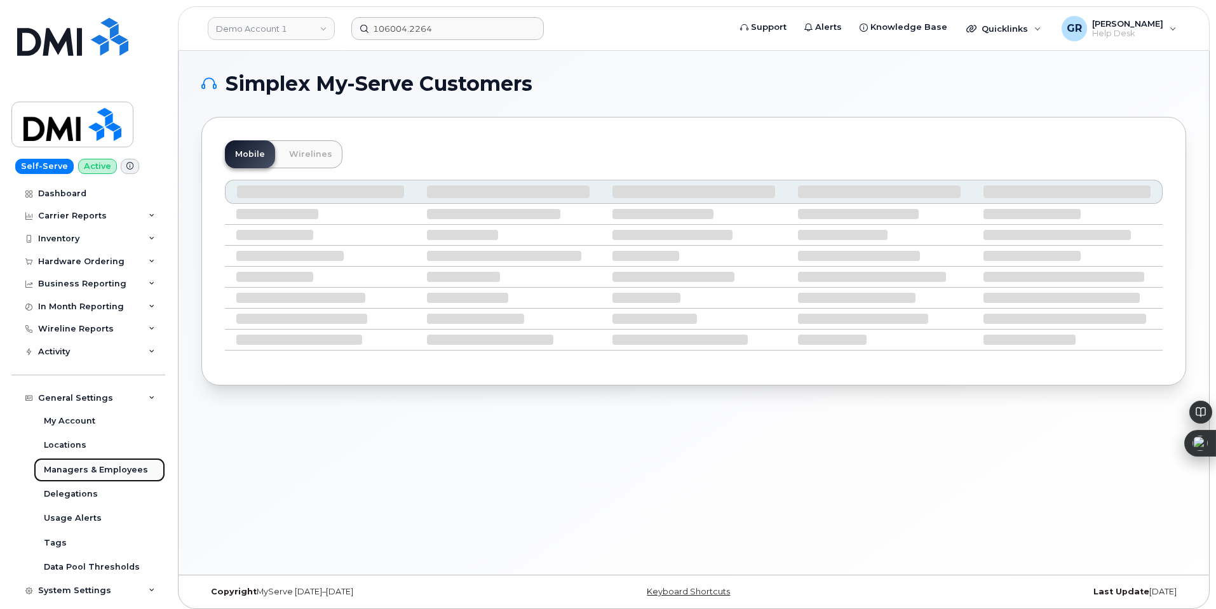
click at [107, 465] on div "Managers & Employees" at bounding box center [96, 470] width 104 height 11
drag, startPoint x: 306, startPoint y: 14, endPoint x: 305, endPoint y: 20, distance: 6.4
click at [305, 14] on header "Demo Account 1 106004.2264 Support Alerts Knowledge Base Quicklinks Suspend / C…" at bounding box center [694, 28] width 1032 height 44
click at [308, 27] on link "Demo Account 1" at bounding box center [271, 28] width 127 height 23
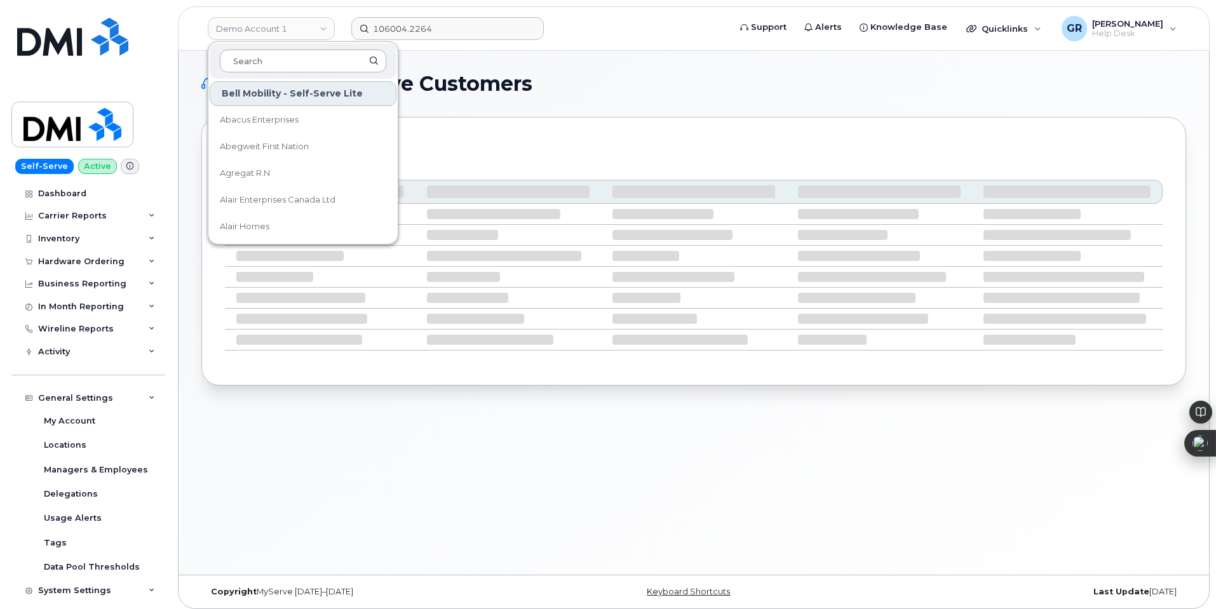
click at [301, 67] on input at bounding box center [303, 61] width 166 height 23
type input "ko"
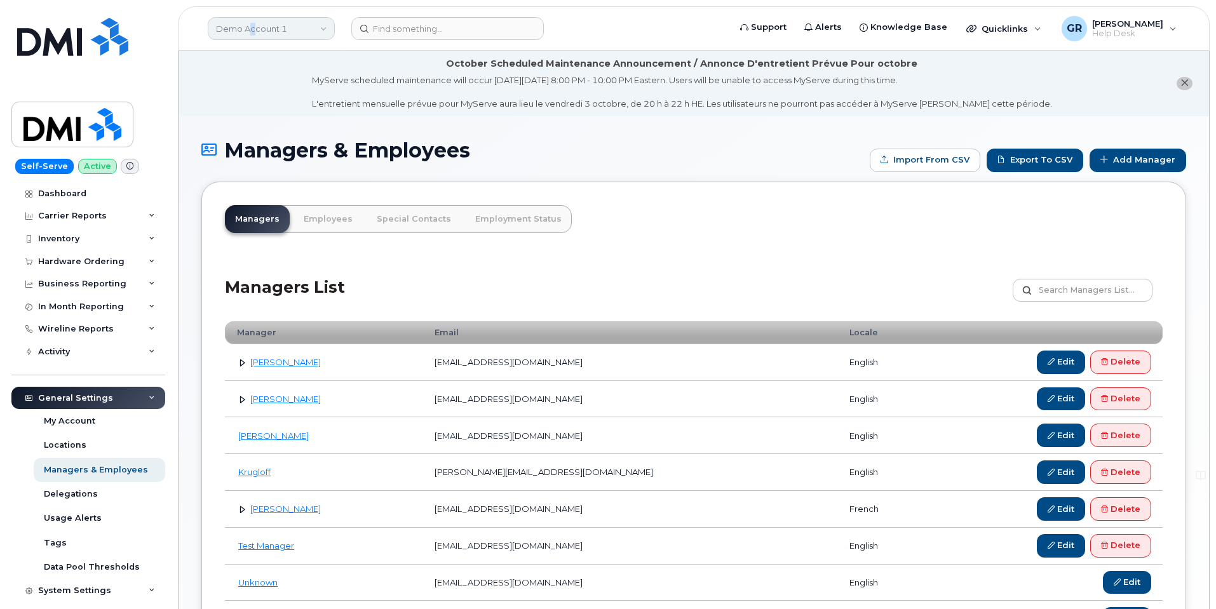
drag, startPoint x: 252, startPoint y: 14, endPoint x: 256, endPoint y: 20, distance: 7.8
click at [254, 15] on header "Demo Account 1 Support Alerts Knowledge Base Quicklinks Suspend / Cancel Device…" at bounding box center [694, 28] width 1032 height 44
click at [257, 20] on link "Demo Account 1" at bounding box center [271, 28] width 127 height 23
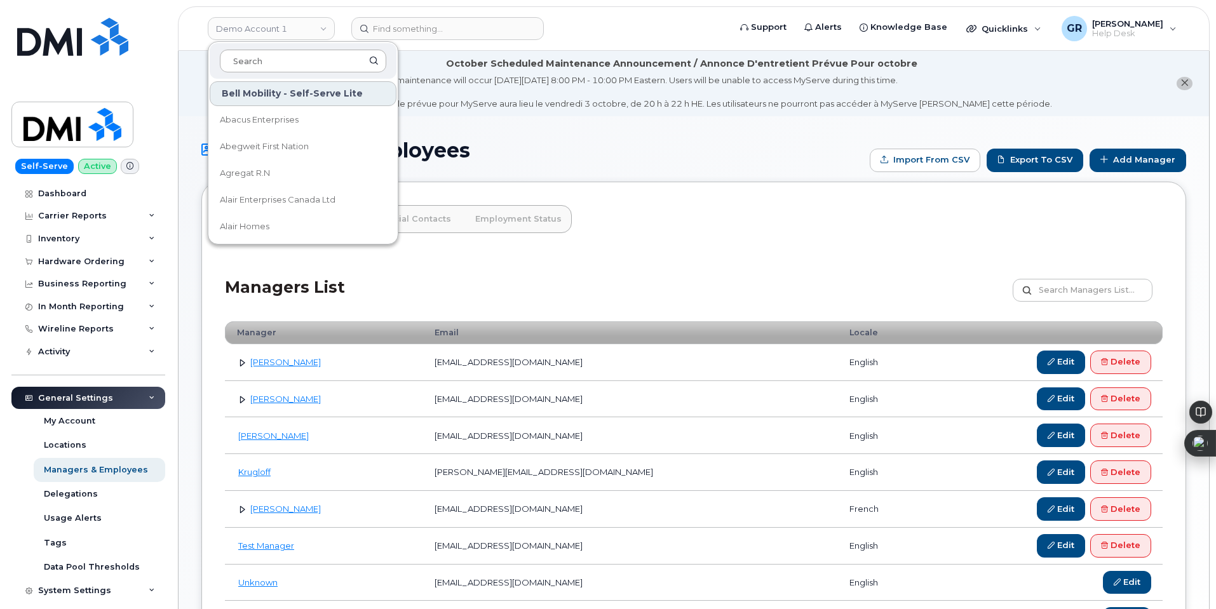
click at [275, 67] on input at bounding box center [303, 61] width 166 height 23
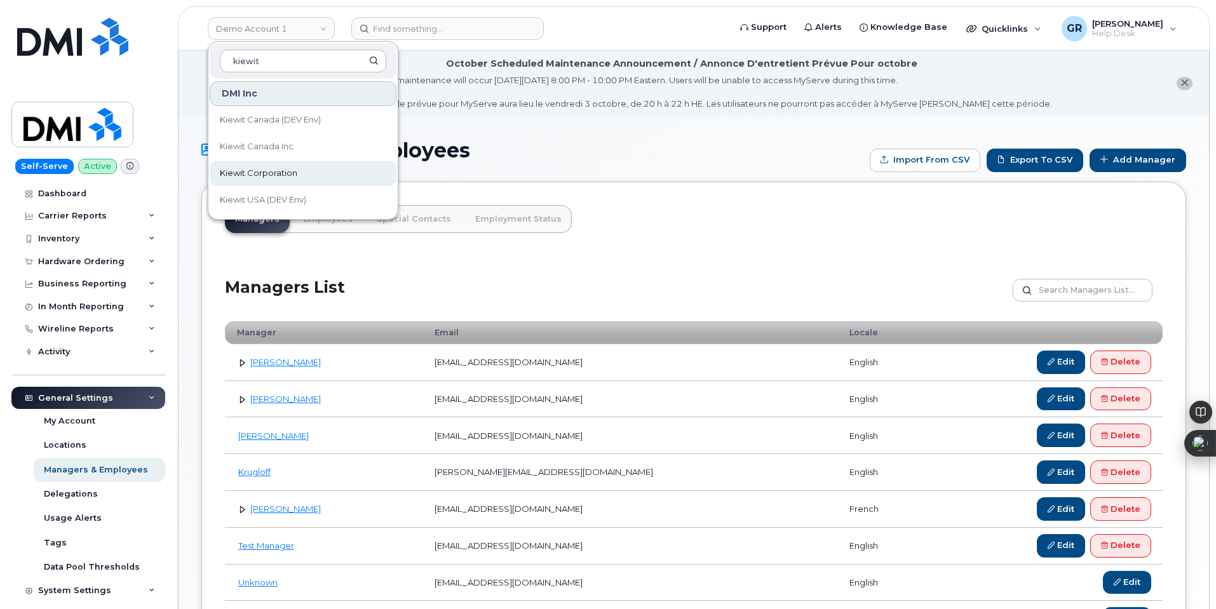
type input "kiewit"
click at [279, 172] on span "Kiewit Corporation" at bounding box center [259, 173] width 78 height 13
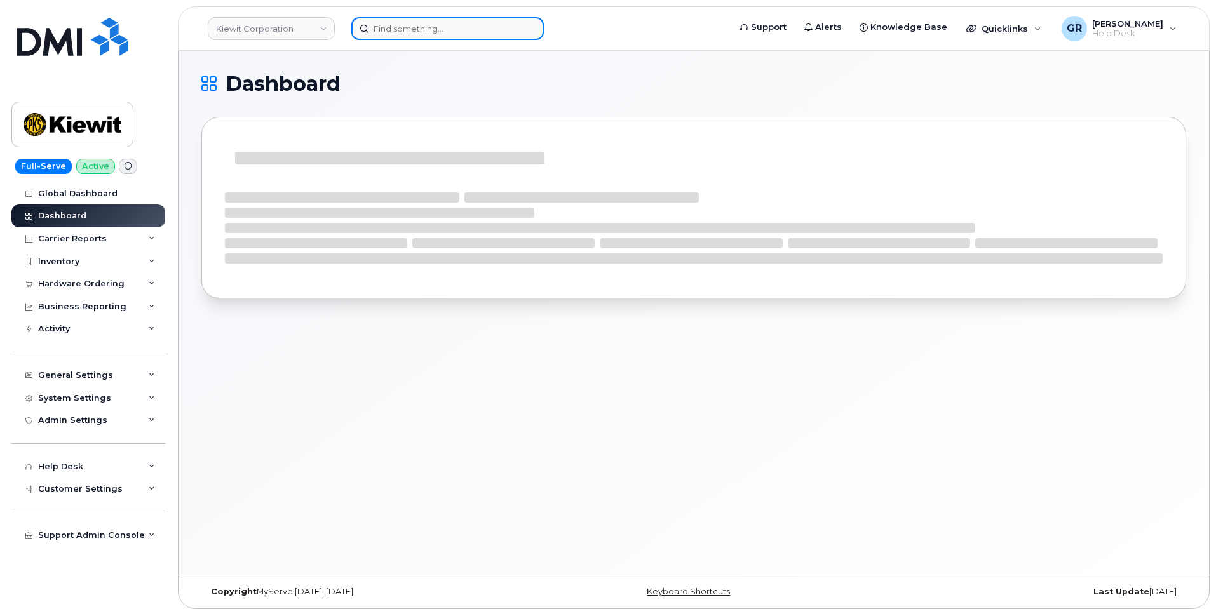
click at [418, 27] on input at bounding box center [447, 28] width 193 height 23
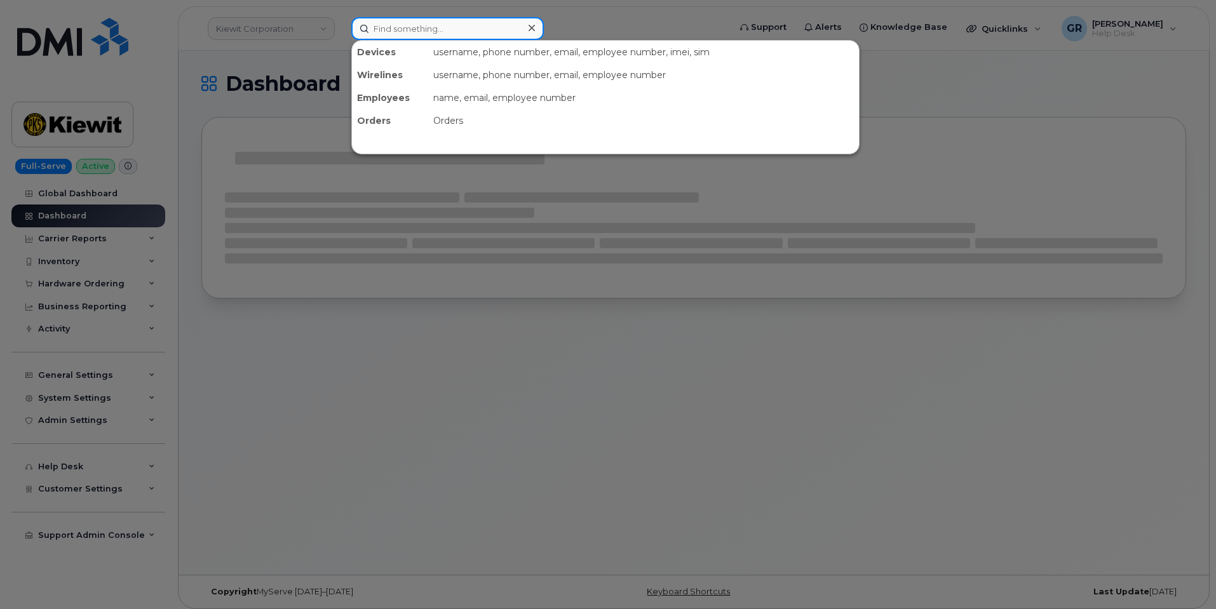
paste input "106004.2264"
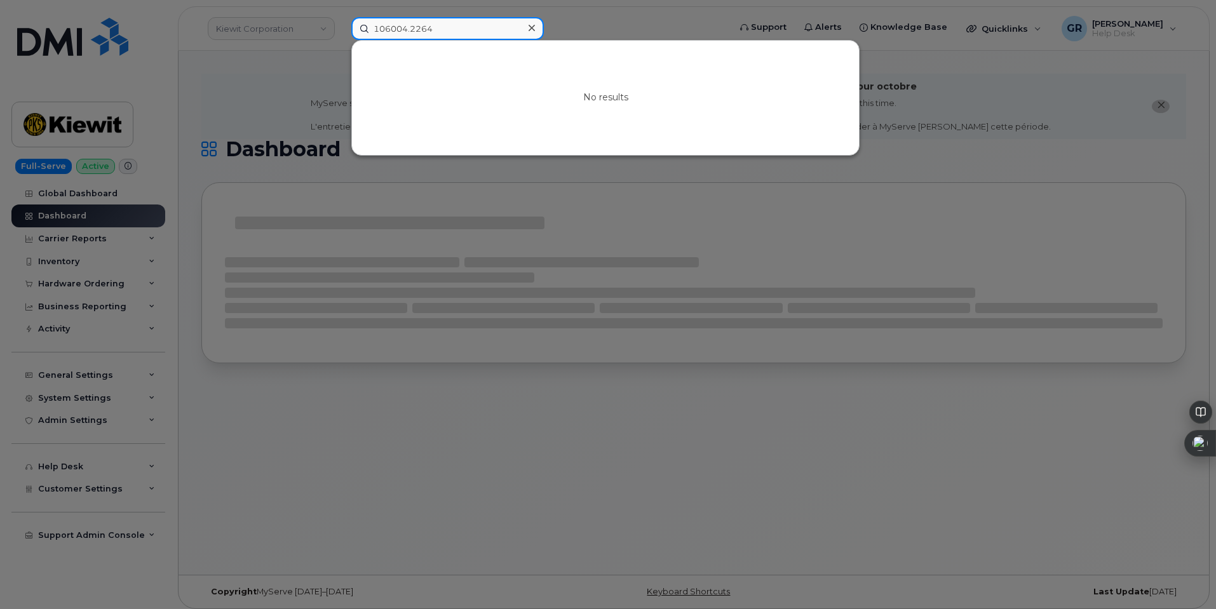
type input "106004.2264"
click at [271, 106] on div at bounding box center [608, 304] width 1216 height 609
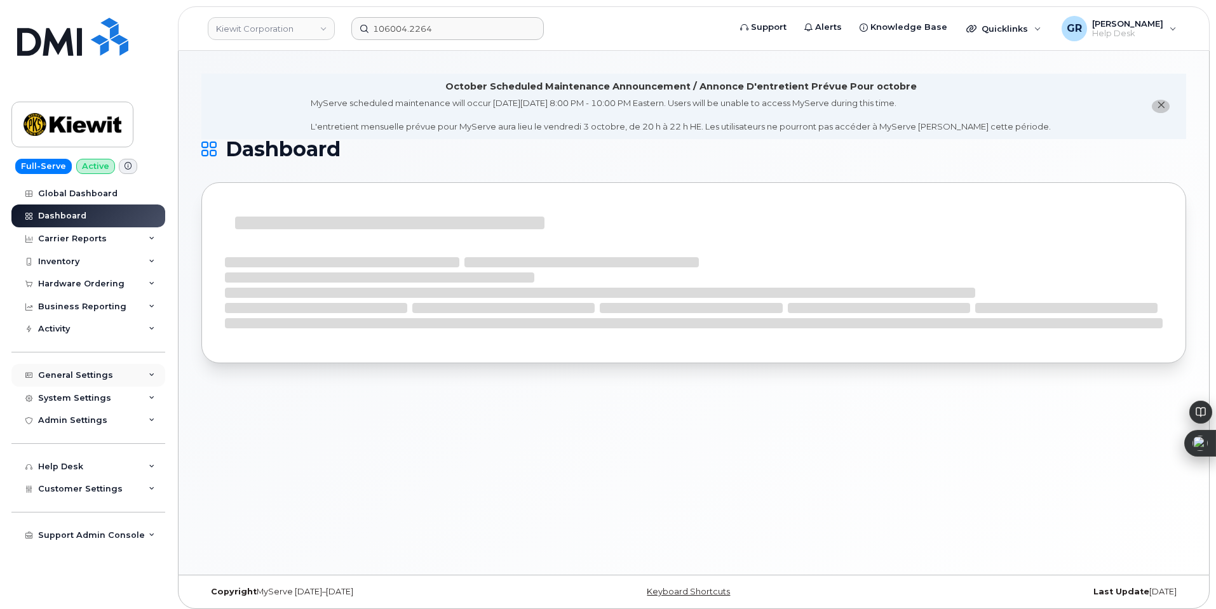
click at [100, 377] on div "General Settings" at bounding box center [75, 375] width 75 height 10
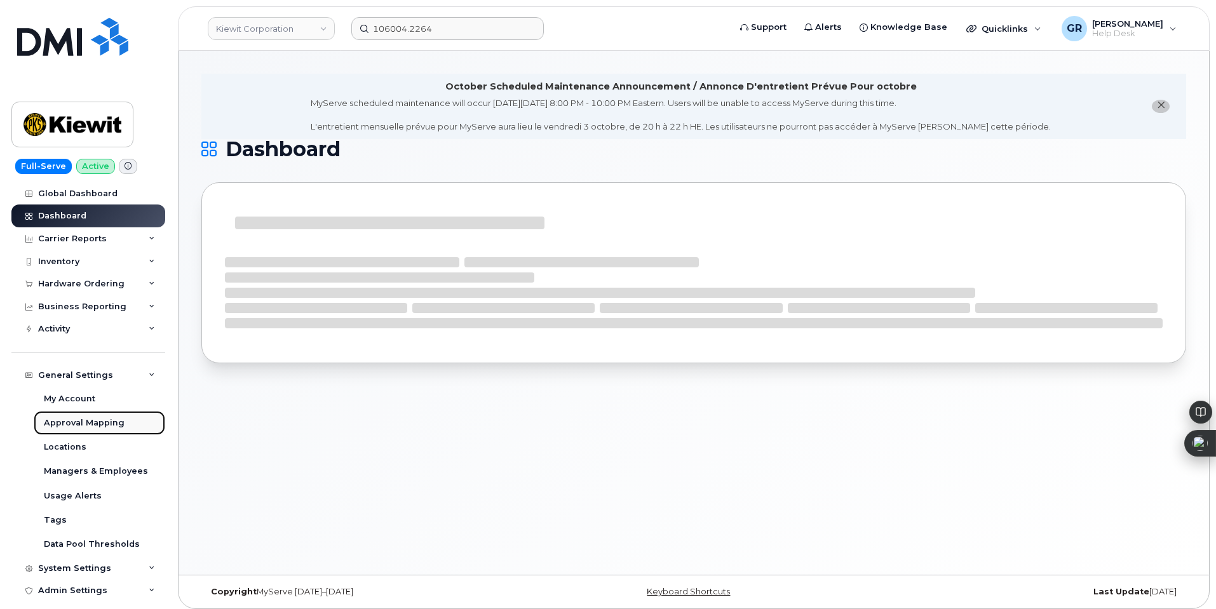
click at [109, 416] on link "Approval Mapping" at bounding box center [100, 423] width 132 height 24
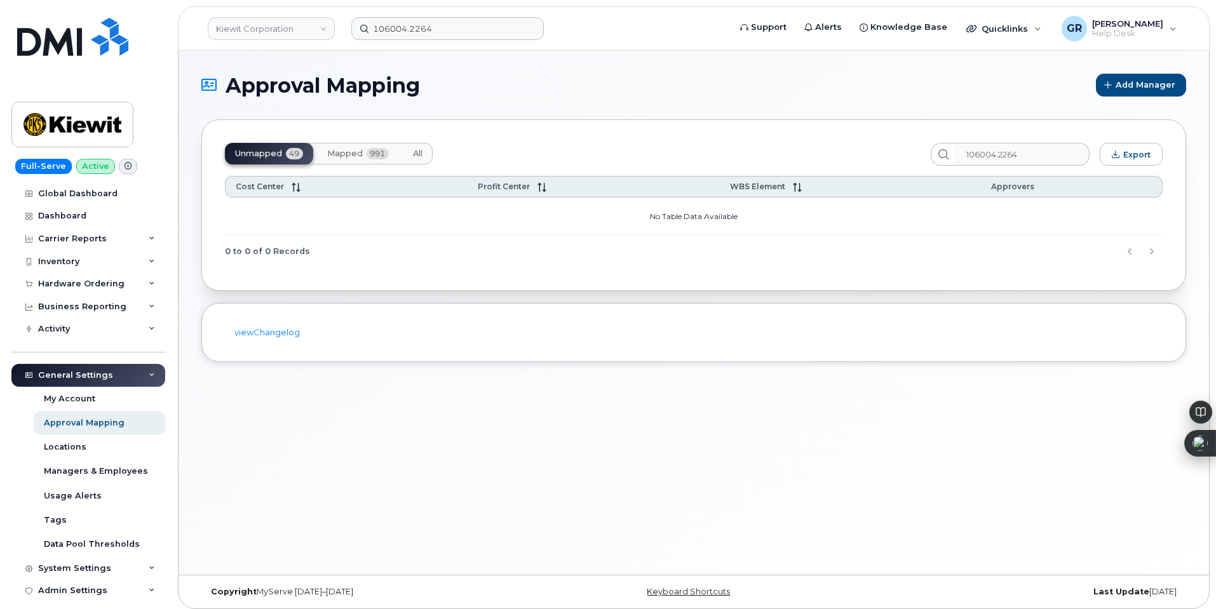
drag, startPoint x: 1046, startPoint y: 156, endPoint x: 894, endPoint y: 147, distance: 152.2
click at [895, 147] on div "Unmapped 49 Mapped 991 All 106004.2264 Export" at bounding box center [694, 154] width 938 height 23
type input "106004.2264"
click at [353, 151] on span "Mapped" at bounding box center [345, 154] width 36 height 10
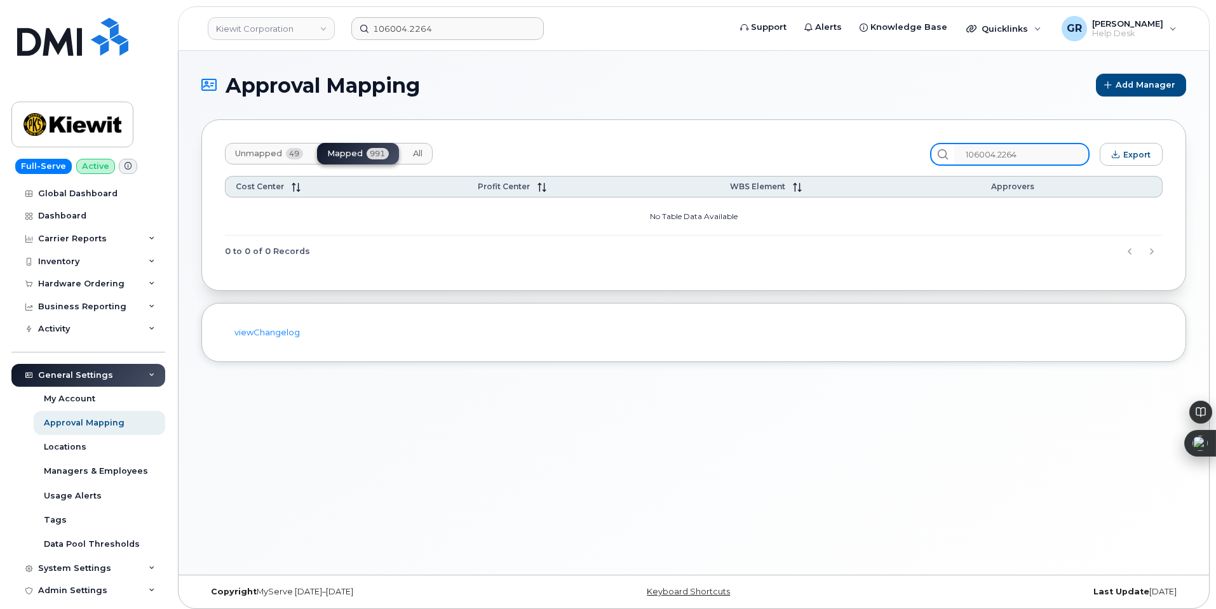
click at [1040, 155] on input "106004.2264" at bounding box center [1022, 154] width 135 height 23
paste input "106004.2264"
drag, startPoint x: 1031, startPoint y: 158, endPoint x: 936, endPoint y: 165, distance: 94.9
click at [937, 166] on div "Unmapped 49 Mapped 991 All 106004.2264 Export Cost Center Profit Center WBS Ele…" at bounding box center [693, 205] width 985 height 172
paste input "2"
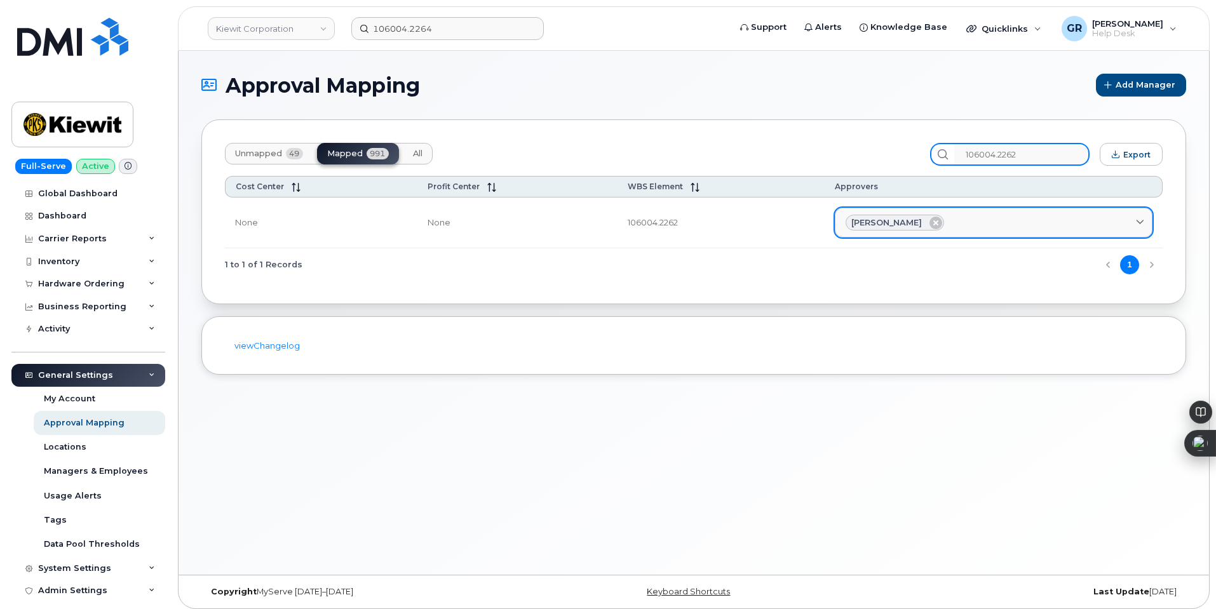
type input "106004.2262"
click at [897, 225] on span "Tanner Lamoree" at bounding box center [887, 223] width 71 height 12
click at [890, 219] on span "Tanner Lamoree" at bounding box center [887, 223] width 71 height 12
click at [1050, 222] on div "Tanner Lamoree" at bounding box center [994, 223] width 296 height 17
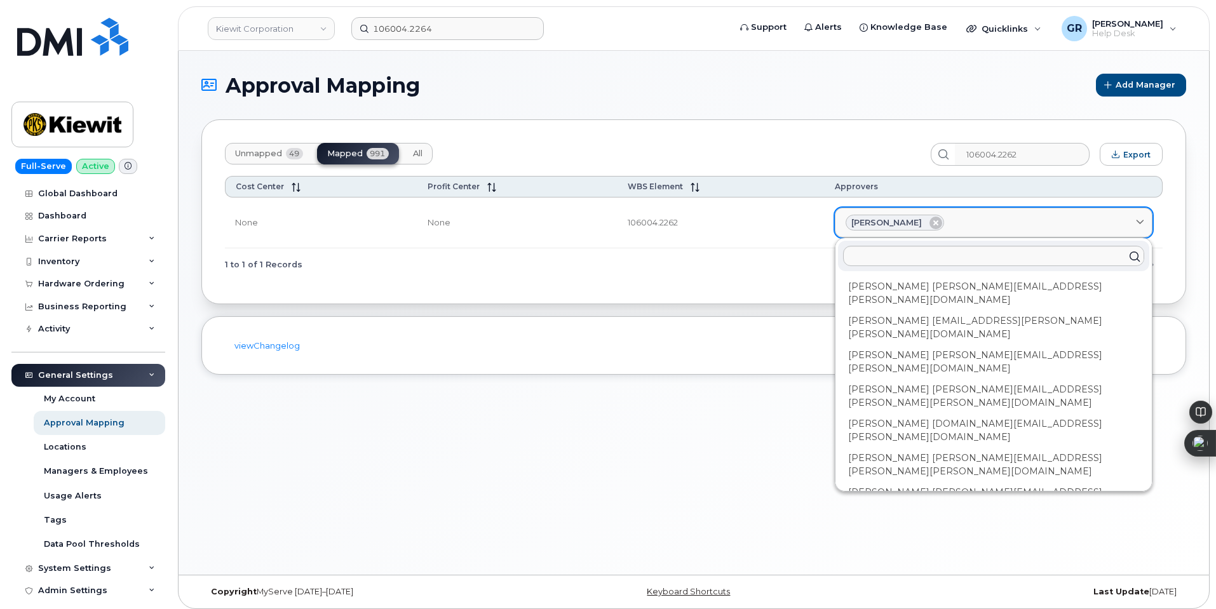
click at [1006, 224] on div "Tanner Lamoree" at bounding box center [994, 223] width 296 height 17
click at [698, 226] on td "106004.2262" at bounding box center [721, 223] width 207 height 51
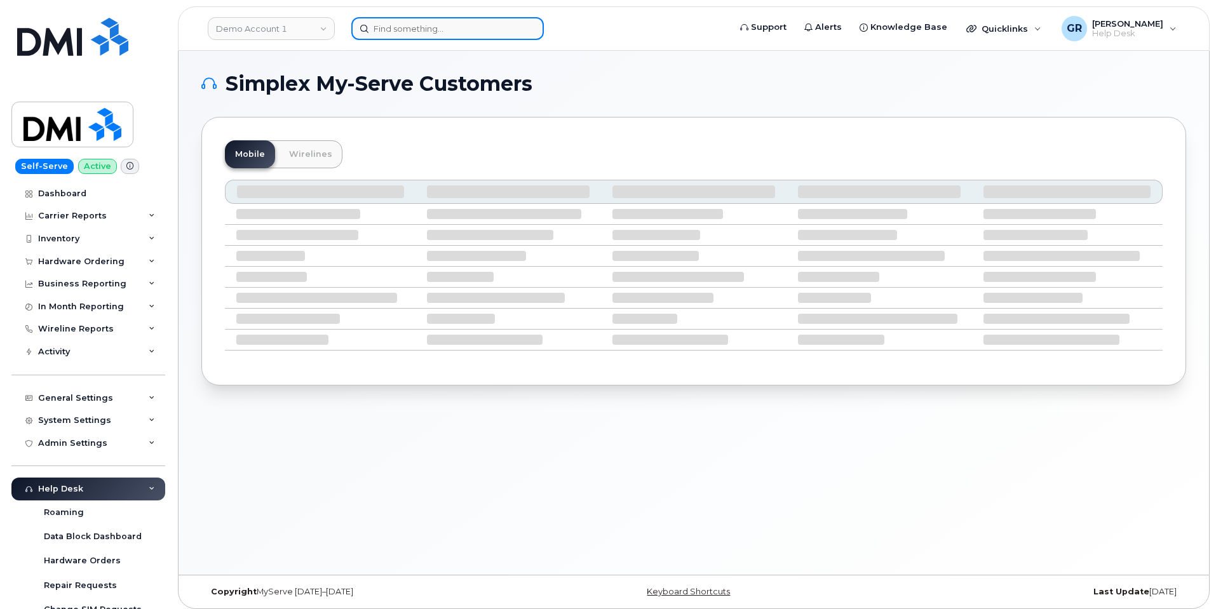
click at [397, 23] on input at bounding box center [447, 28] width 193 height 23
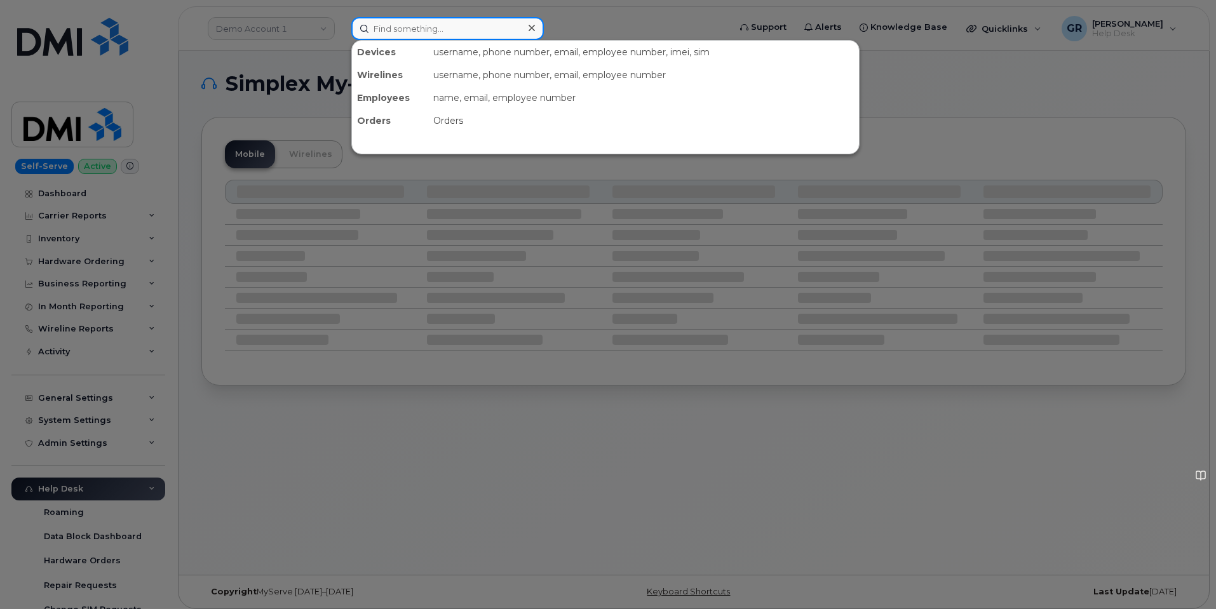
paste input "4047359067"
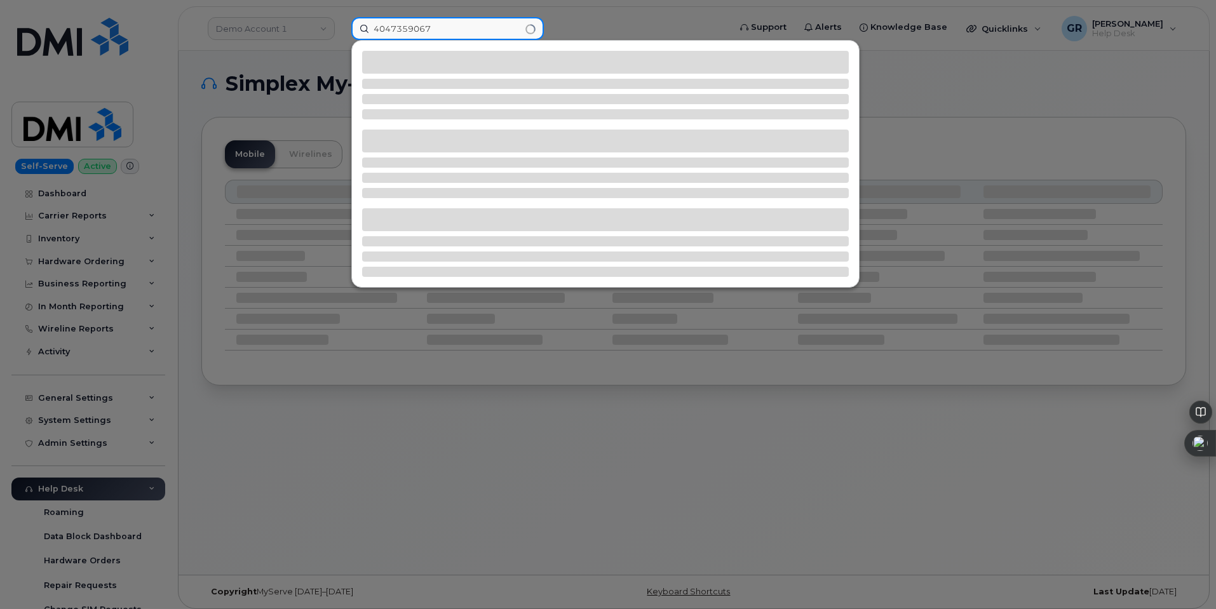
type input "4047359067"
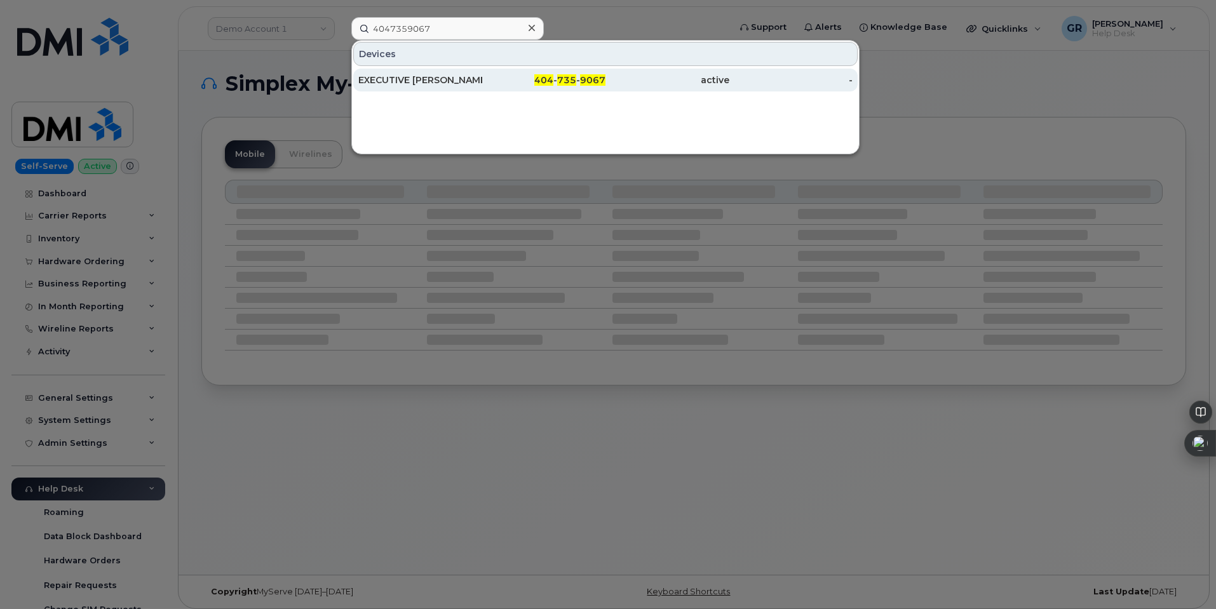
click at [510, 76] on div "404 - 735 - 9067" at bounding box center [544, 80] width 124 height 13
click at [517, 84] on div "404 - 735 - 9067" at bounding box center [544, 80] width 124 height 13
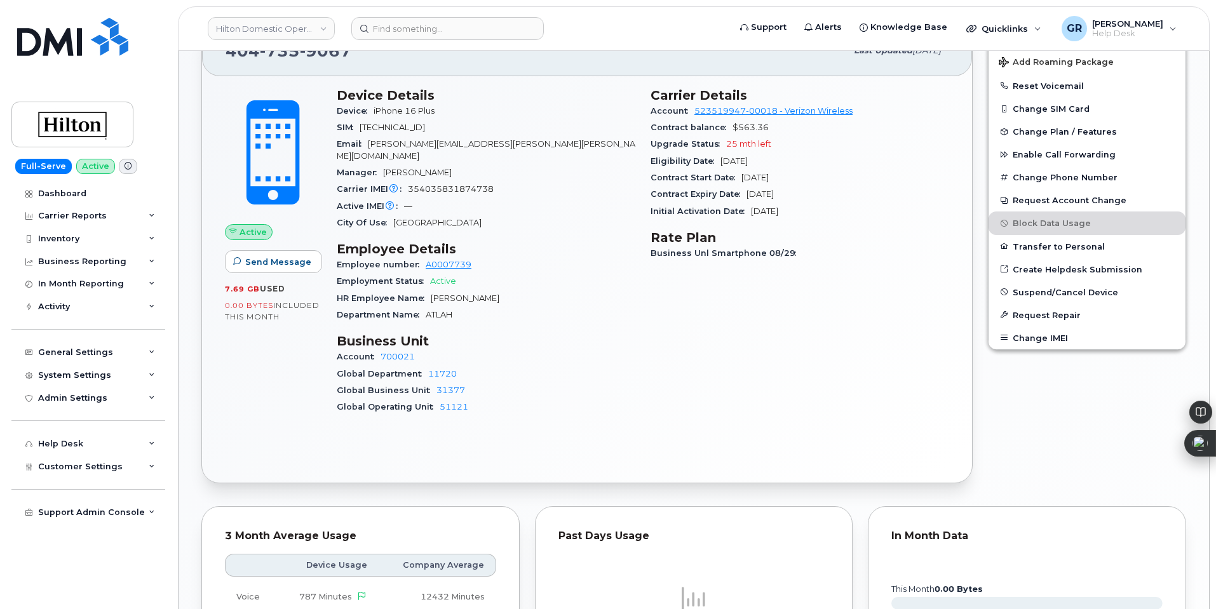
scroll to position [508, 0]
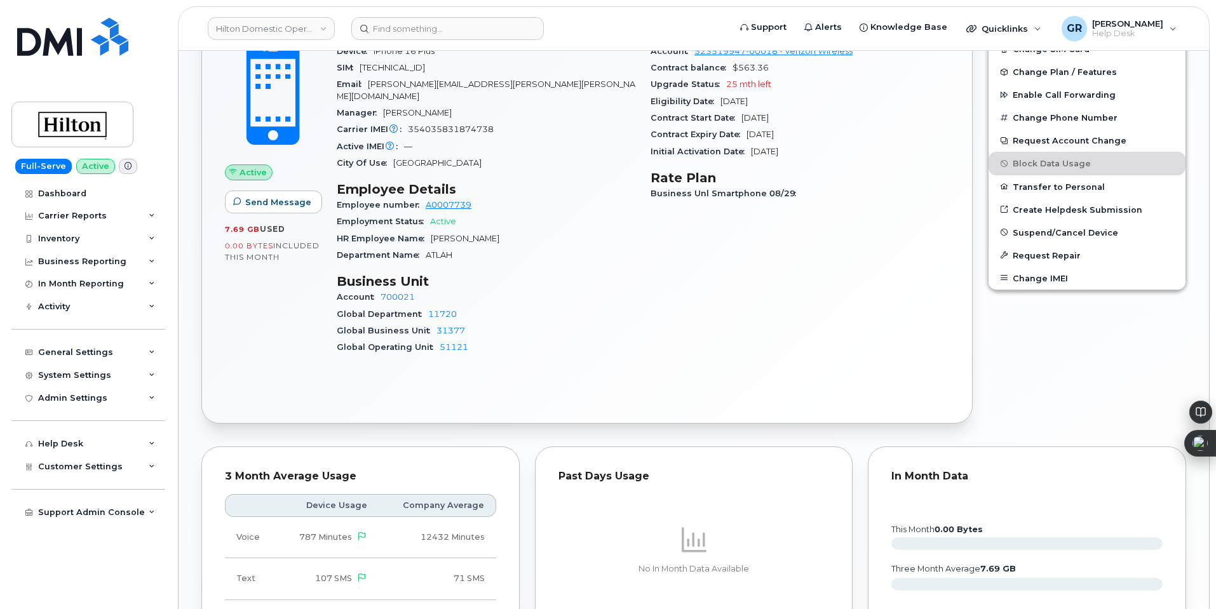
click at [535, 323] on div "Global Business Unit 31377" at bounding box center [486, 331] width 299 height 17
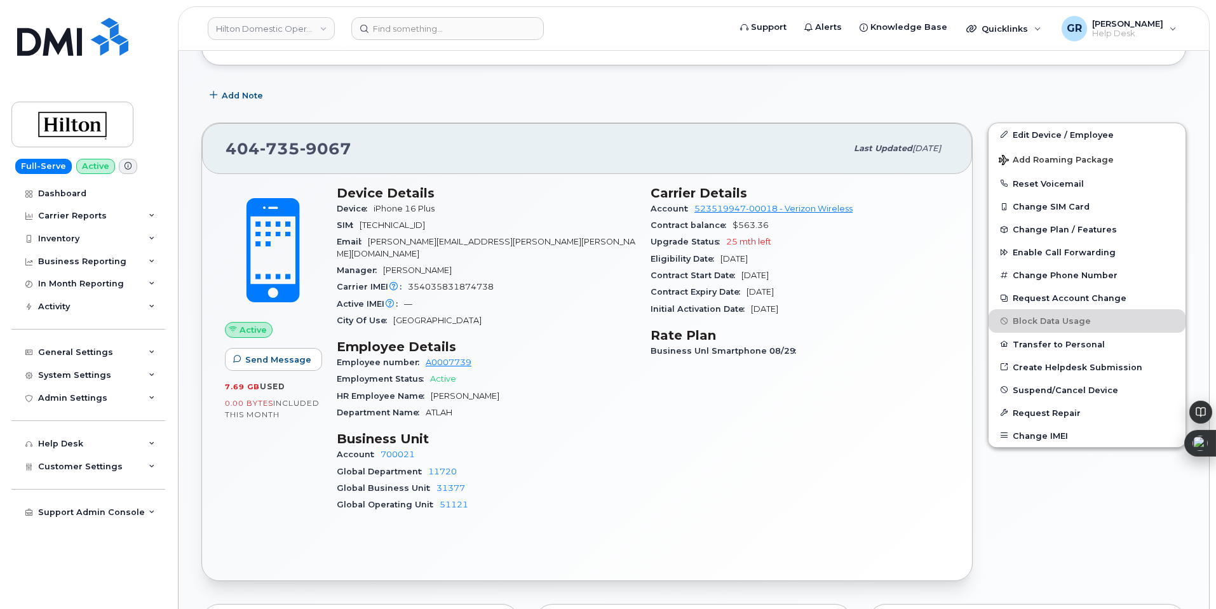
scroll to position [381, 0]
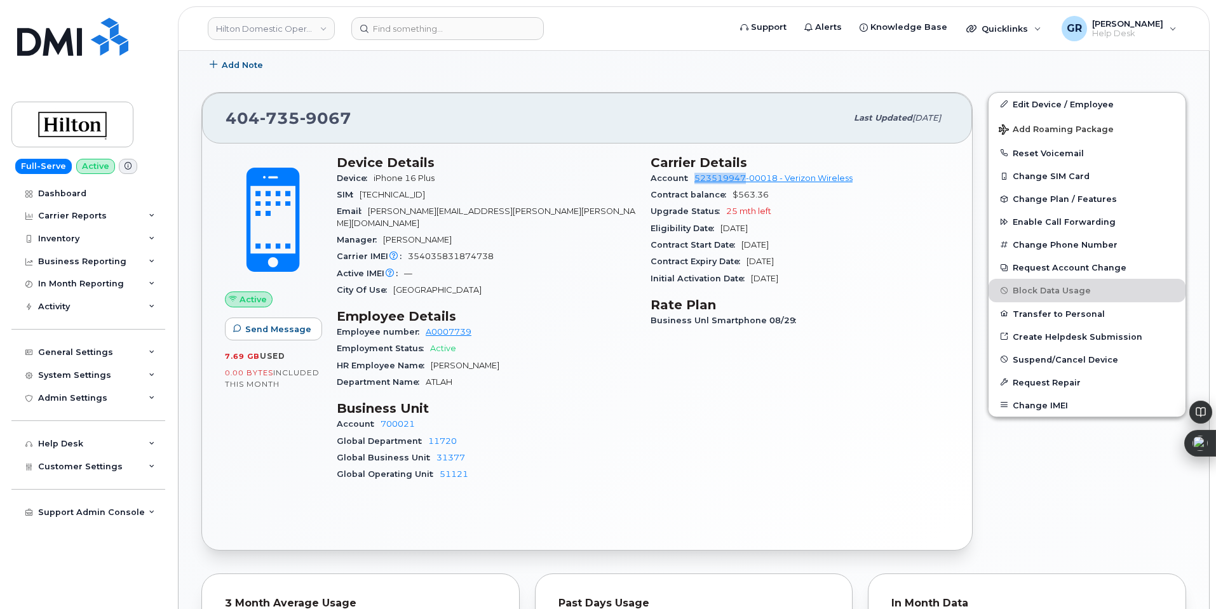
drag, startPoint x: 693, startPoint y: 173, endPoint x: 746, endPoint y: 180, distance: 53.8
click at [745, 180] on div "Account 523519947-00018 - Verizon Wireless" at bounding box center [800, 178] width 299 height 17
copy link "523519947"
click at [435, 252] on span "354035831874738" at bounding box center [451, 257] width 86 height 10
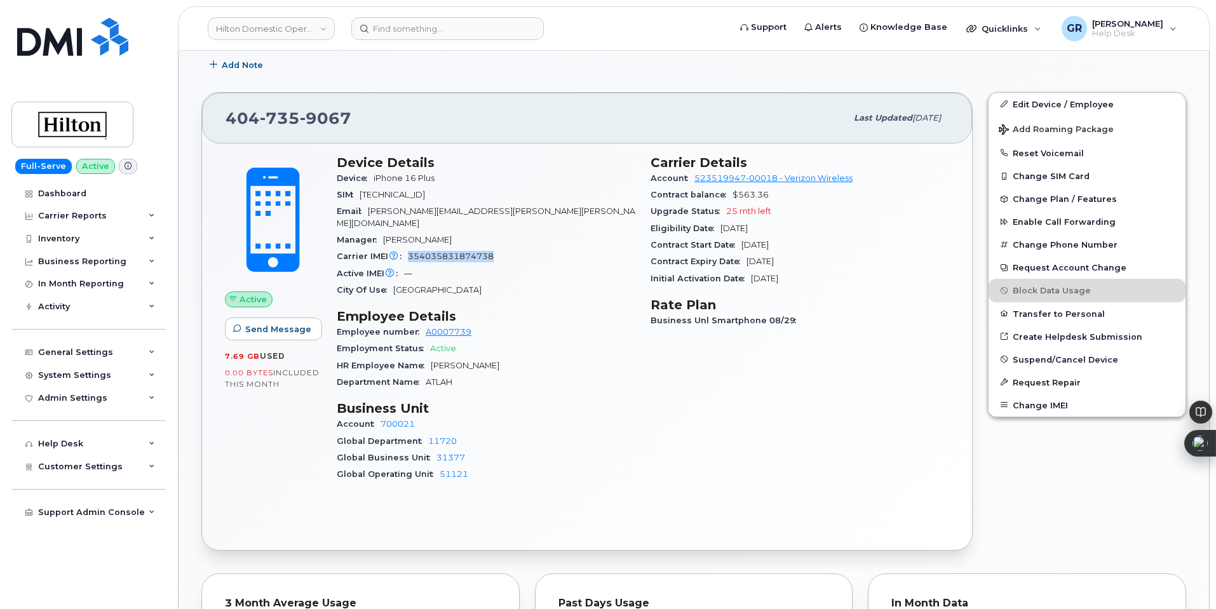
click at [435, 252] on span "354035831874738" at bounding box center [451, 257] width 86 height 10
click at [441, 252] on span "354035831874738" at bounding box center [451, 257] width 86 height 10
copy span "354035831874738"
click at [520, 232] on div "Manager [PERSON_NAME]" at bounding box center [486, 240] width 299 height 17
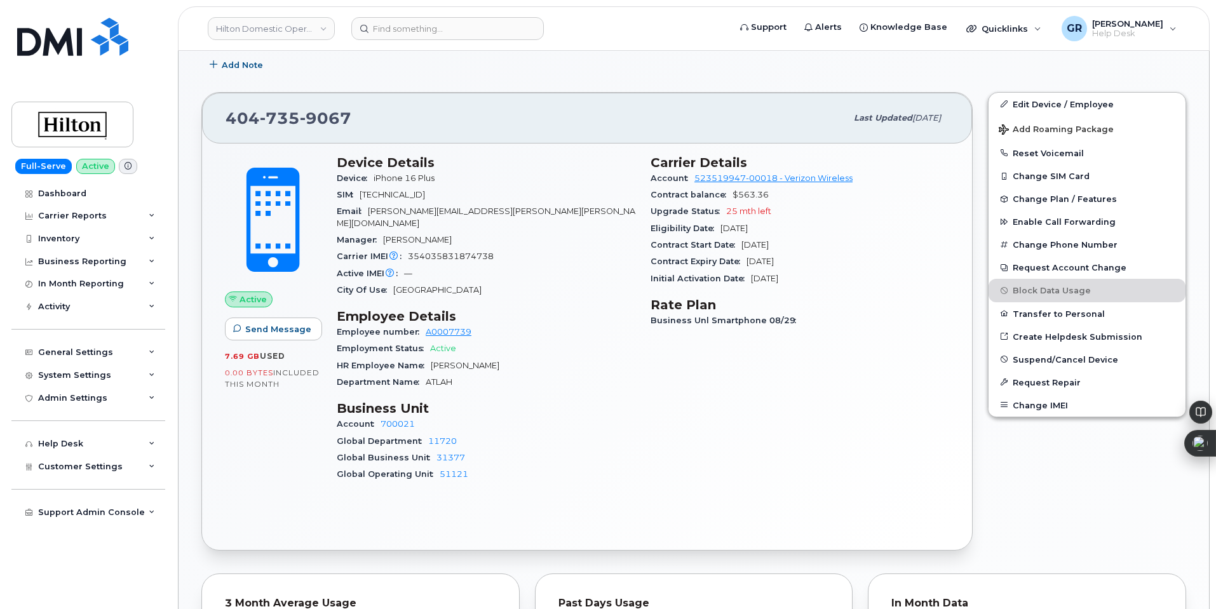
click at [473, 252] on span "354035831874738" at bounding box center [451, 257] width 86 height 10
click at [461, 248] on div "Carrier IMEI Carrier IMEI is reported during the last billing cycle or change o…" at bounding box center [486, 256] width 299 height 17
click at [464, 252] on span "354035831874738" at bounding box center [451, 257] width 86 height 10
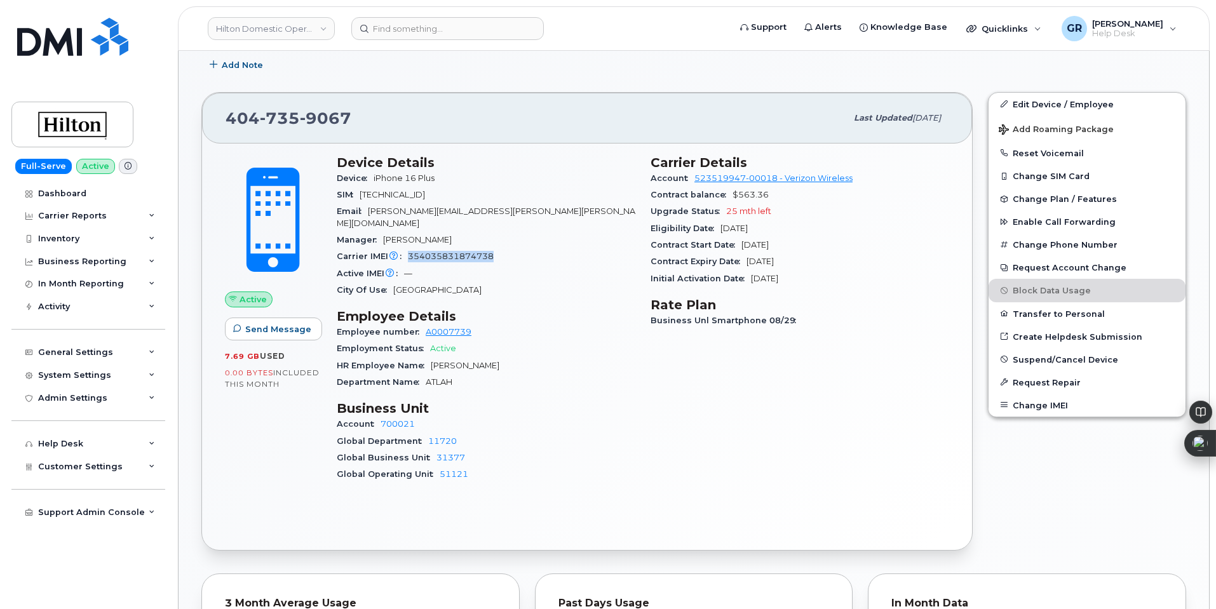
click at [464, 252] on span "354035831874738" at bounding box center [451, 257] width 86 height 10
click at [471, 252] on span "354035831874738" at bounding box center [451, 257] width 86 height 10
click at [475, 252] on span "354035831874738" at bounding box center [451, 257] width 86 height 10
click at [493, 248] on div "Carrier IMEI Carrier IMEI is reported during the last billing cycle or change o…" at bounding box center [486, 256] width 299 height 17
click at [486, 252] on span "354035831874738" at bounding box center [451, 257] width 86 height 10
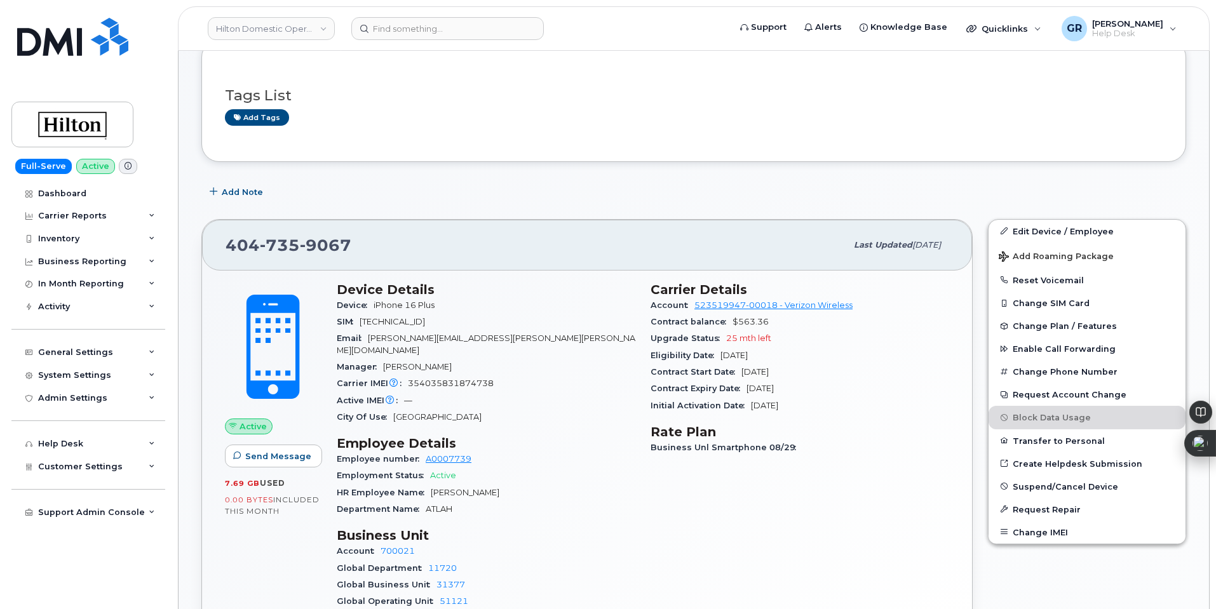
scroll to position [318, 0]
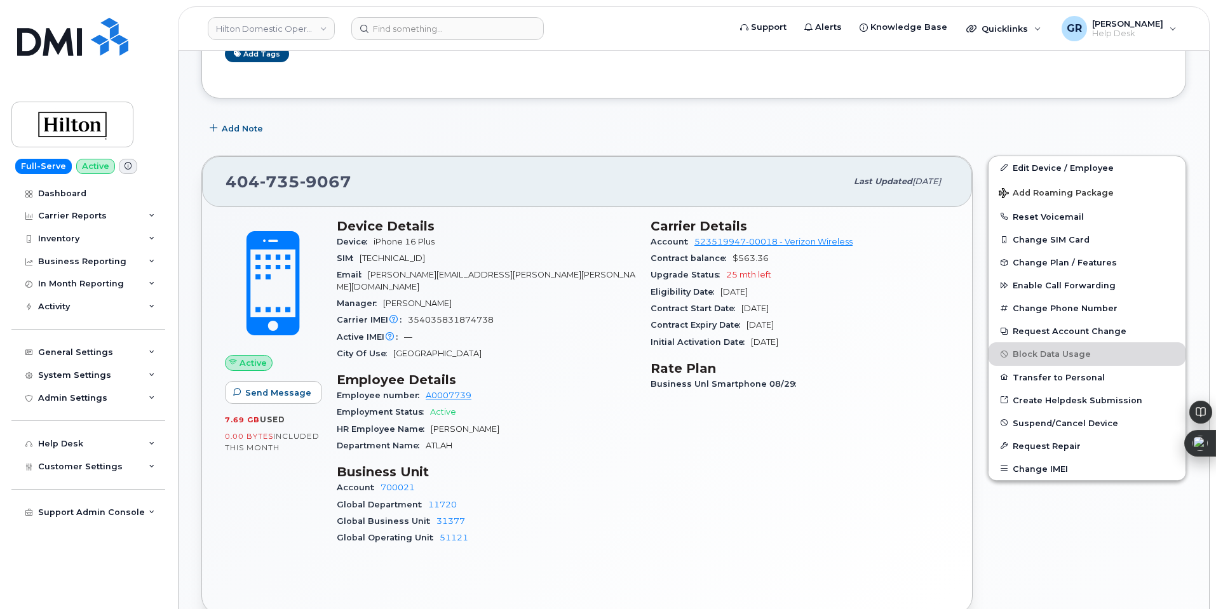
drag, startPoint x: 512, startPoint y: 358, endPoint x: 512, endPoint y: 346, distance: 12.1
click at [512, 358] on div "Device Details Device iPhone 16 Plus SIM 89148000011903290987 Email Brad.Koenem…" at bounding box center [486, 388] width 314 height 354
drag, startPoint x: 349, startPoint y: 183, endPoint x: 211, endPoint y: 170, distance: 138.5
click at [210, 179] on div "404 735 9067 Last updated Sep 12, 2025" at bounding box center [587, 181] width 770 height 51
copy span "404 735 9067"
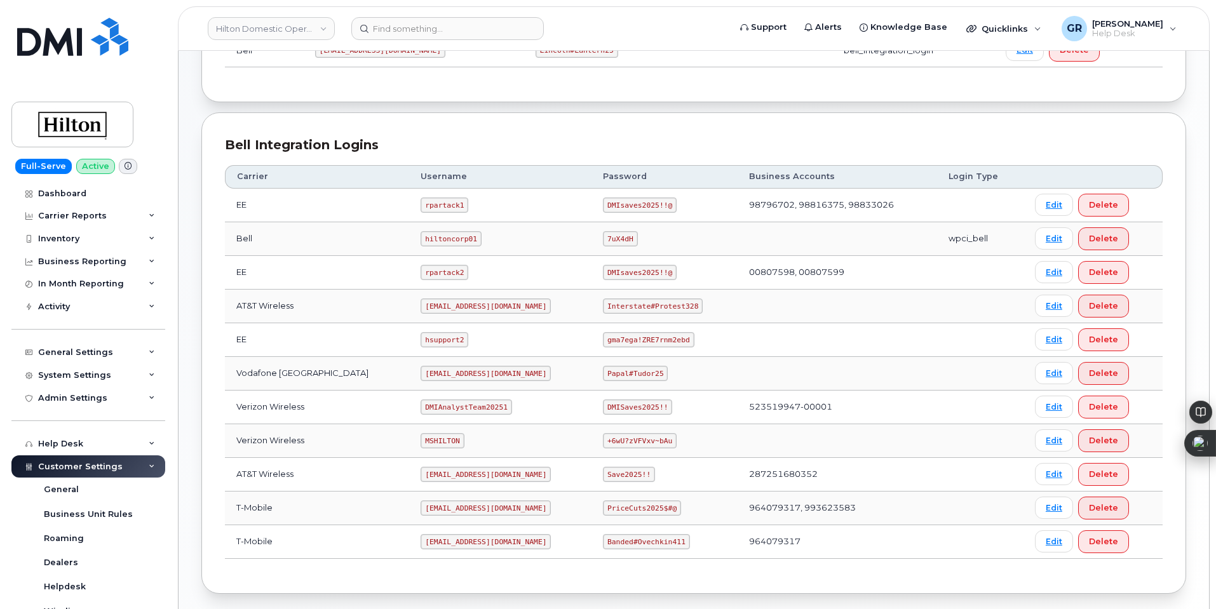
scroll to position [297, 0]
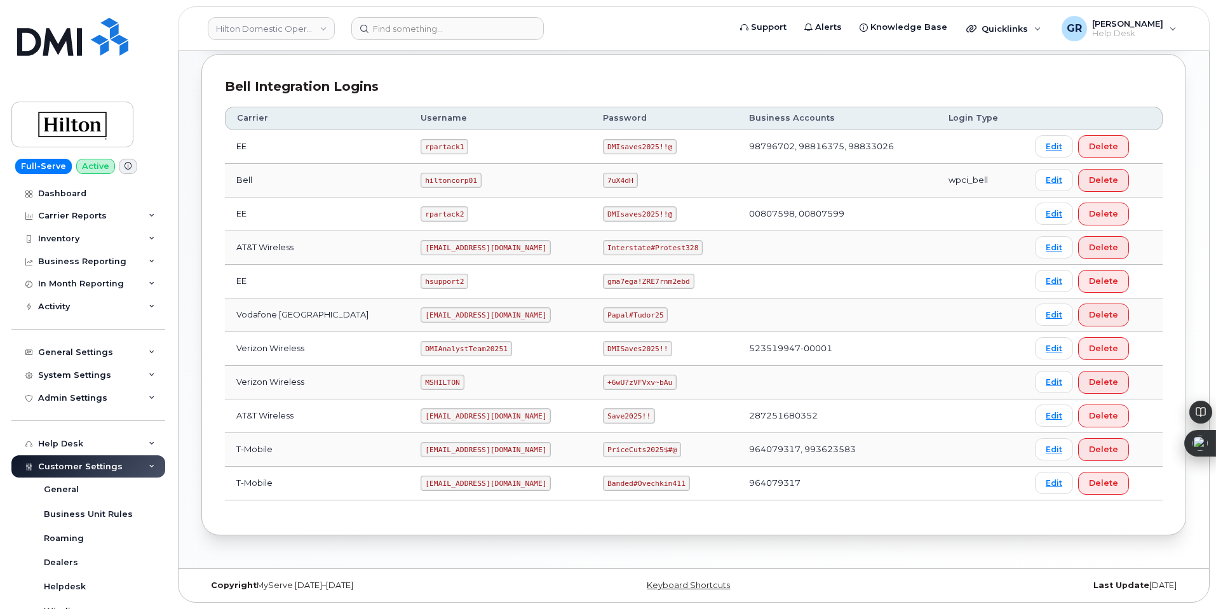
click at [633, 386] on code "+6wU?zVFVxv~bAu" at bounding box center [640, 382] width 74 height 15
copy code "+6wU?zVFVxv~bAu"
click at [783, 348] on td "523519947-00001" at bounding box center [838, 349] width 200 height 34
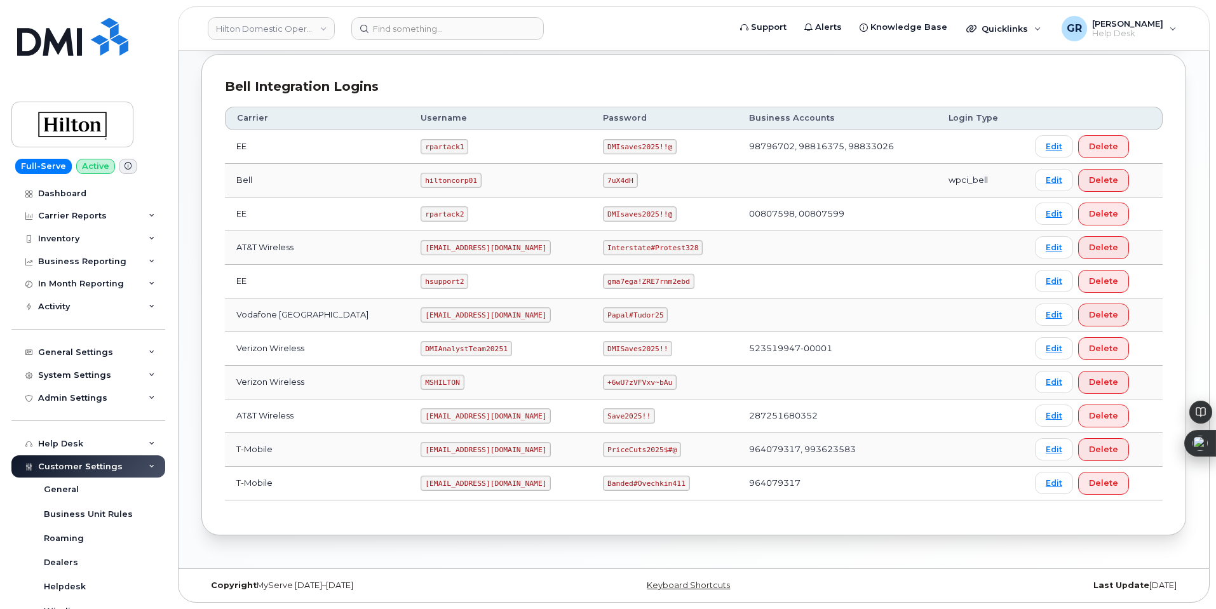
click at [754, 349] on td "523519947-00001" at bounding box center [838, 349] width 200 height 34
click at [738, 348] on td "523519947-00001" at bounding box center [838, 349] width 200 height 34
click at [459, 344] on code "DMIAnalystTeam20251" at bounding box center [466, 348] width 91 height 15
copy code "DMIAnalystTeam20251"
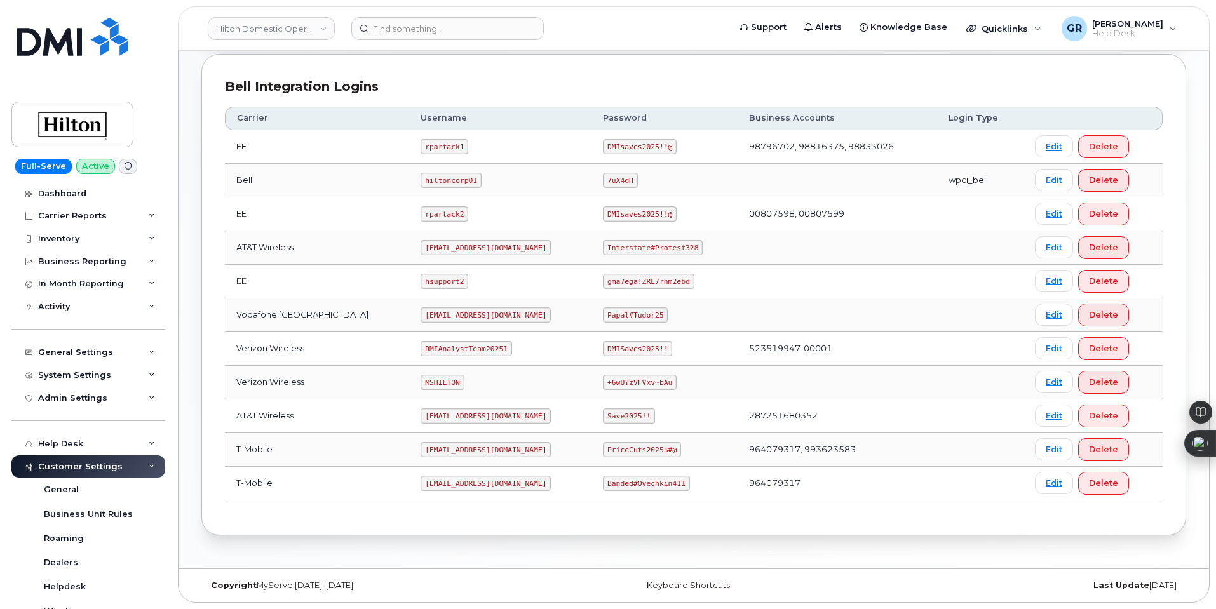
click at [625, 345] on code "DMISaves2025!!" at bounding box center [637, 348] width 69 height 15
copy code "DMISaves2025!!"
click at [592, 337] on td "DMISaves2025!!" at bounding box center [665, 349] width 146 height 34
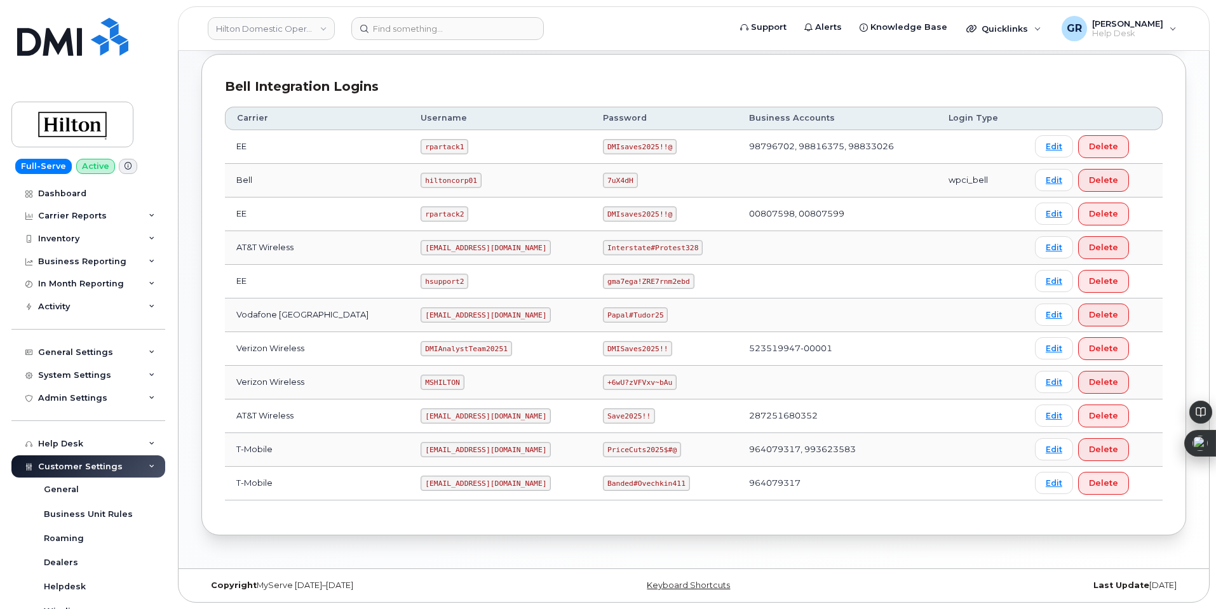
click at [621, 348] on code "DMISaves2025!!" at bounding box center [637, 348] width 69 height 15
click at [426, 386] on code "MSHILTON" at bounding box center [442, 382] width 43 height 15
copy code "MSHILTON"
click at [620, 386] on code "+6wU?zVFVxv~bAu" at bounding box center [640, 382] width 74 height 15
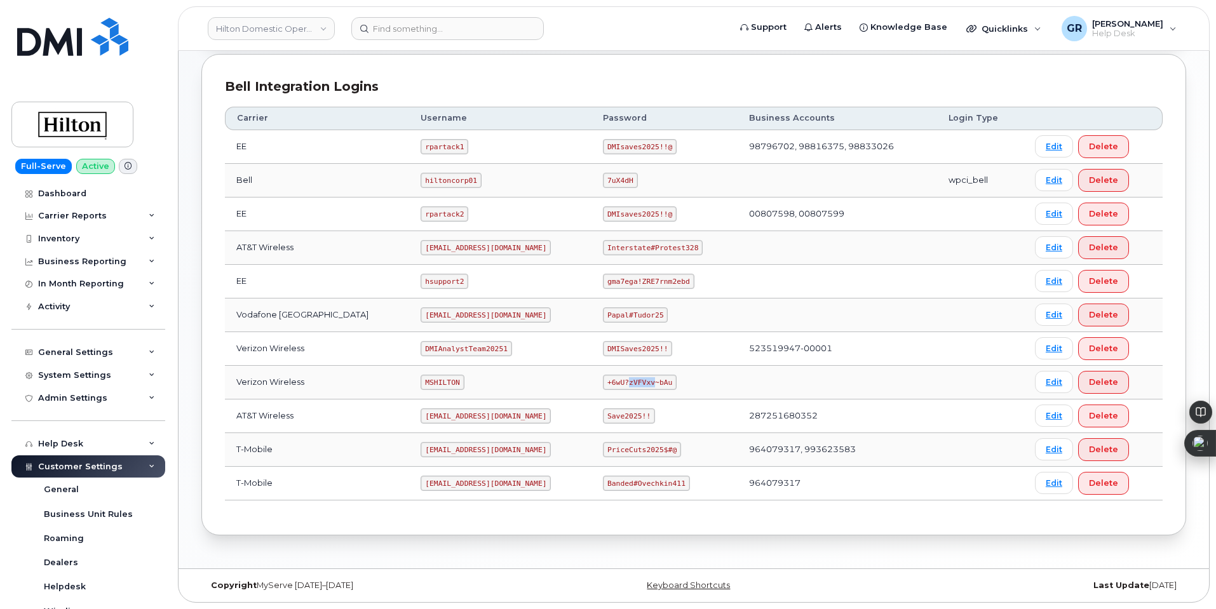
click at [620, 386] on code "+6wU?zVFVxv~bAu" at bounding box center [640, 382] width 74 height 15
copy code "+6wU?zVFVxv~bAu"
